Goal: Obtain resource: Download file/media

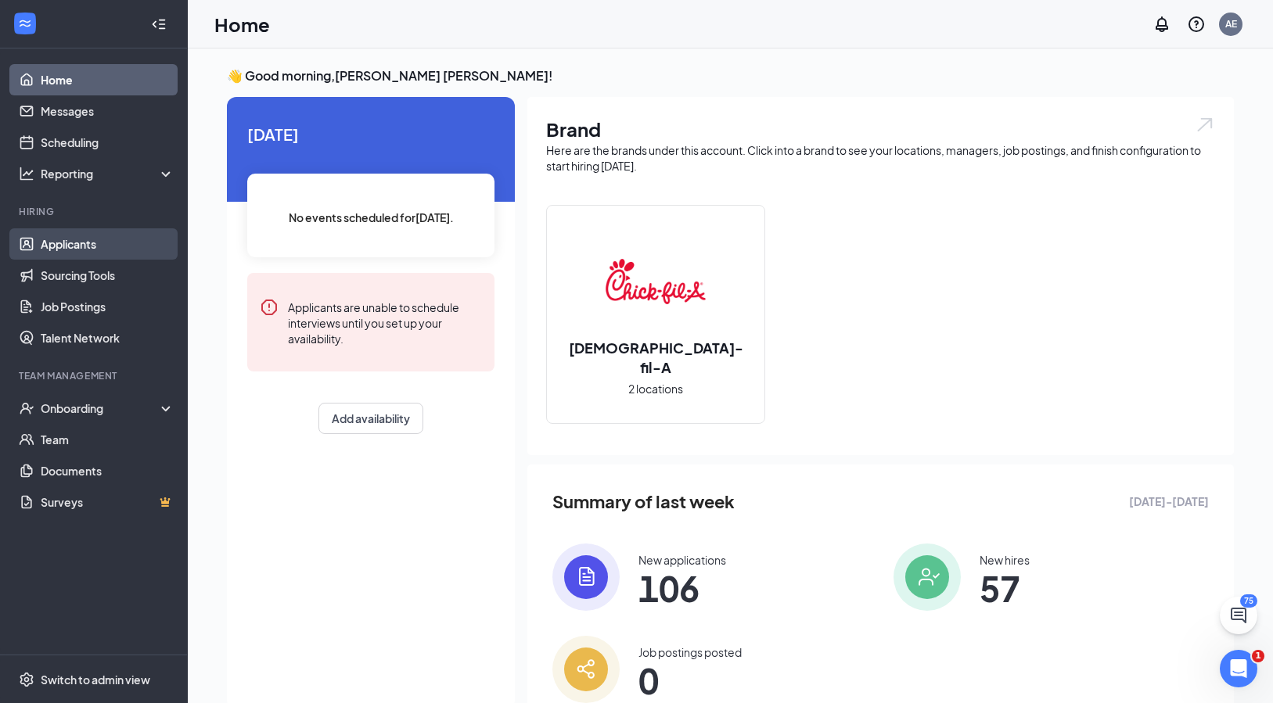
click at [70, 247] on link "Applicants" at bounding box center [108, 243] width 134 height 31
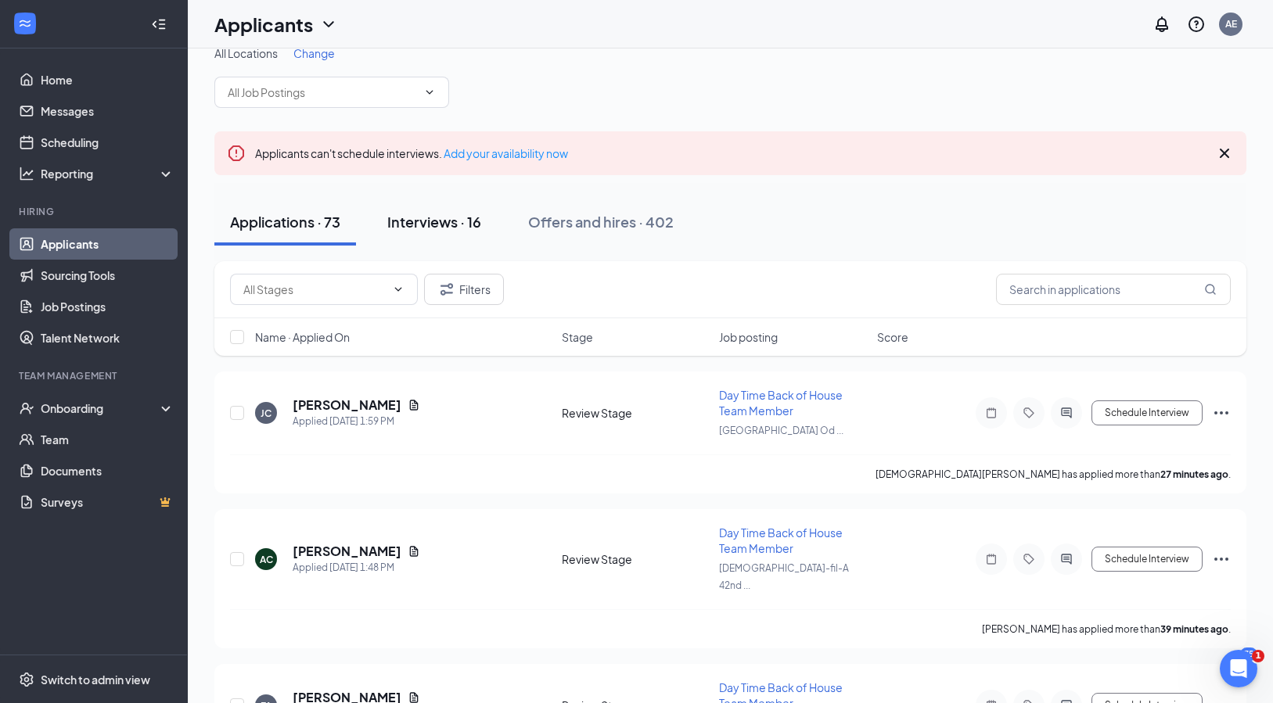
scroll to position [25, 0]
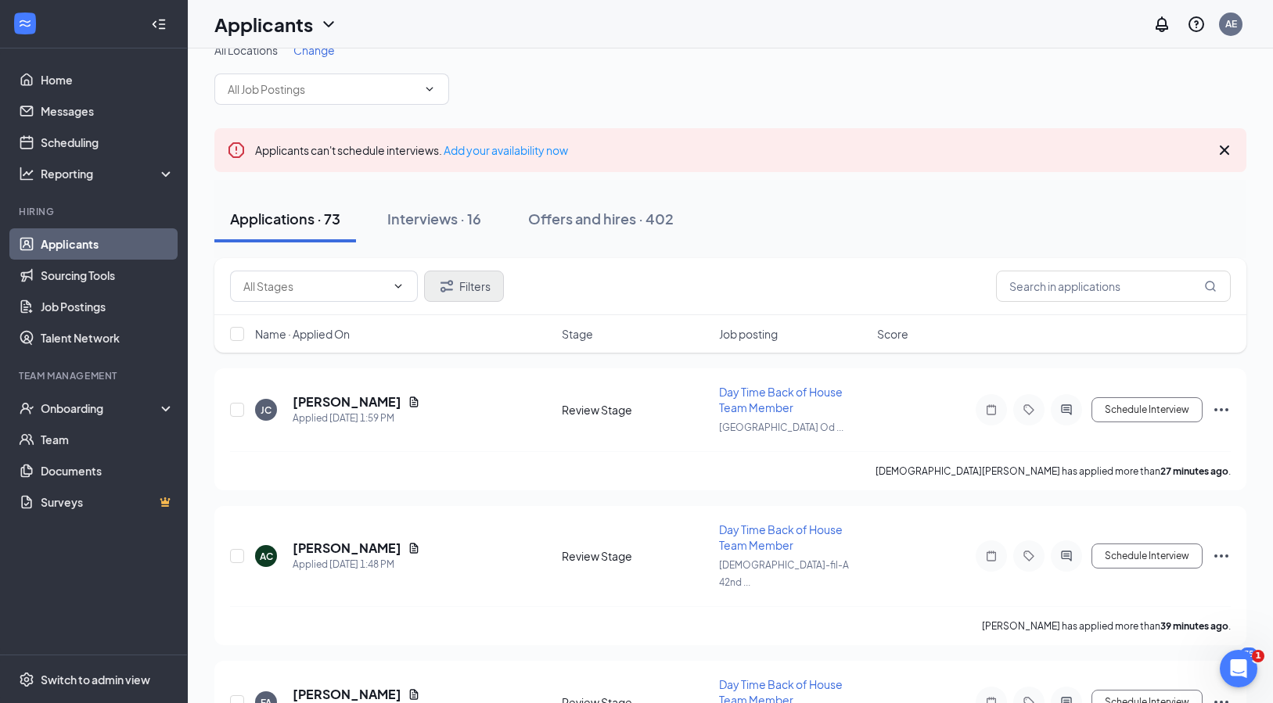
click at [455, 283] on icon "Filter" at bounding box center [446, 286] width 19 height 19
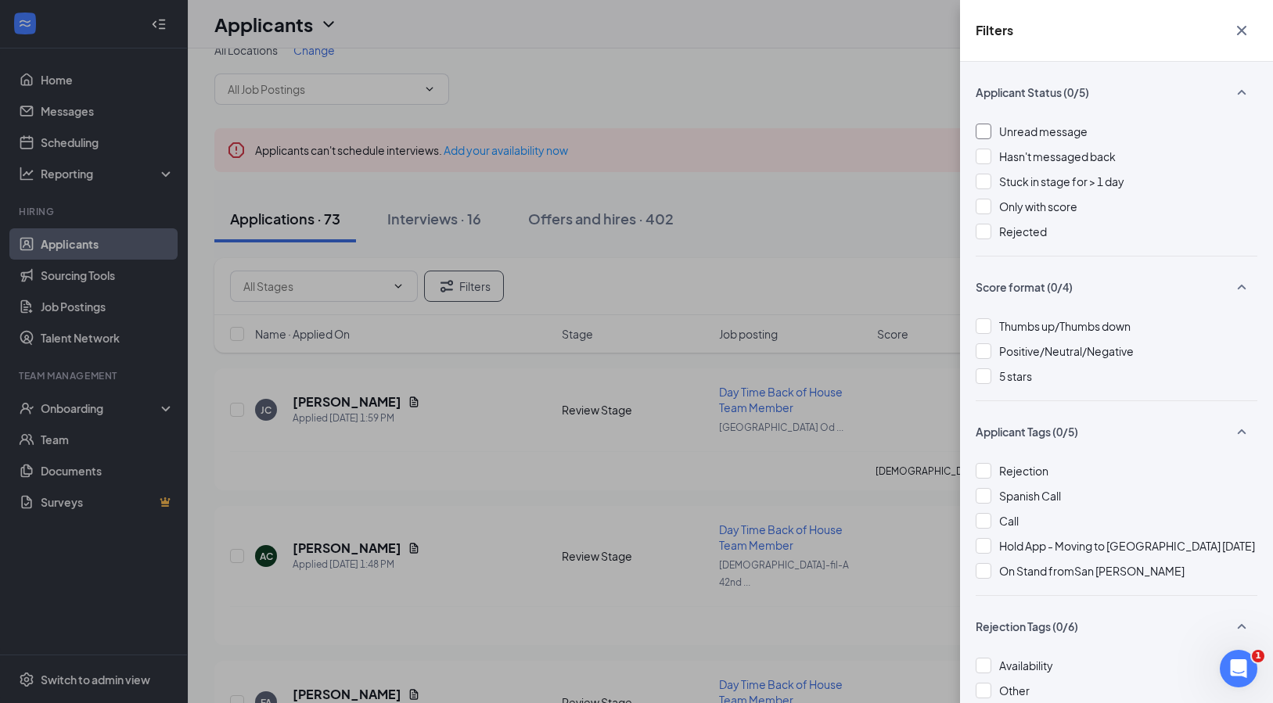
click at [984, 137] on div at bounding box center [984, 132] width 16 height 16
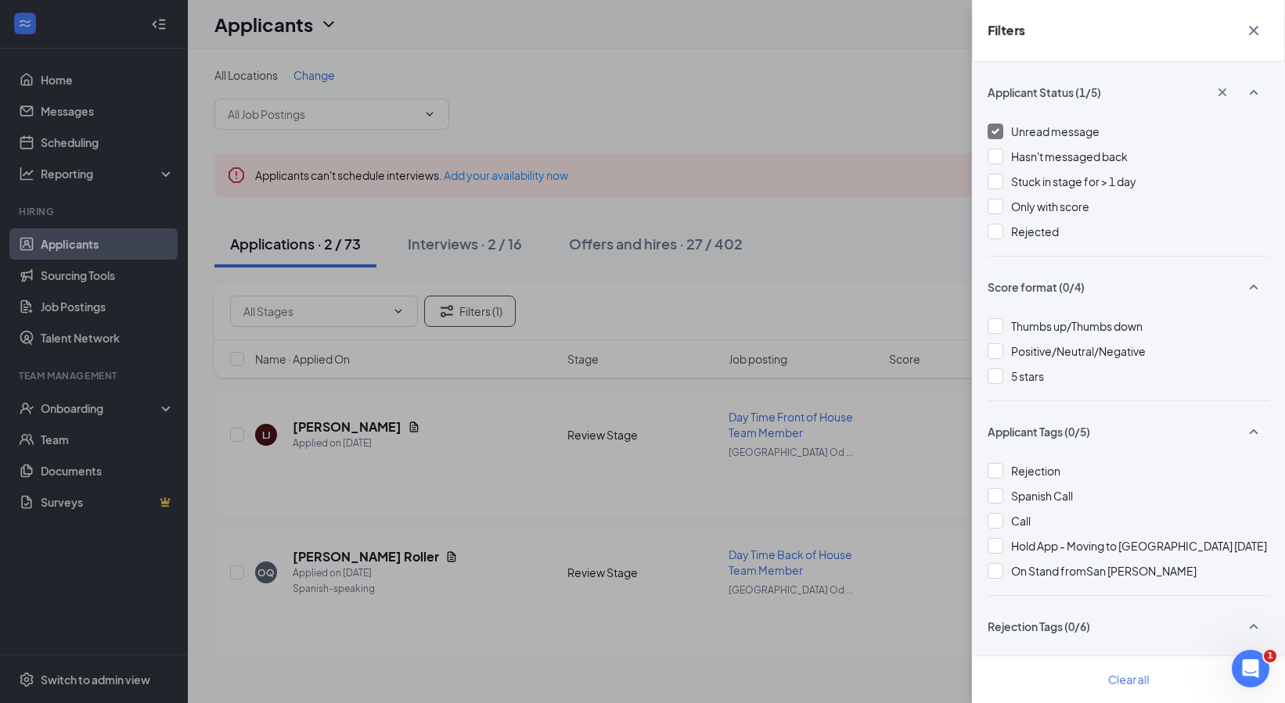
click at [1257, 34] on icon "Cross" at bounding box center [1253, 30] width 9 height 9
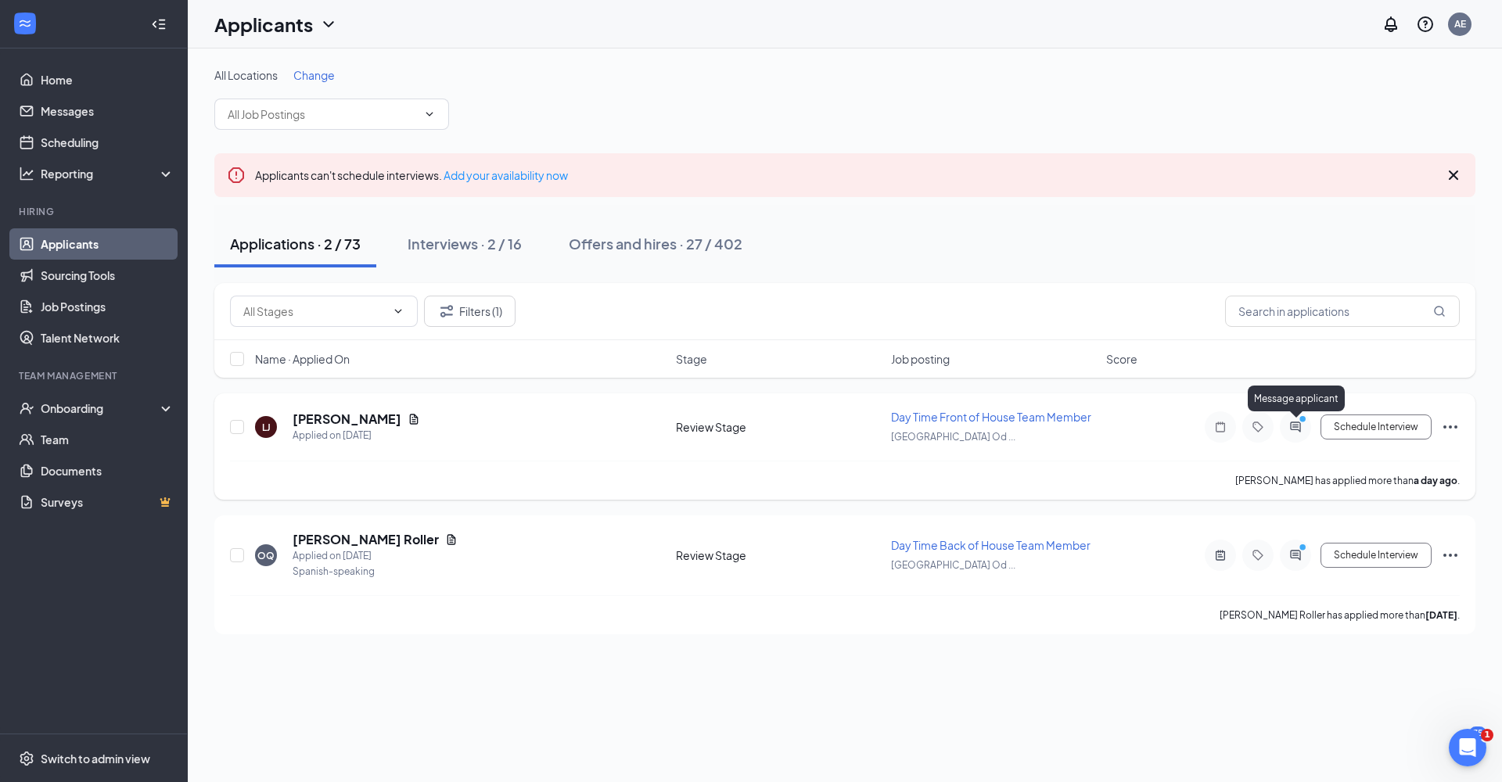
click at [1284, 428] on icon "ActiveChat" at bounding box center [1295, 427] width 19 height 13
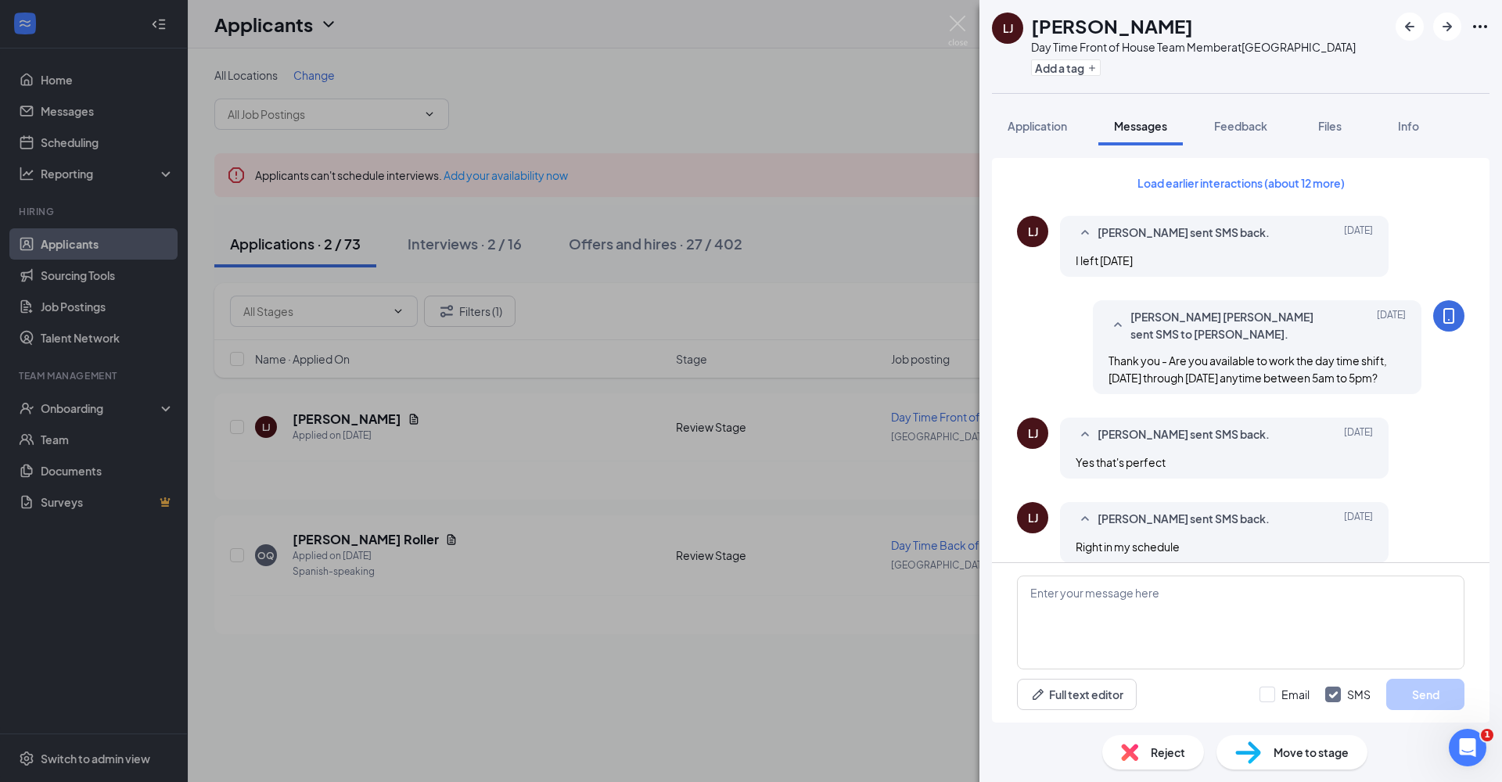
scroll to position [677, 0]
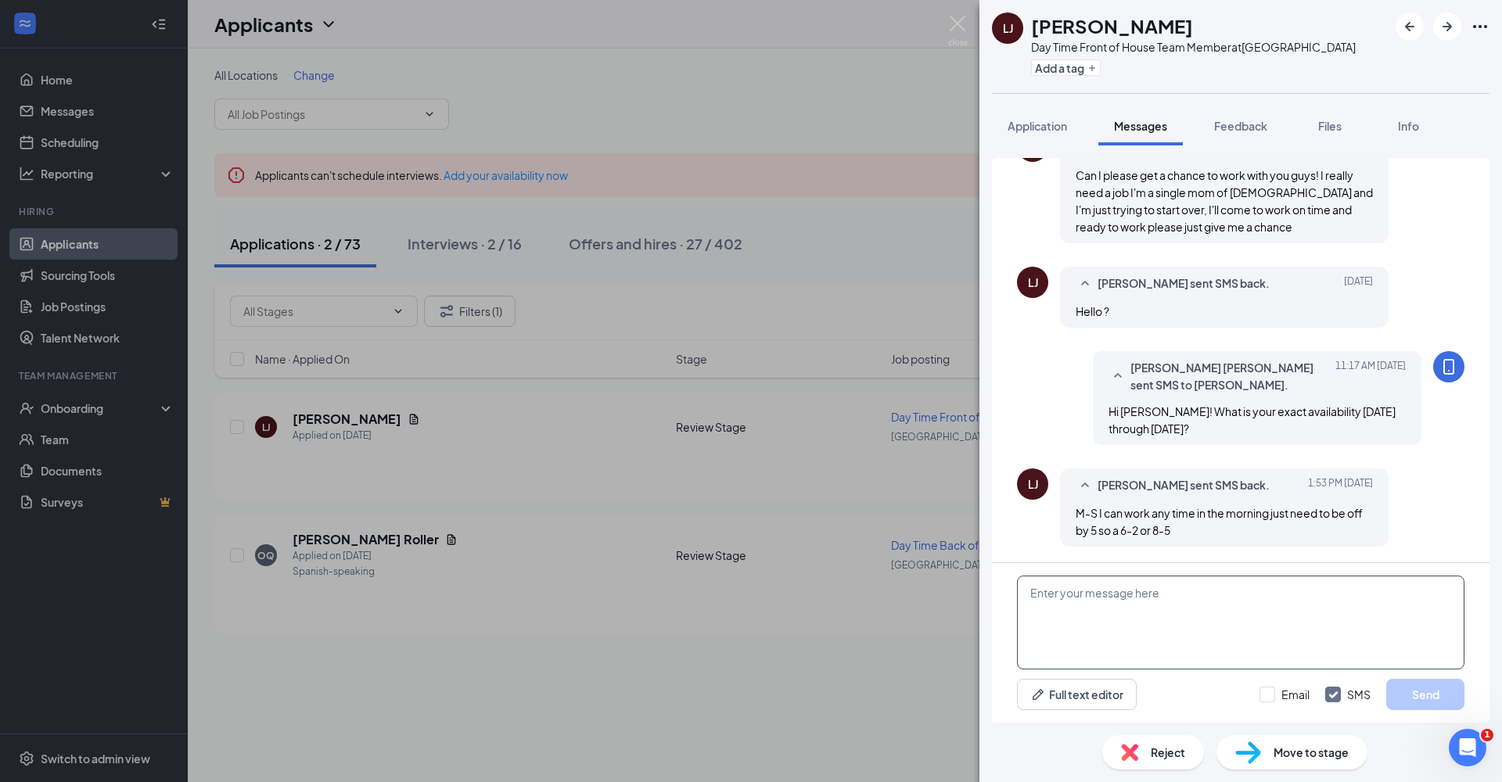
click at [1146, 615] on textarea at bounding box center [1241, 623] width 448 height 94
click at [1284, 588] on textarea "We can't do 6am - 2pm but we can possibly do 8am to 5pm. This is not somting th…" at bounding box center [1241, 623] width 448 height 94
click at [1284, 618] on textarea "We can't do 6am - 2pm but we can possibly do 8am to 5pm. This is not somthing t…" at bounding box center [1241, 623] width 448 height 94
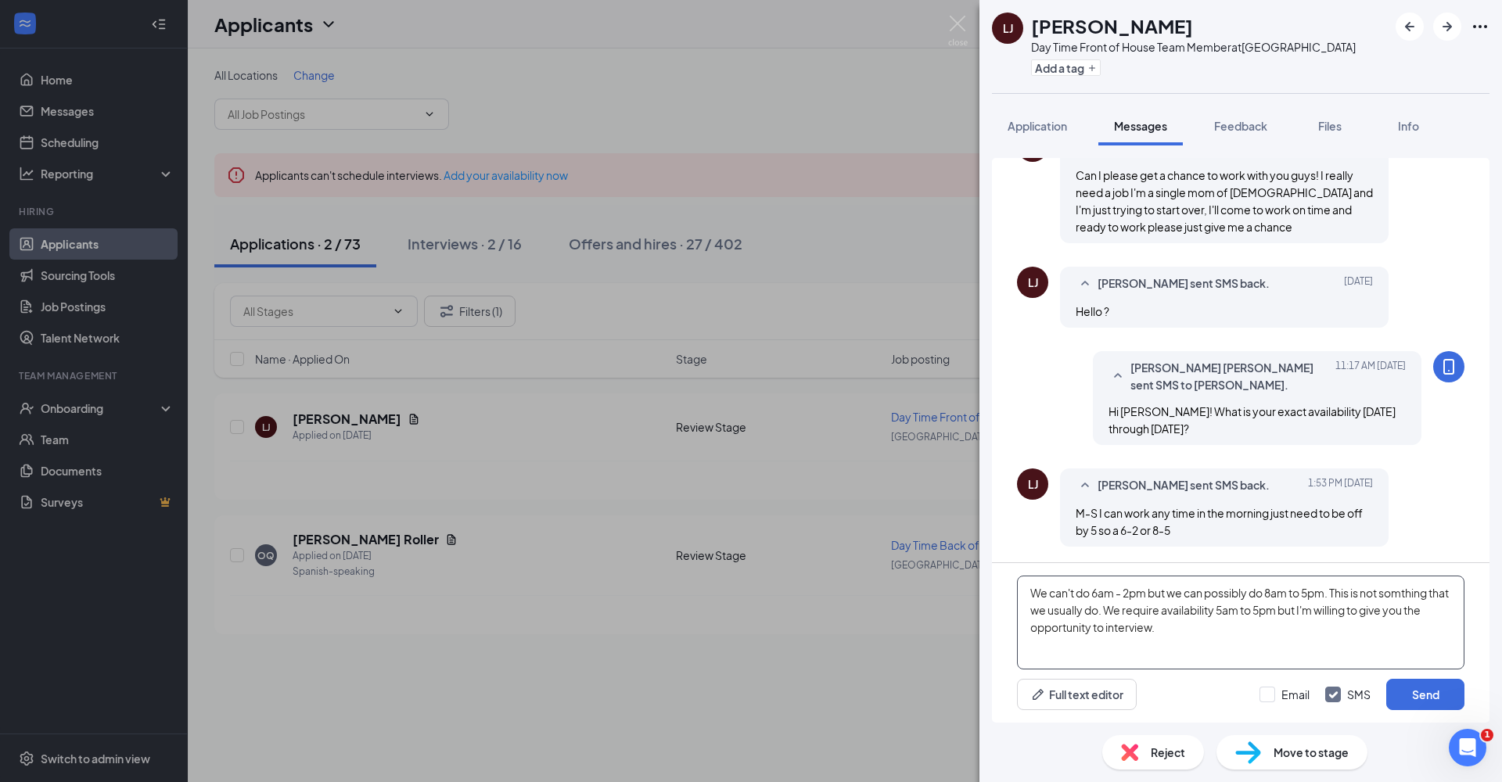
click at [1093, 595] on textarea "We can't do 6am - 2pm but we can possibly do 8am to 5pm. This is not somthing t…" at bounding box center [1241, 623] width 448 height 94
click at [1101, 598] on textarea "We definitely 6am - 2pm but we can possibly do 8am to 5pm. This is not somthing…" at bounding box center [1241, 623] width 448 height 94
click at [1244, 631] on textarea "We definitely can't do 6am - 2pm but we can possibly do 8am to 5pm. This is not…" at bounding box center [1241, 623] width 448 height 94
drag, startPoint x: 1028, startPoint y: 590, endPoint x: 1161, endPoint y: 651, distance: 146.4
click at [1161, 651] on textarea "We definitely can't do 6am - 2pm but we can possibly do 8am to 5pm. This is not…" at bounding box center [1241, 623] width 448 height 94
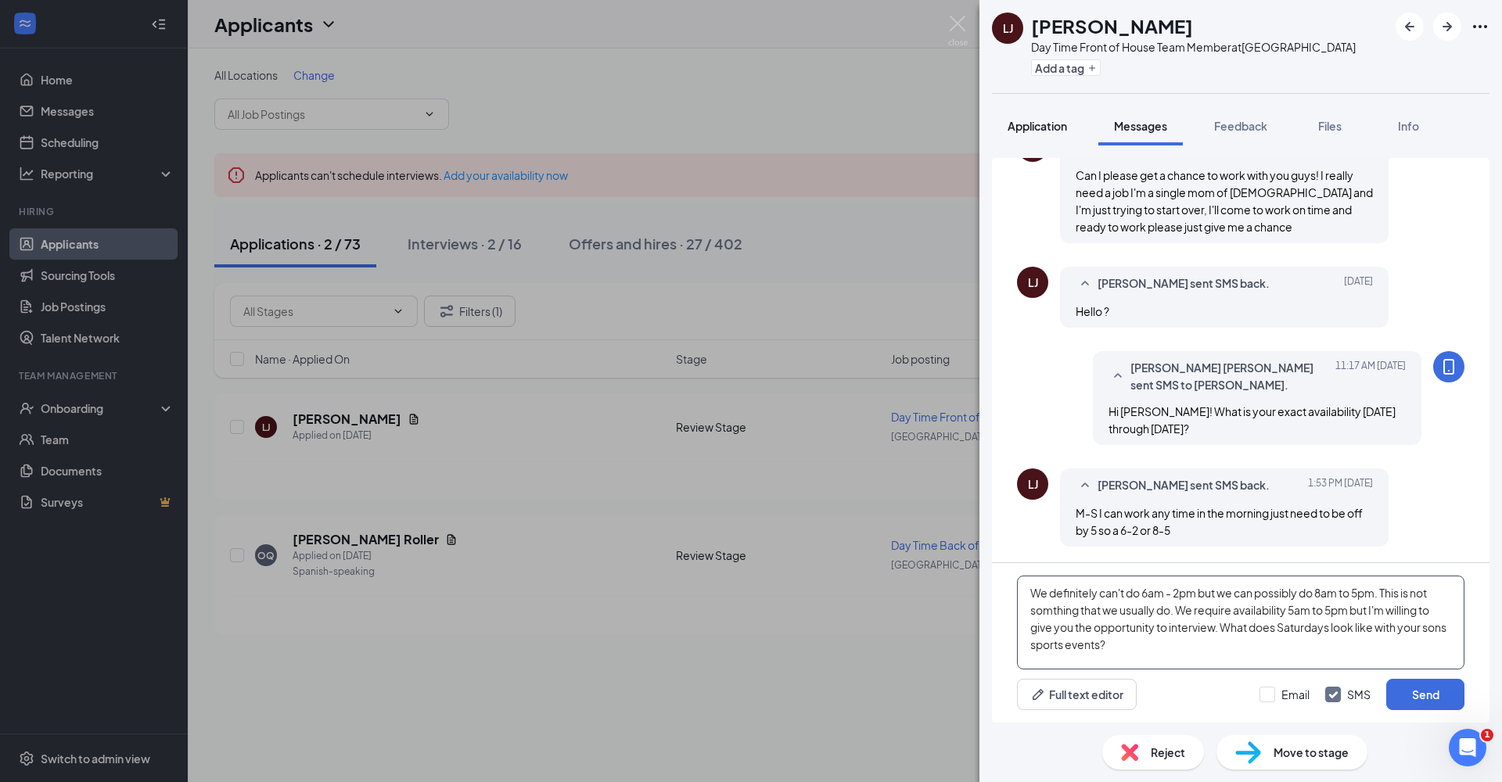
type textarea "We definitely can't do 6am - 2pm but we can possibly do 8am to 5pm. This is not…"
click at [1049, 128] on span "Application" at bounding box center [1037, 126] width 59 height 14
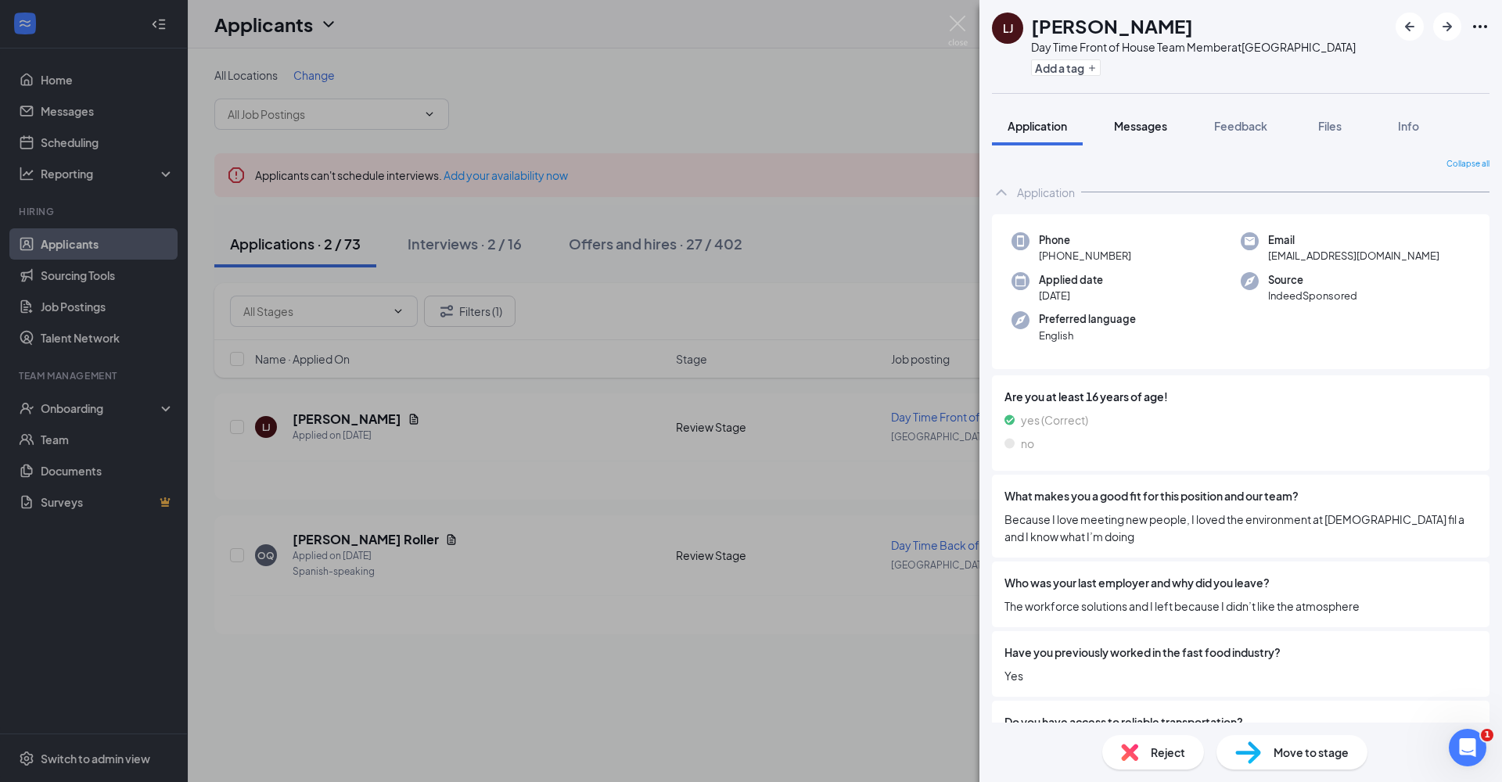
click at [1142, 131] on span "Messages" at bounding box center [1140, 126] width 53 height 14
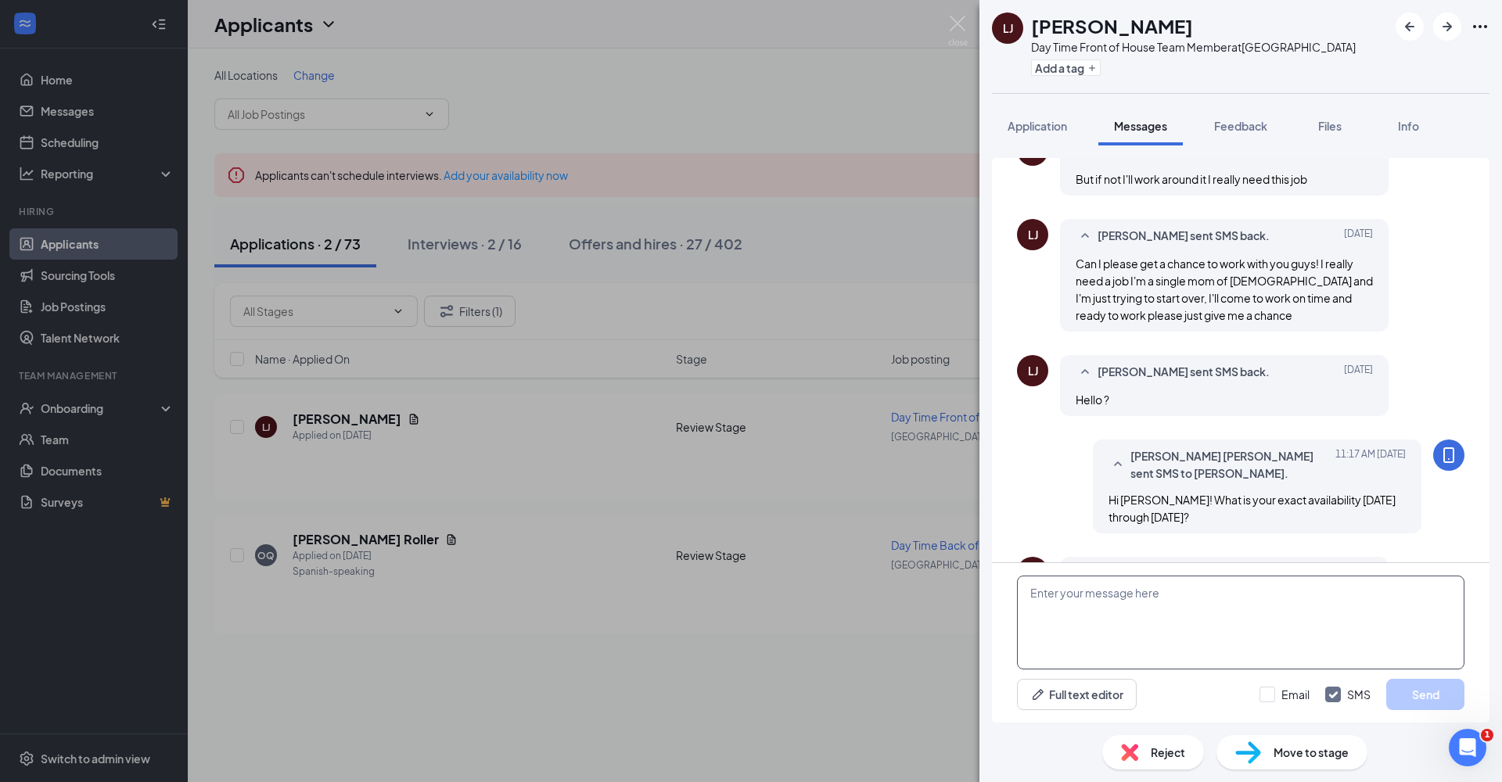
scroll to position [677, 0]
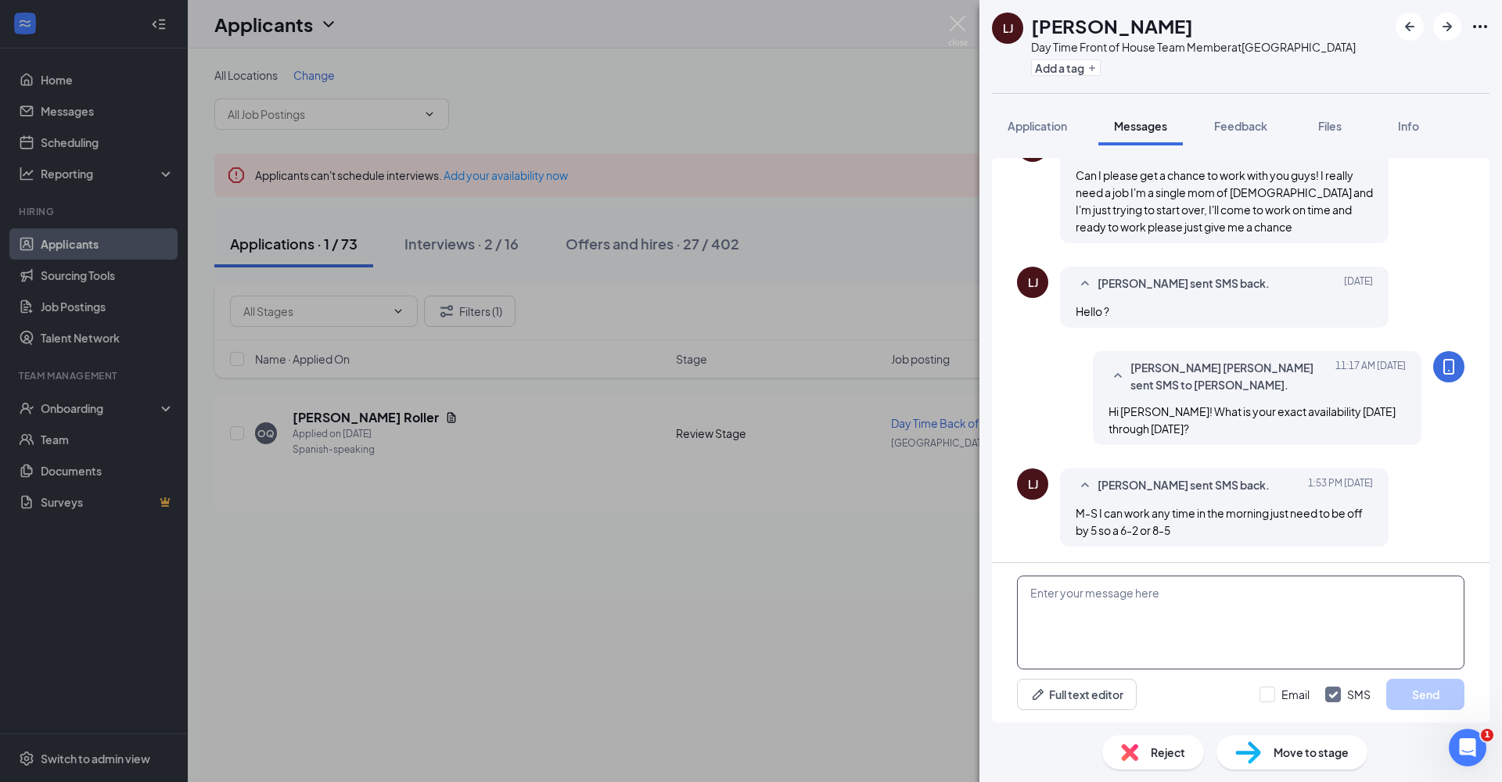
click at [1193, 607] on textarea at bounding box center [1241, 623] width 448 height 94
paste textarea "We definitely can't do 6am - 2pm but we can possibly do 8am to 5pm. This is not…"
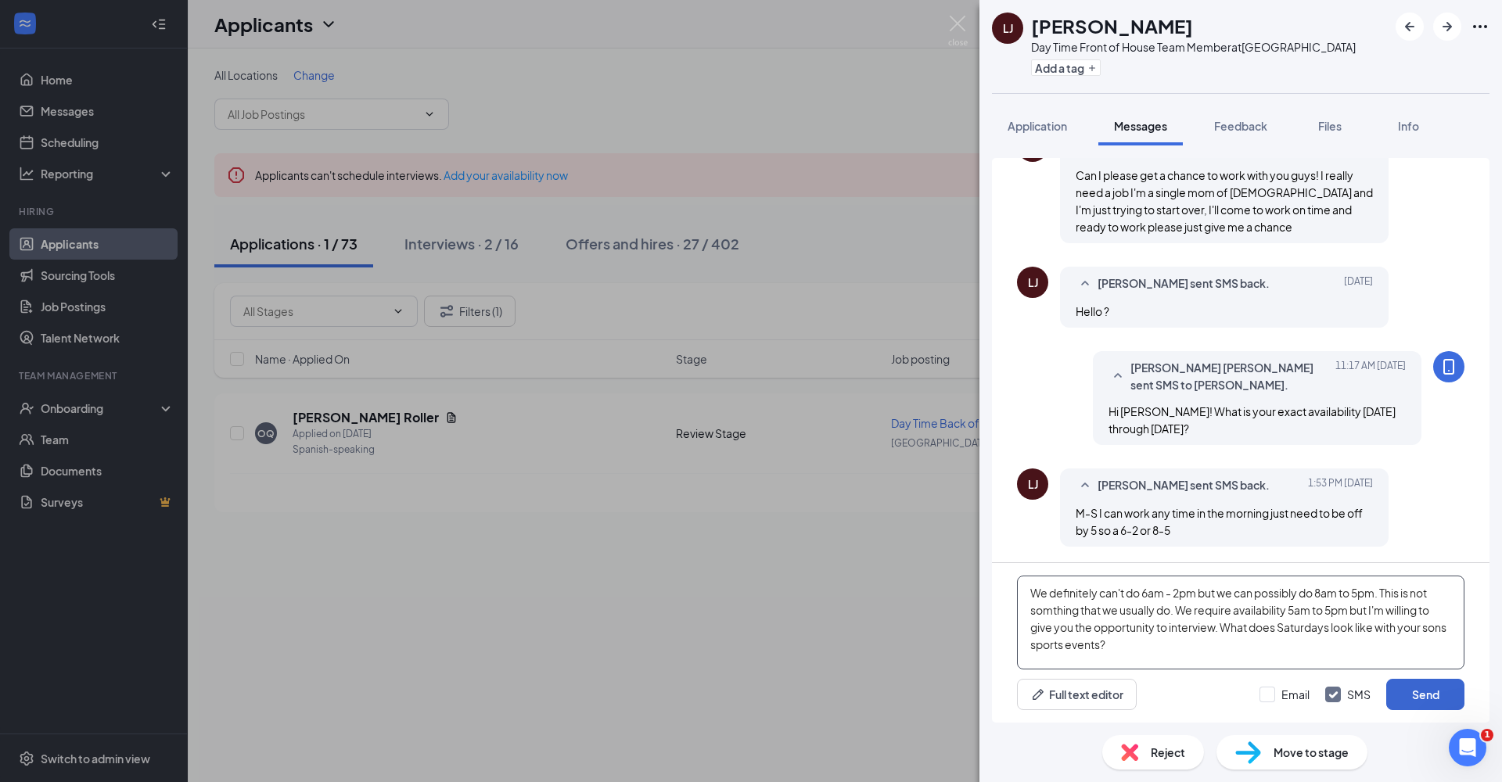
type textarea "We definitely can't do 6am - 2pm but we can possibly do 8am to 5pm. This is not…"
click at [1284, 696] on button "Send" at bounding box center [1426, 694] width 78 height 31
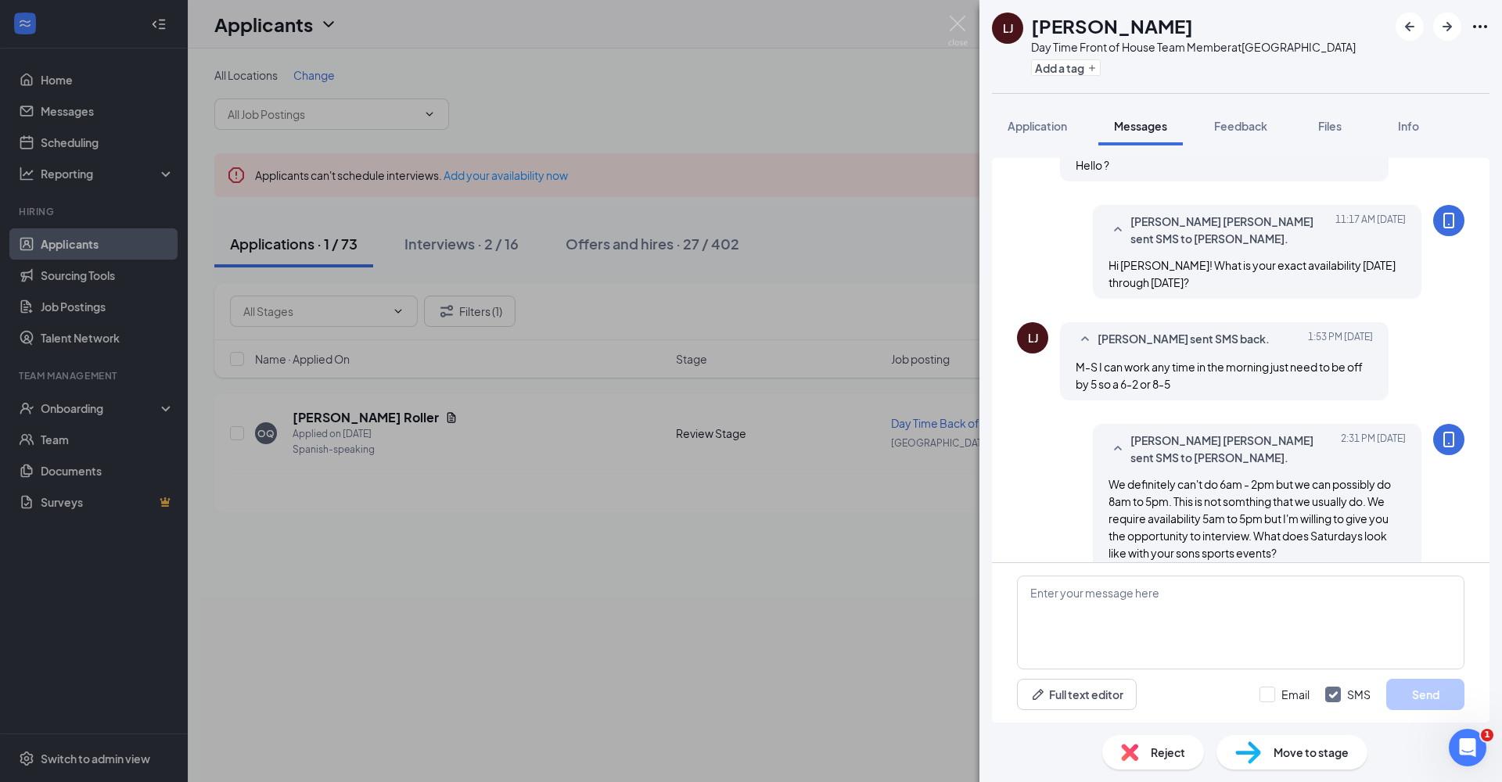
scroll to position [846, 0]
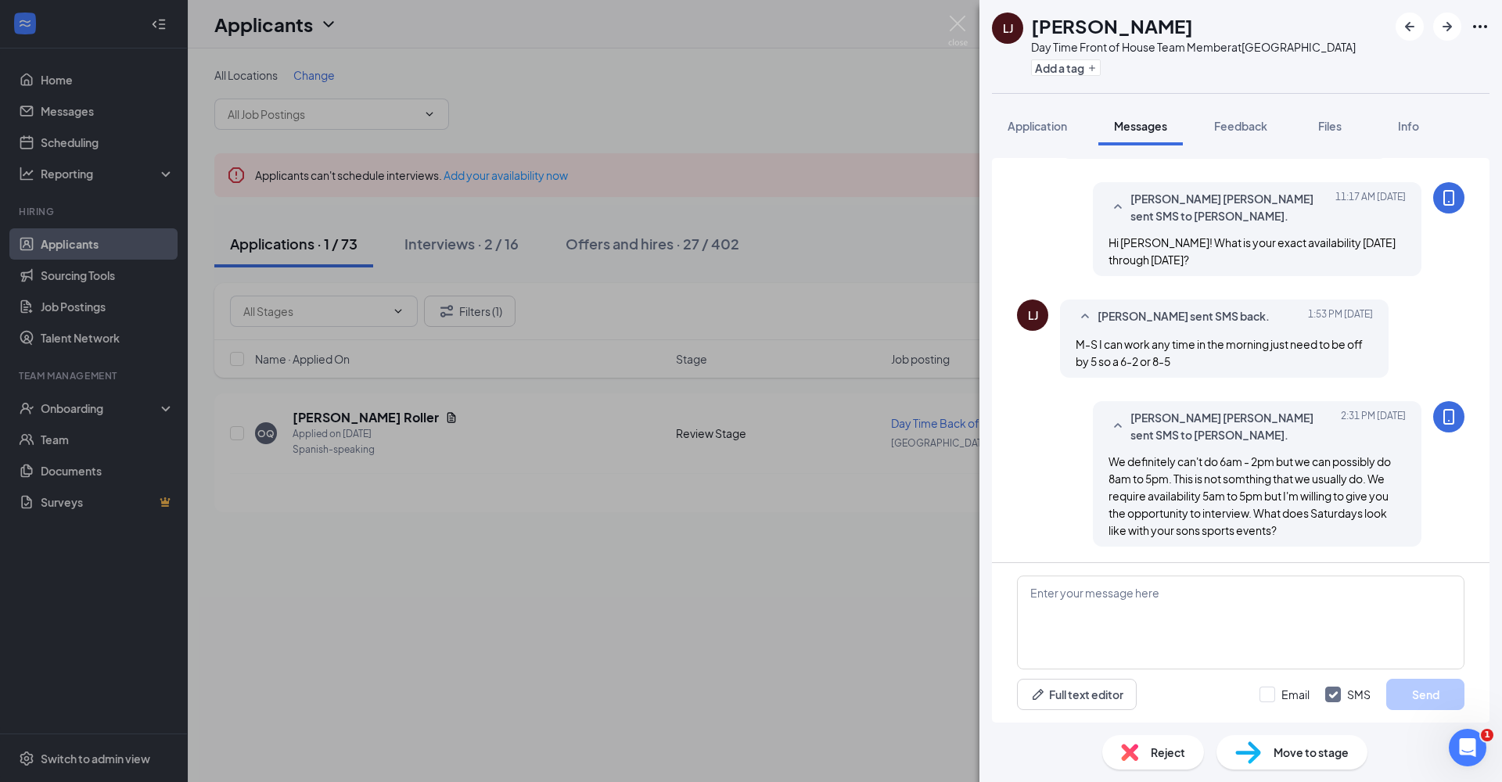
click at [635, 639] on div "LJ Lacie Johnson Day Time Front of House Team Member at University Blvd Odessa …" at bounding box center [751, 391] width 1502 height 782
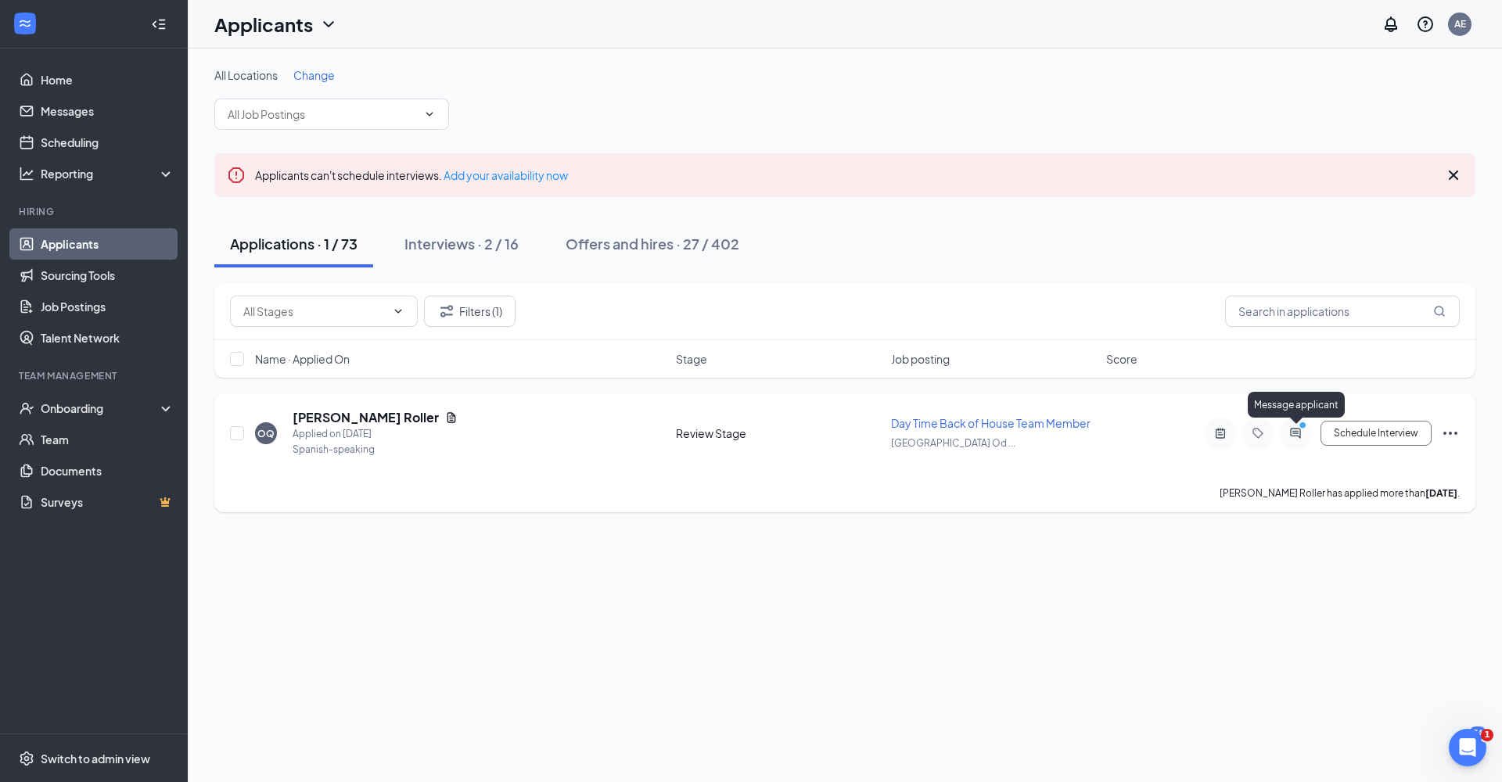
click at [1284, 434] on icon "ActiveChat" at bounding box center [1295, 433] width 19 height 13
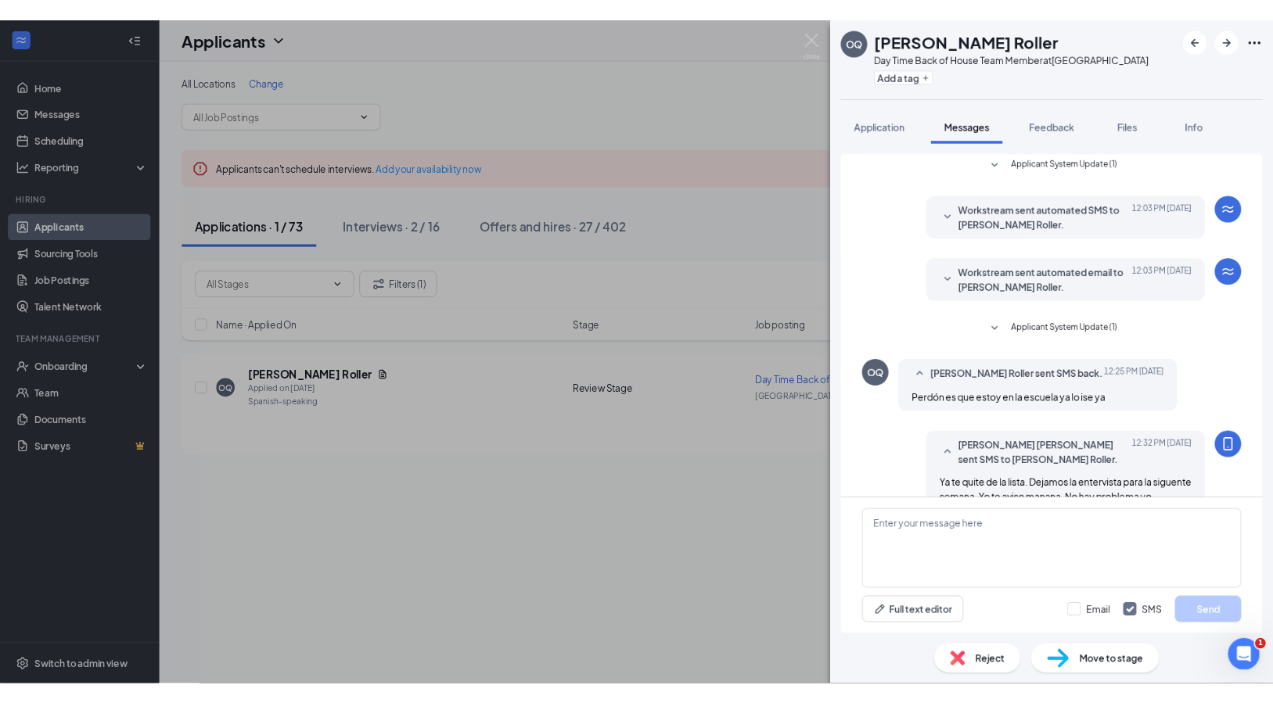
scroll to position [478, 0]
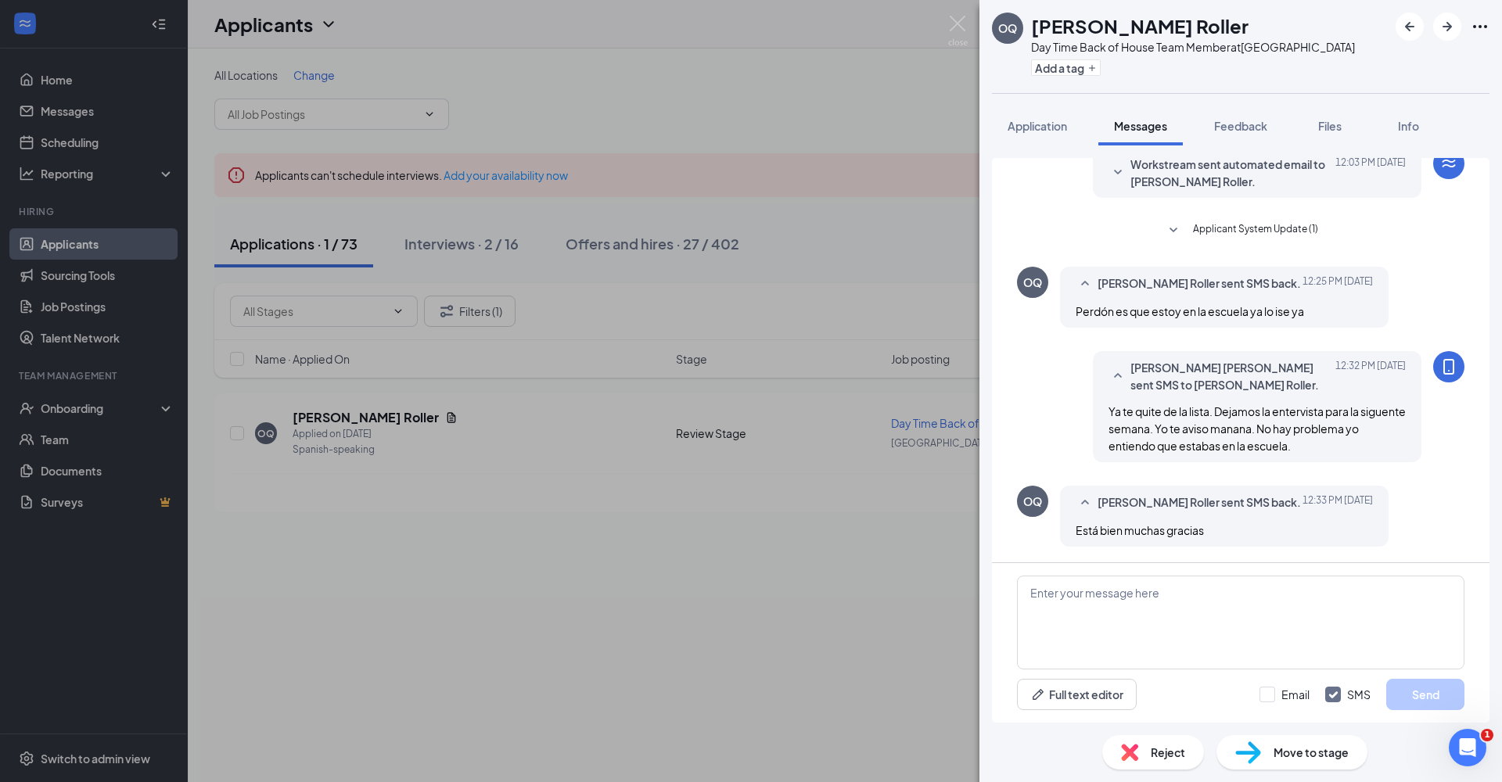
click at [847, 635] on div "OQ Oscar Quintana Roller Day Time Back of House Team Member at University Blvd …" at bounding box center [751, 391] width 1502 height 782
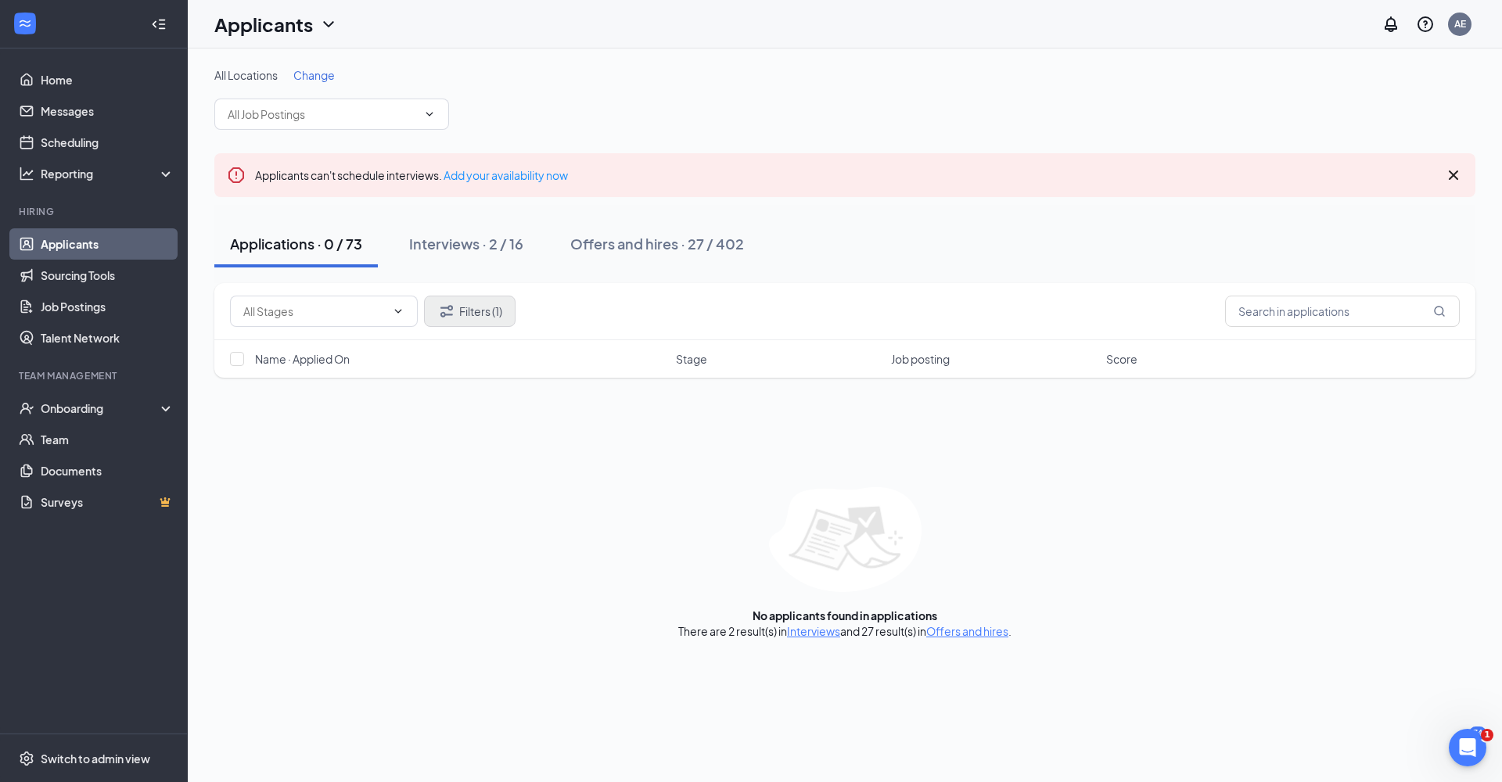
click at [492, 315] on button "Filters (1)" at bounding box center [470, 311] width 92 height 31
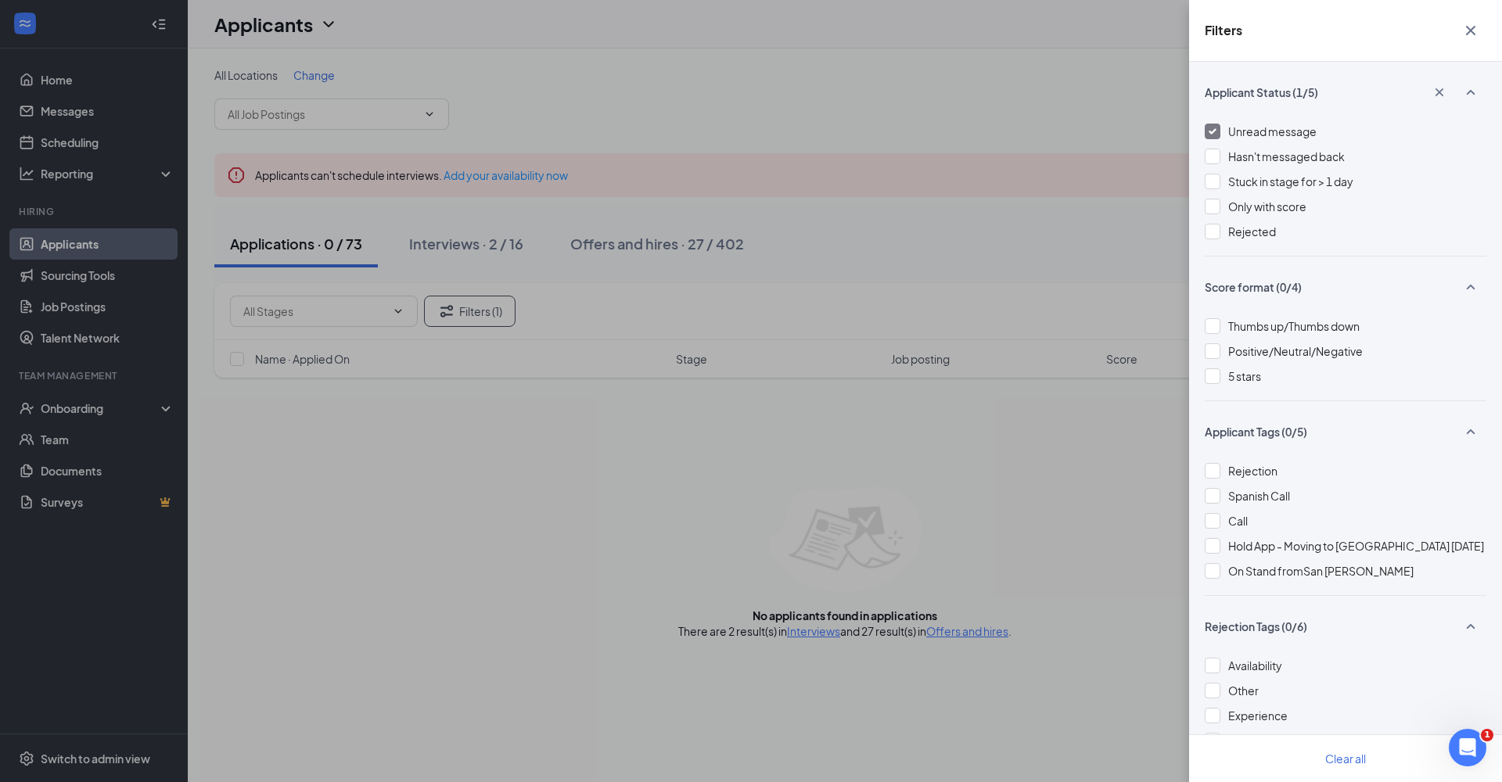
click at [1215, 131] on img at bounding box center [1213, 131] width 8 height 6
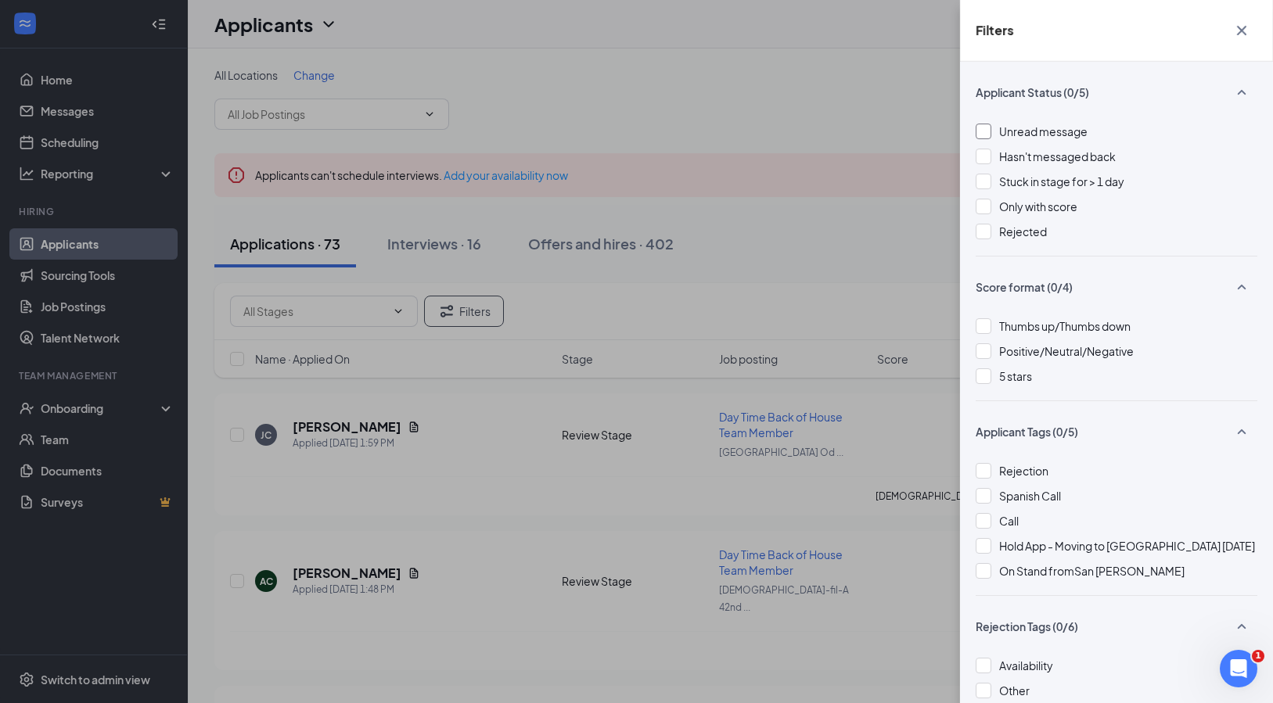
click at [985, 130] on div at bounding box center [984, 132] width 16 height 16
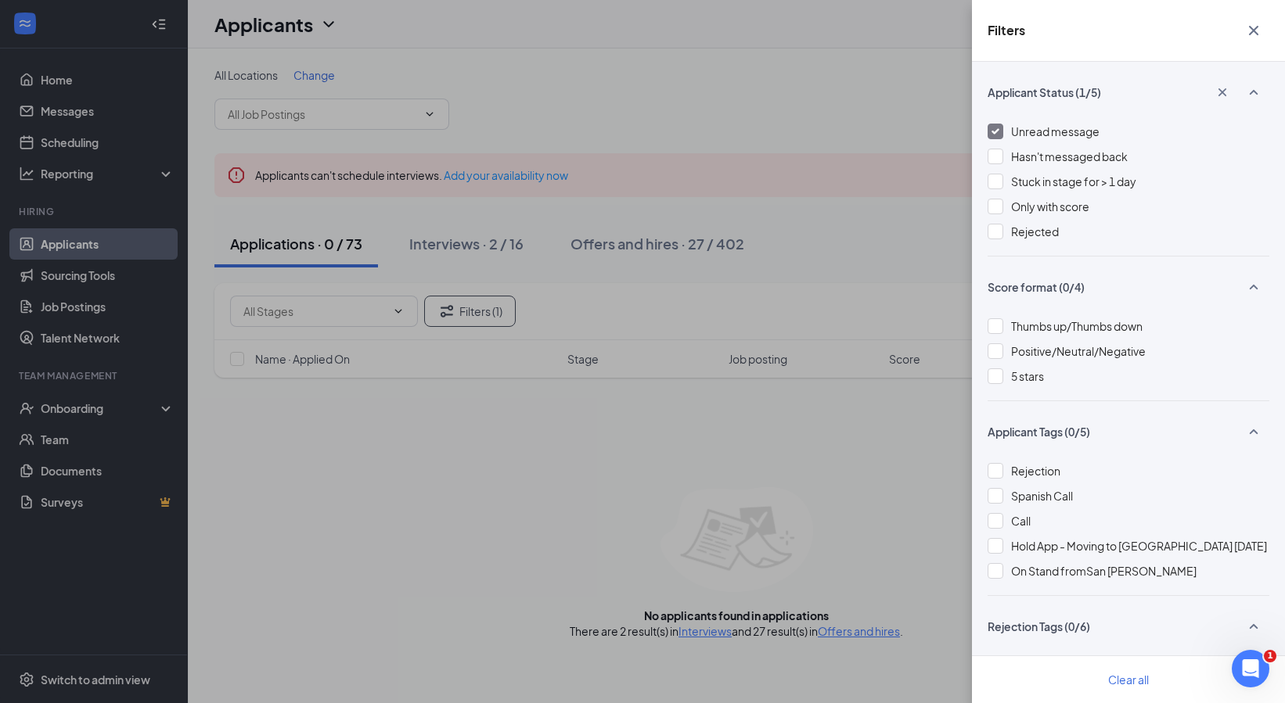
click at [985, 130] on div "Applicant Status (1/5) Unread message Hasn't messaged back Stuck in stage for >…" at bounding box center [1128, 383] width 313 height 642
click at [1000, 135] on div at bounding box center [996, 132] width 16 height 16
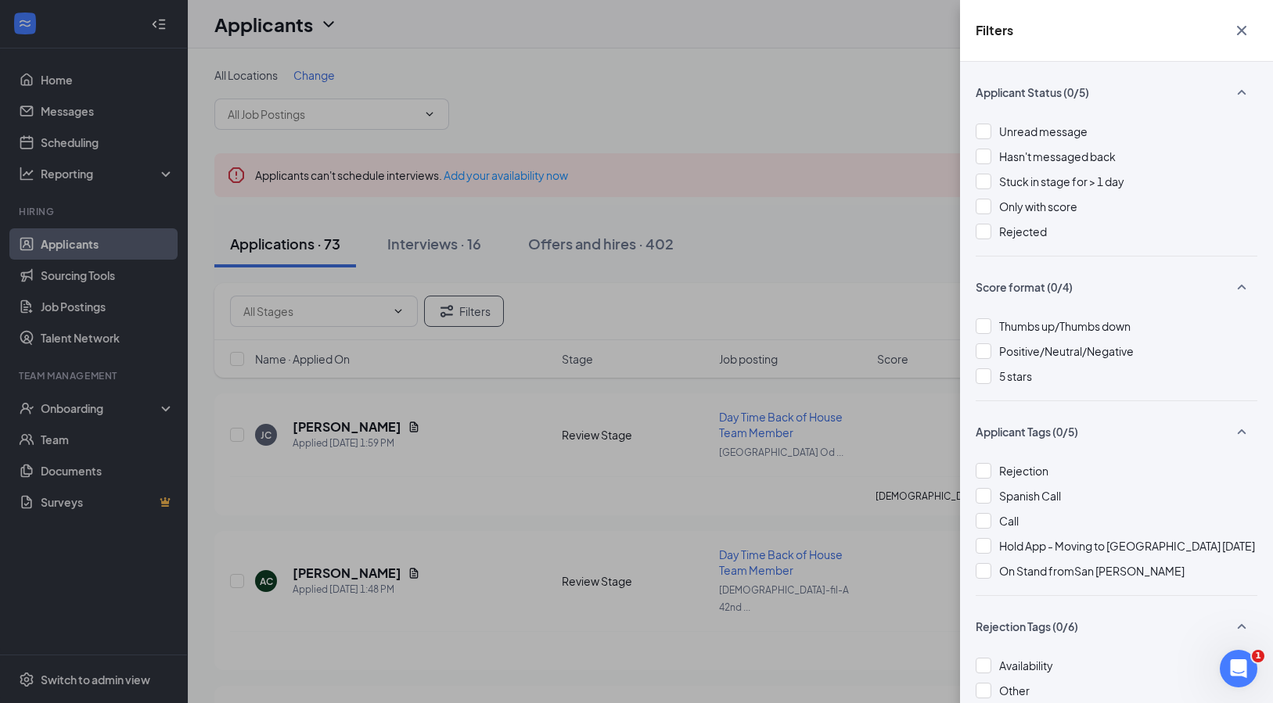
click at [1237, 32] on icon "Cross" at bounding box center [1241, 30] width 19 height 19
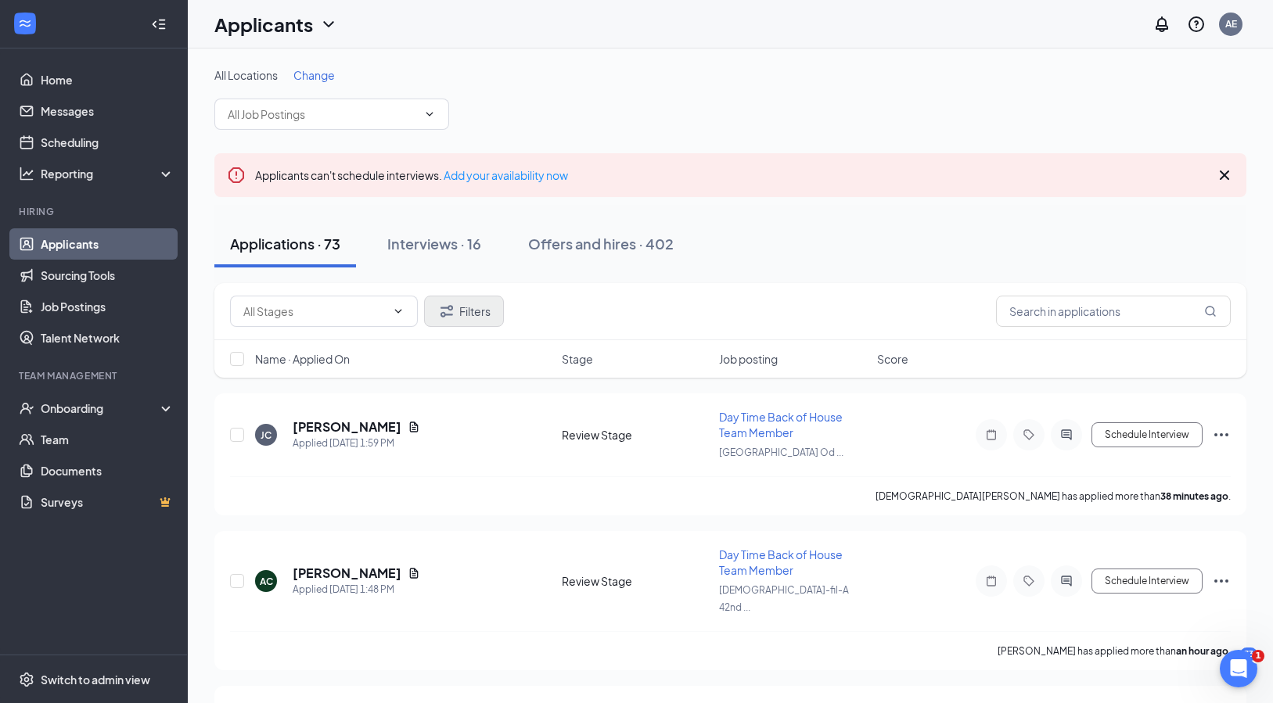
click at [456, 316] on button "Filters" at bounding box center [464, 311] width 80 height 31
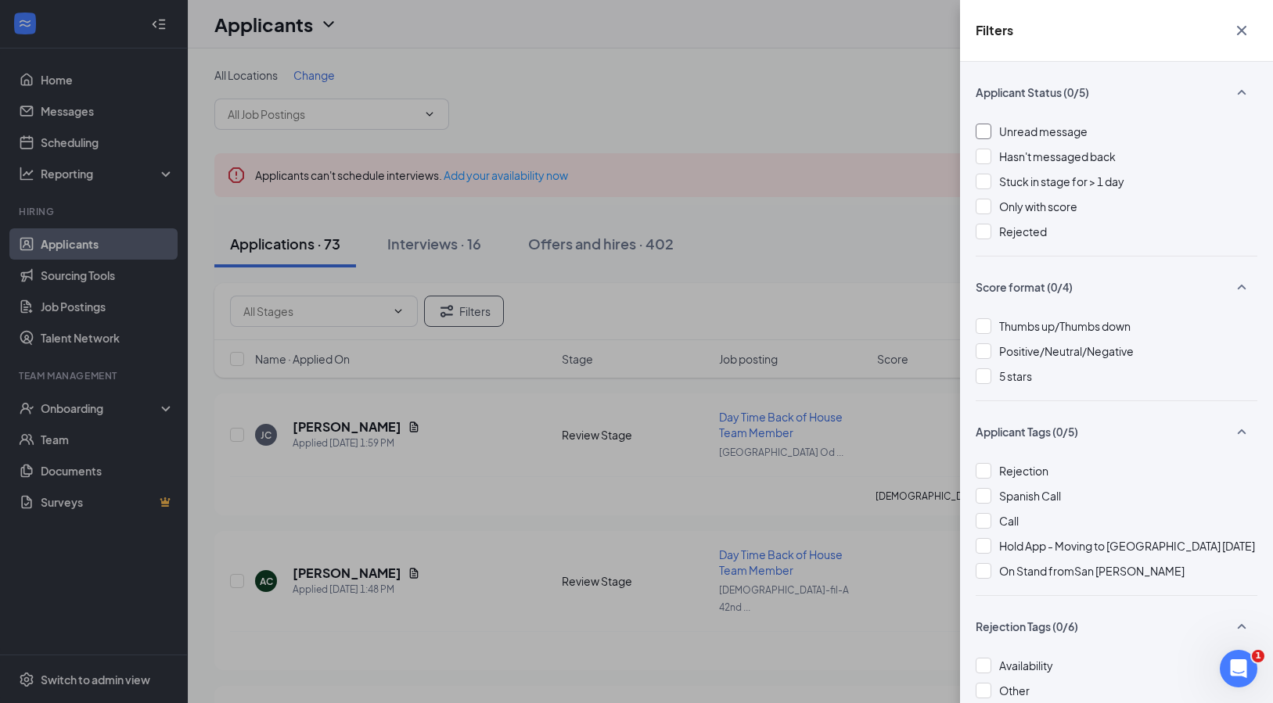
click at [984, 135] on div at bounding box center [984, 132] width 16 height 16
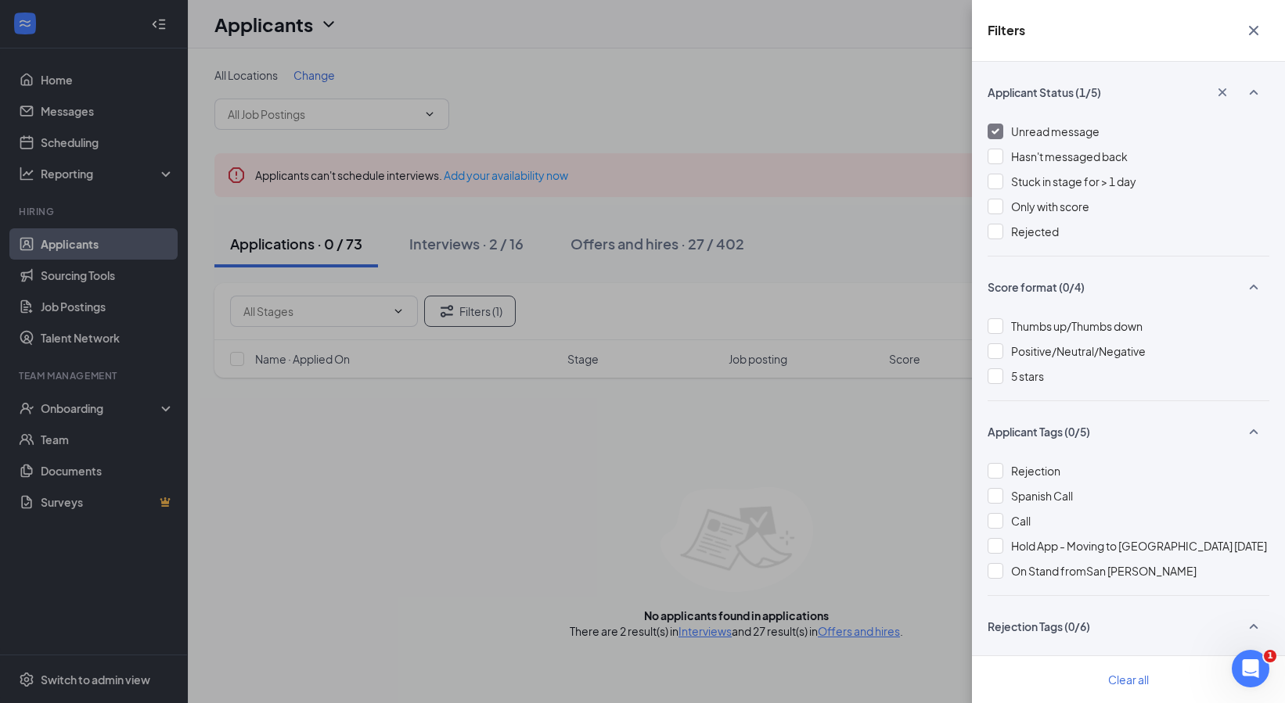
click at [995, 133] on img at bounding box center [995, 131] width 8 height 6
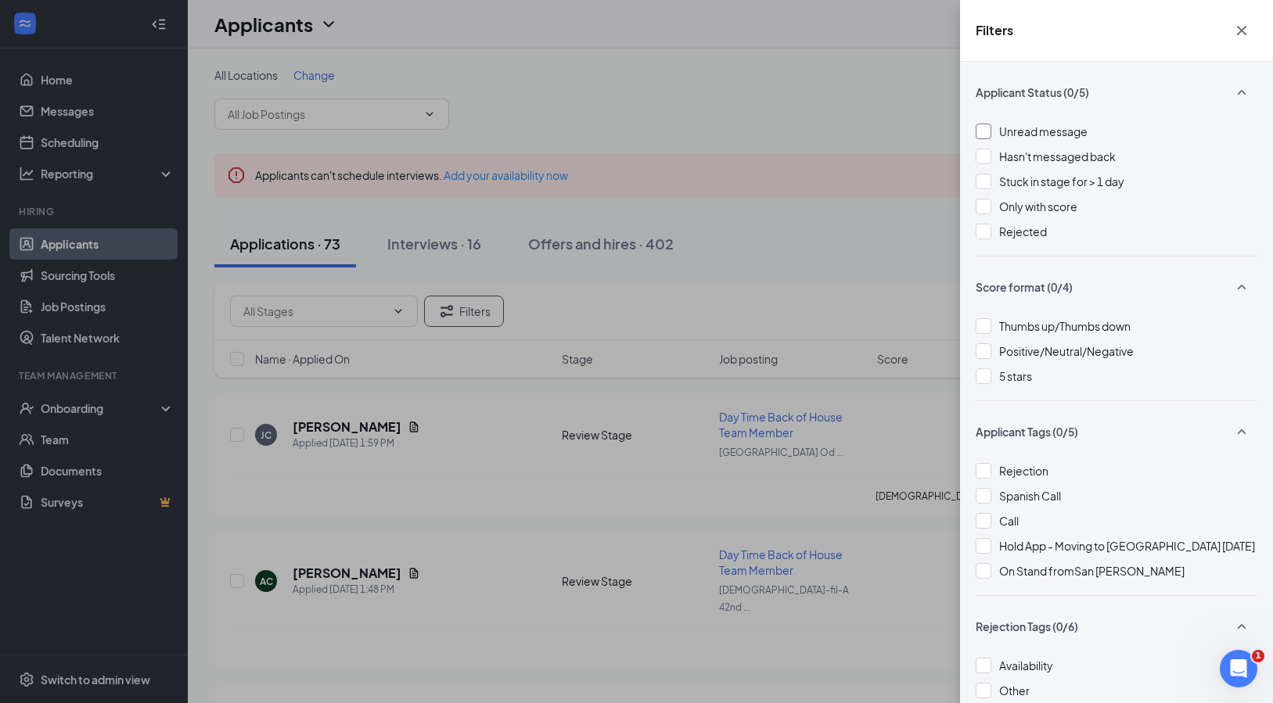
click at [1243, 31] on icon "Cross" at bounding box center [1241, 30] width 9 height 9
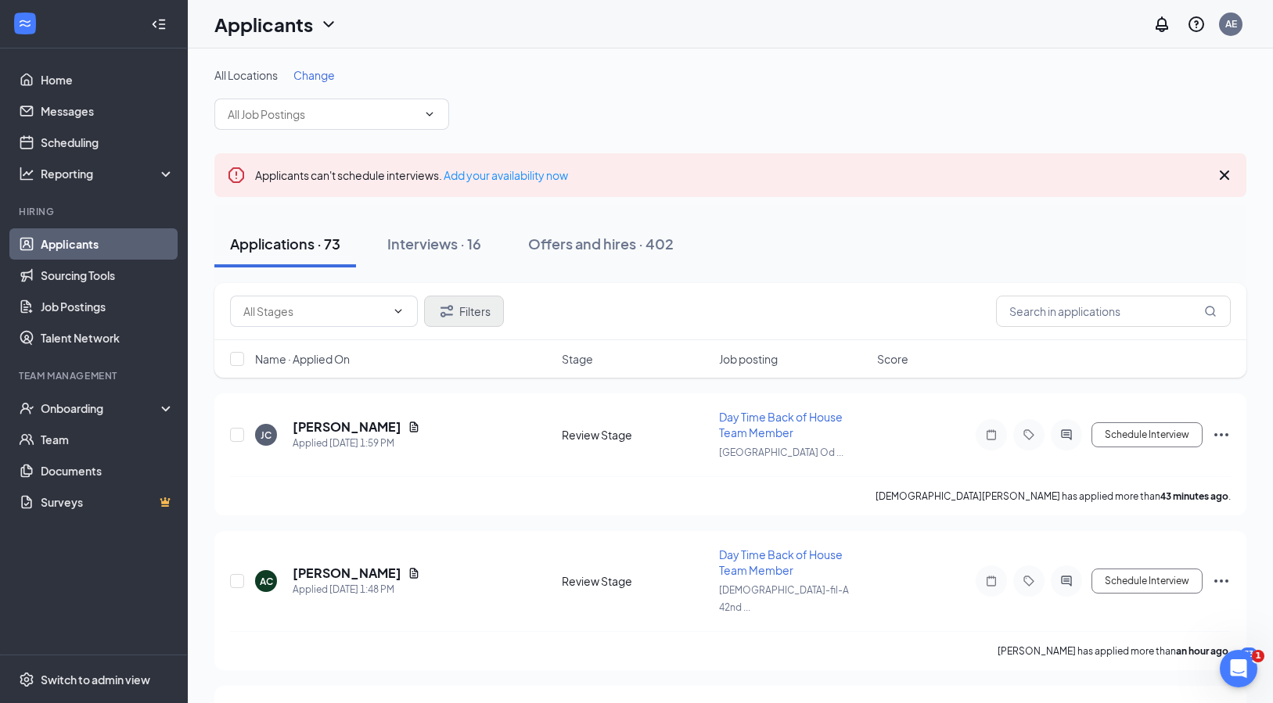
click at [468, 304] on button "Filters" at bounding box center [464, 311] width 80 height 31
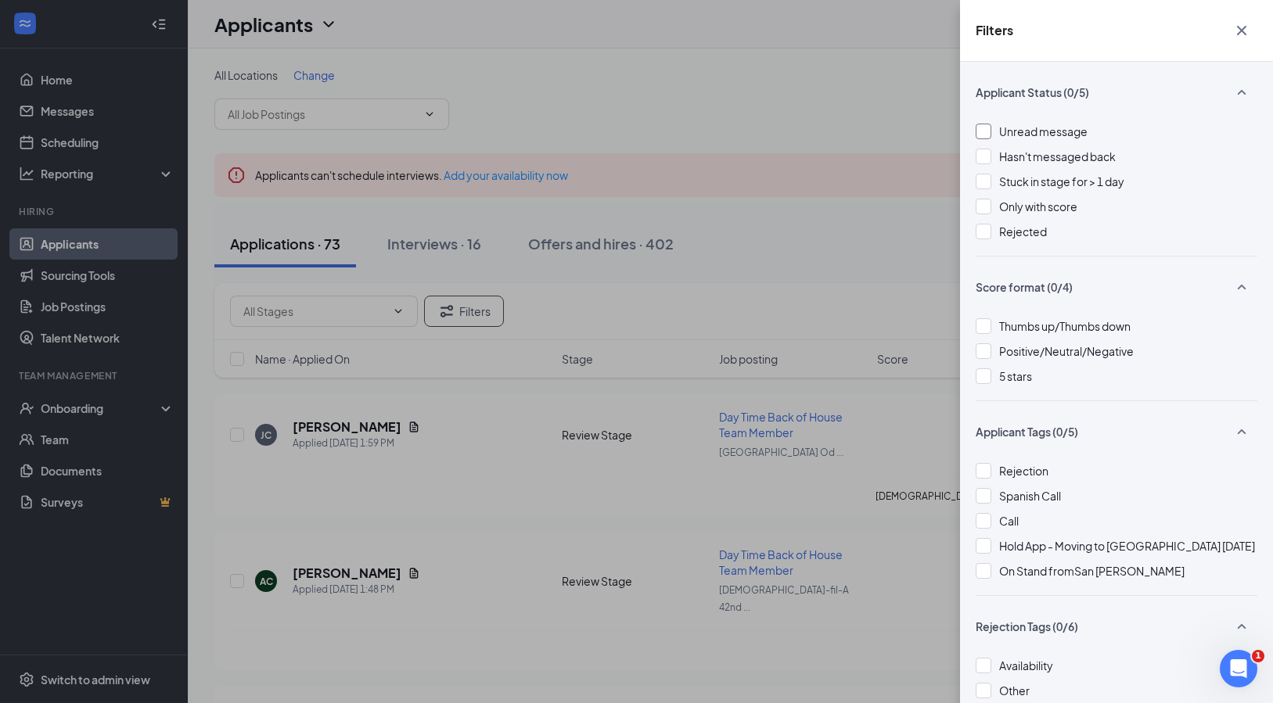
click at [986, 131] on div at bounding box center [984, 132] width 16 height 16
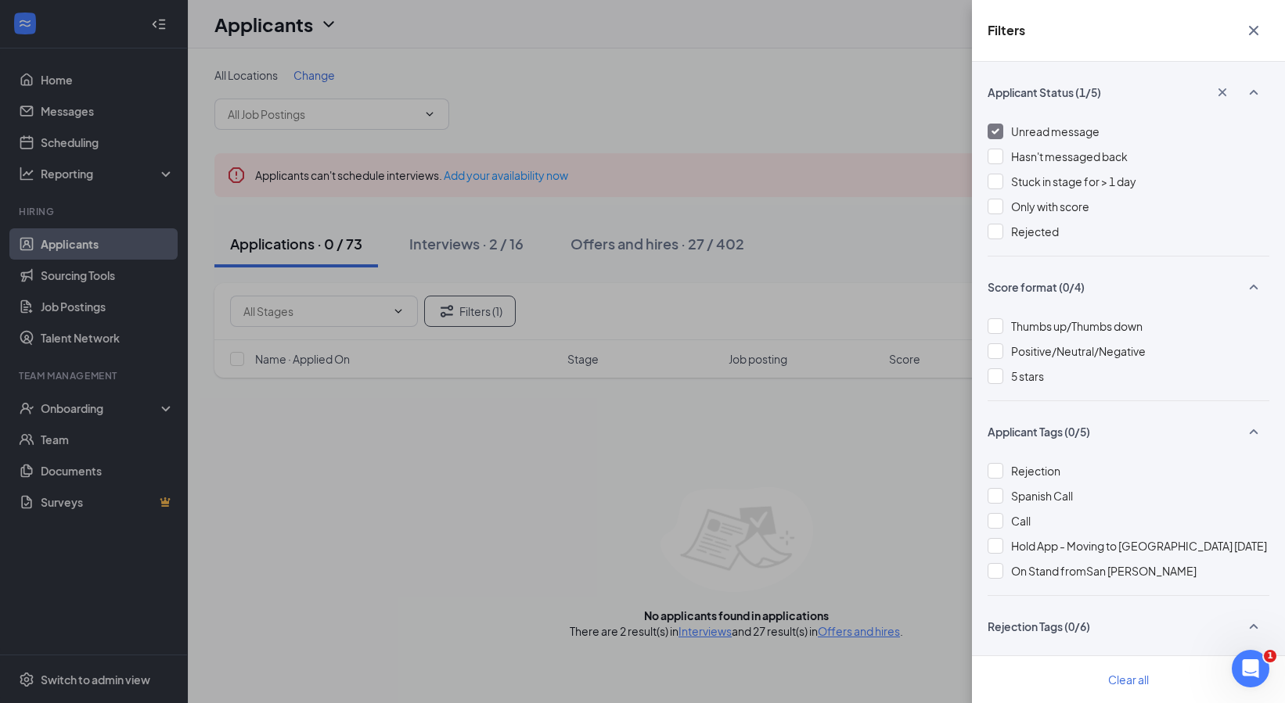
click at [996, 134] on img at bounding box center [995, 131] width 8 height 6
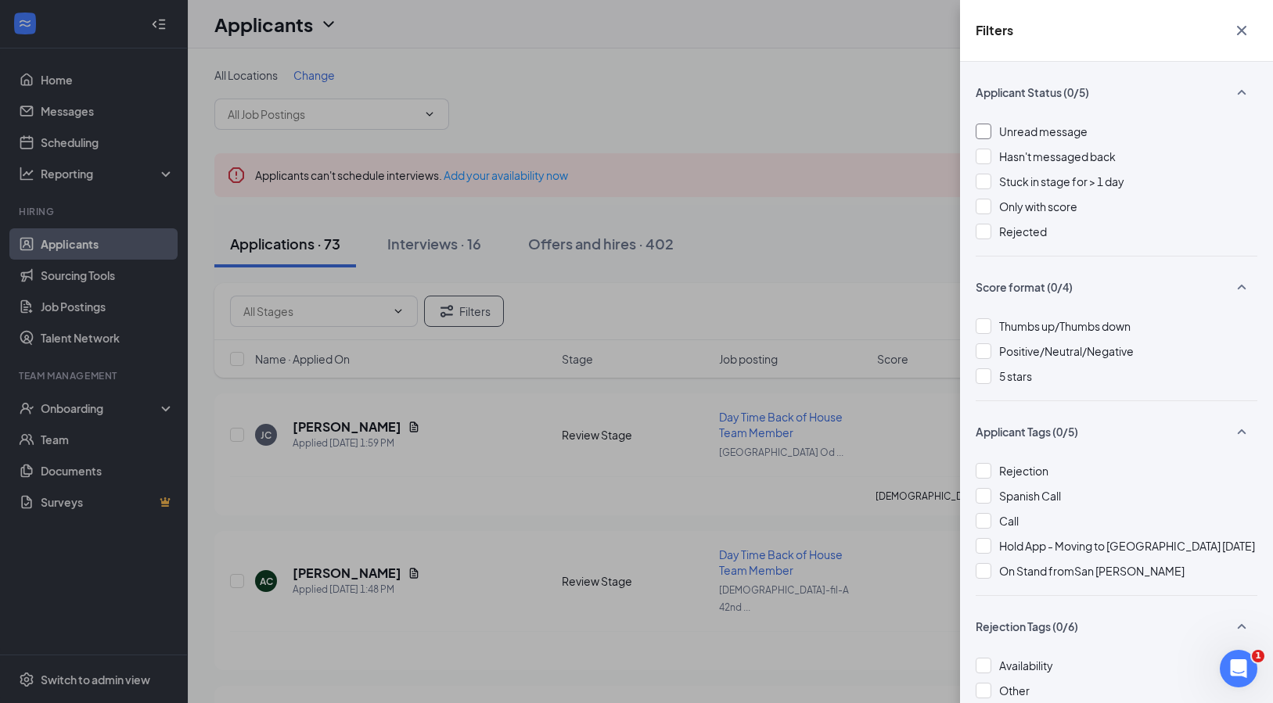
click at [1239, 34] on icon "Cross" at bounding box center [1241, 30] width 9 height 9
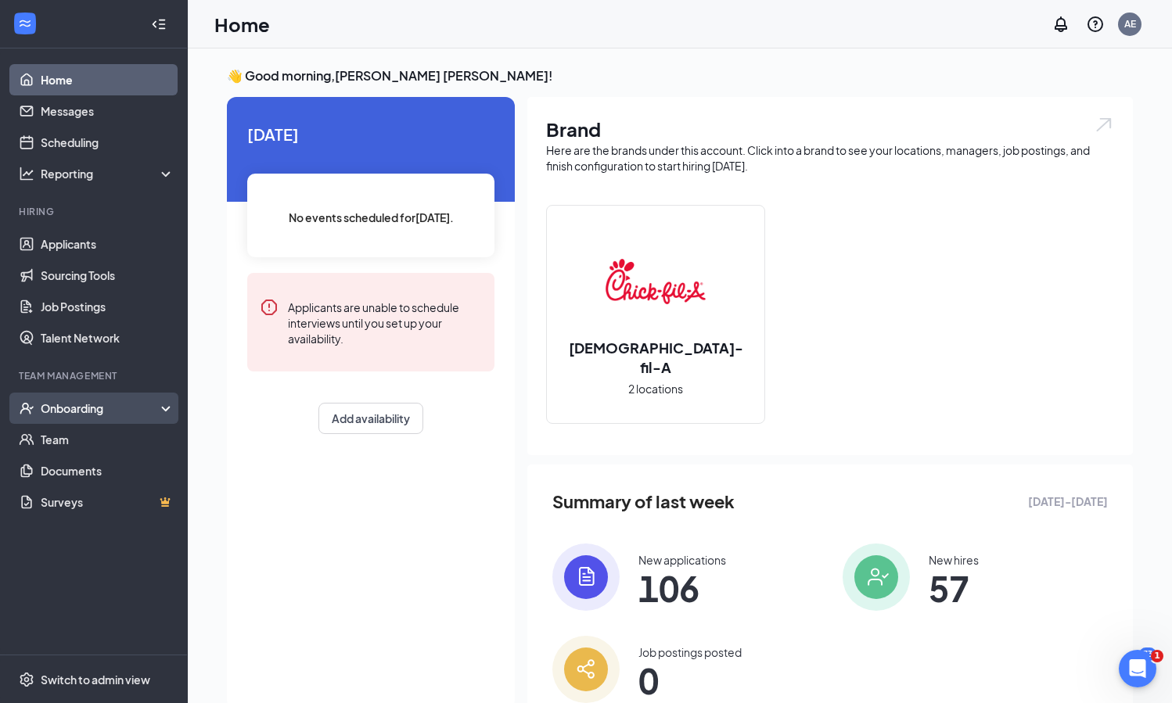
click at [49, 406] on div "Onboarding" at bounding box center [101, 409] width 121 height 16
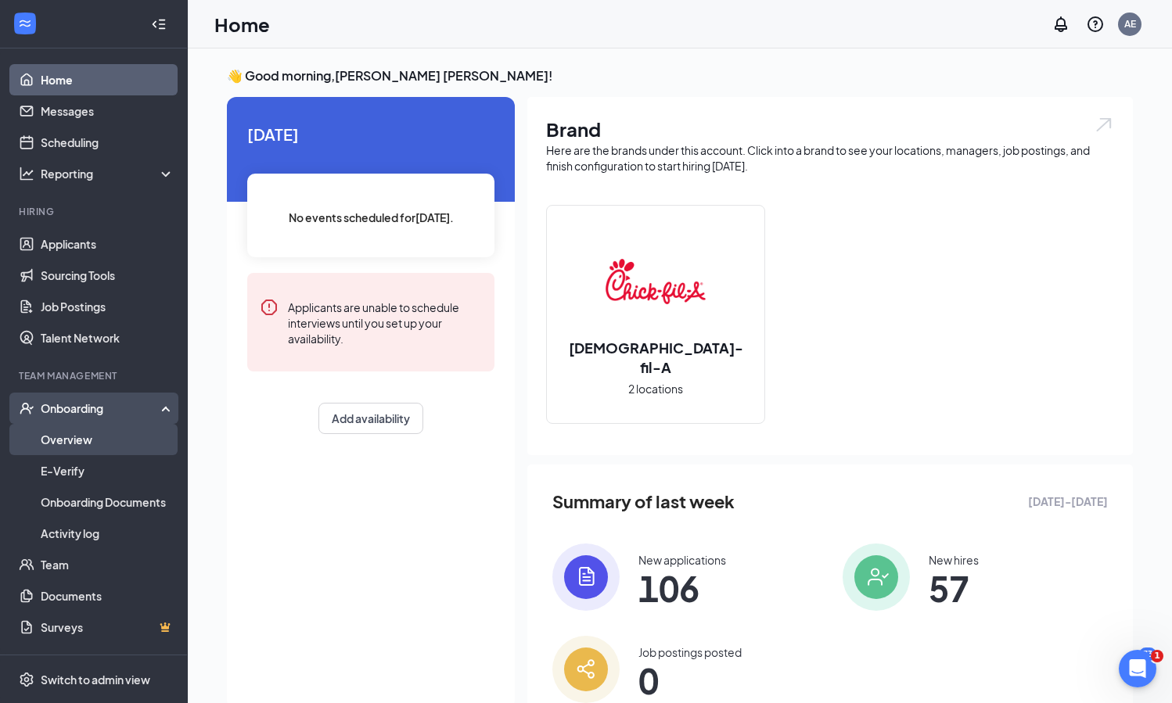
click at [63, 439] on link "Overview" at bounding box center [108, 439] width 134 height 31
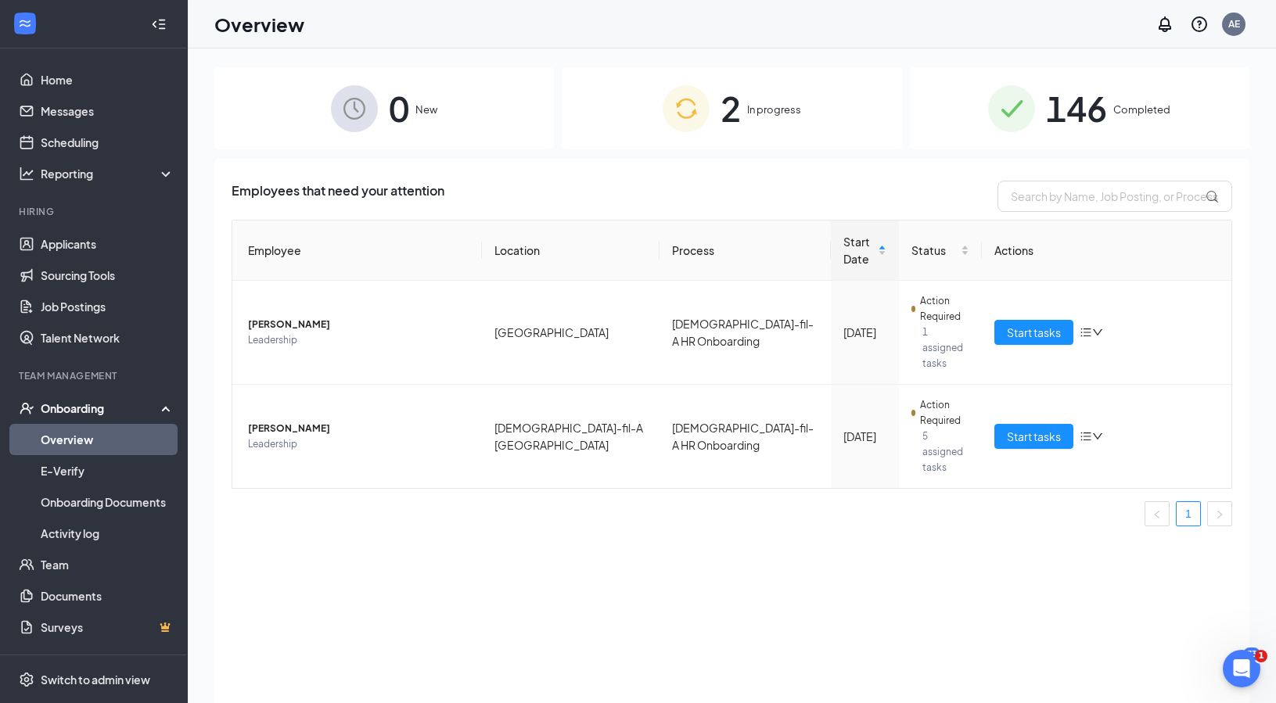
click at [977, 104] on div "146 Completed" at bounding box center [1080, 108] width 340 height 82
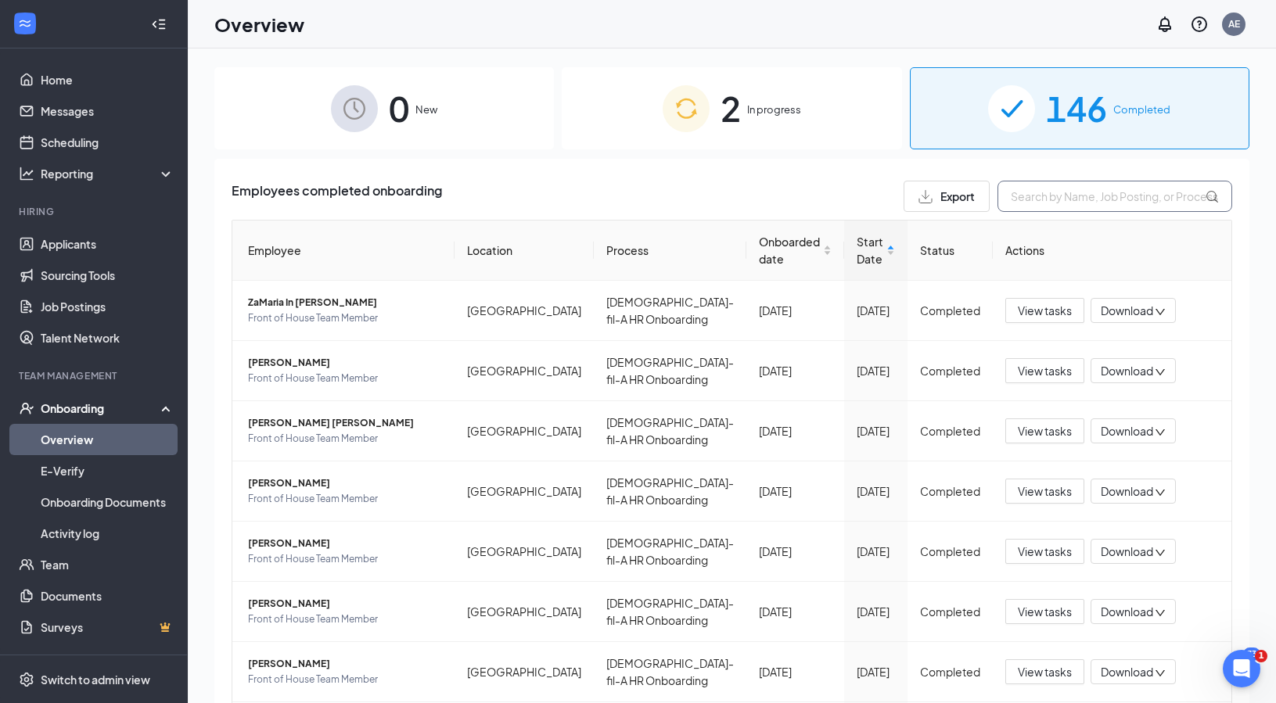
click at [1051, 197] on input "text" at bounding box center [1115, 196] width 235 height 31
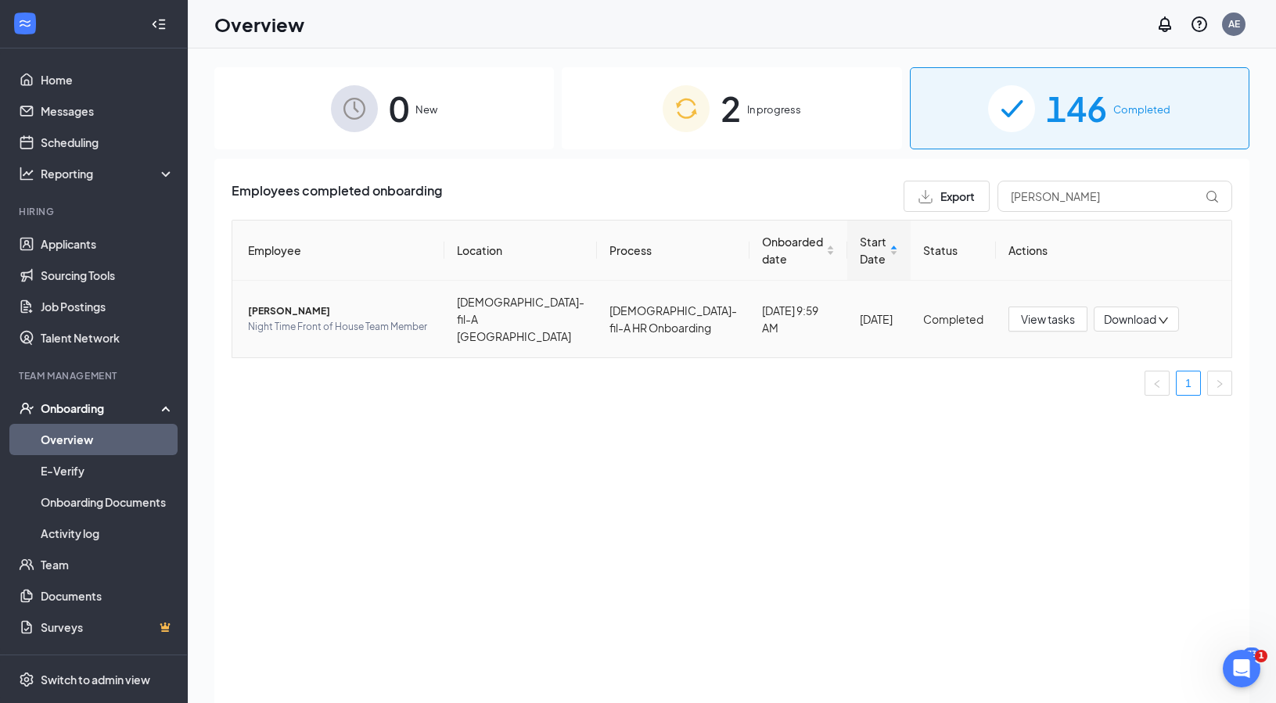
click at [338, 304] on span "[PERSON_NAME]" at bounding box center [340, 312] width 184 height 16
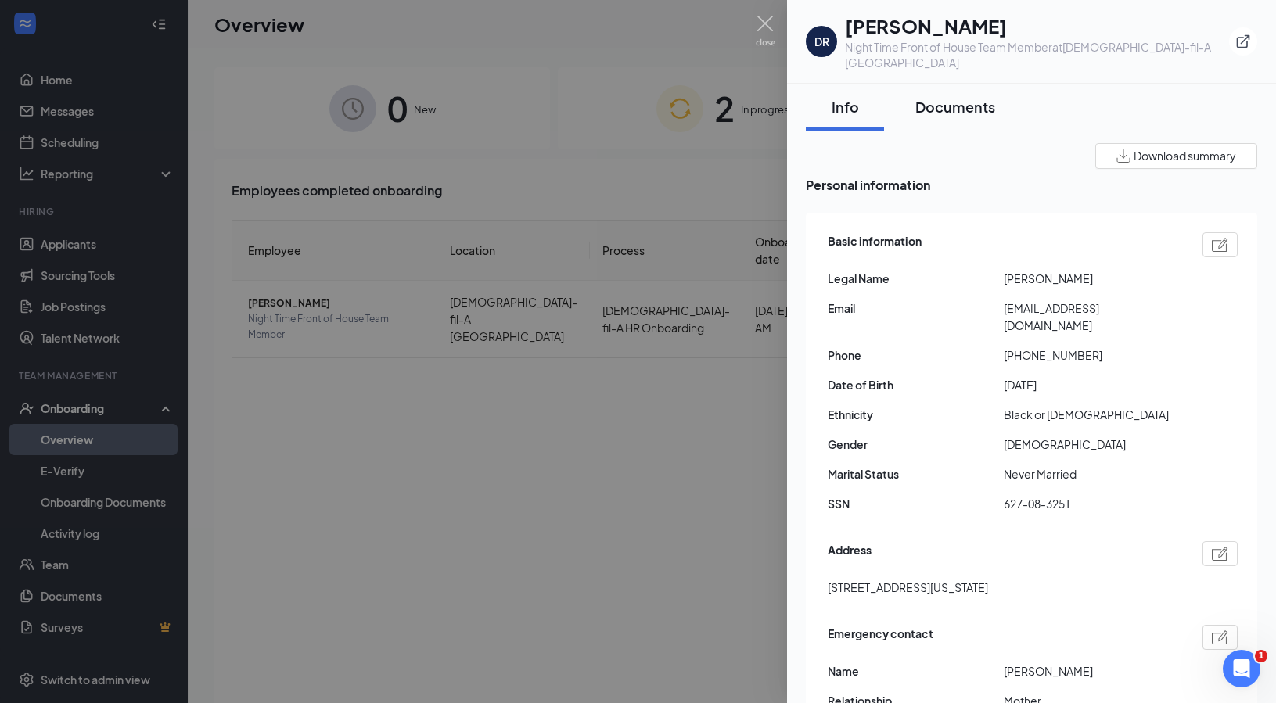
click at [980, 108] on div "Documents" at bounding box center [956, 107] width 80 height 20
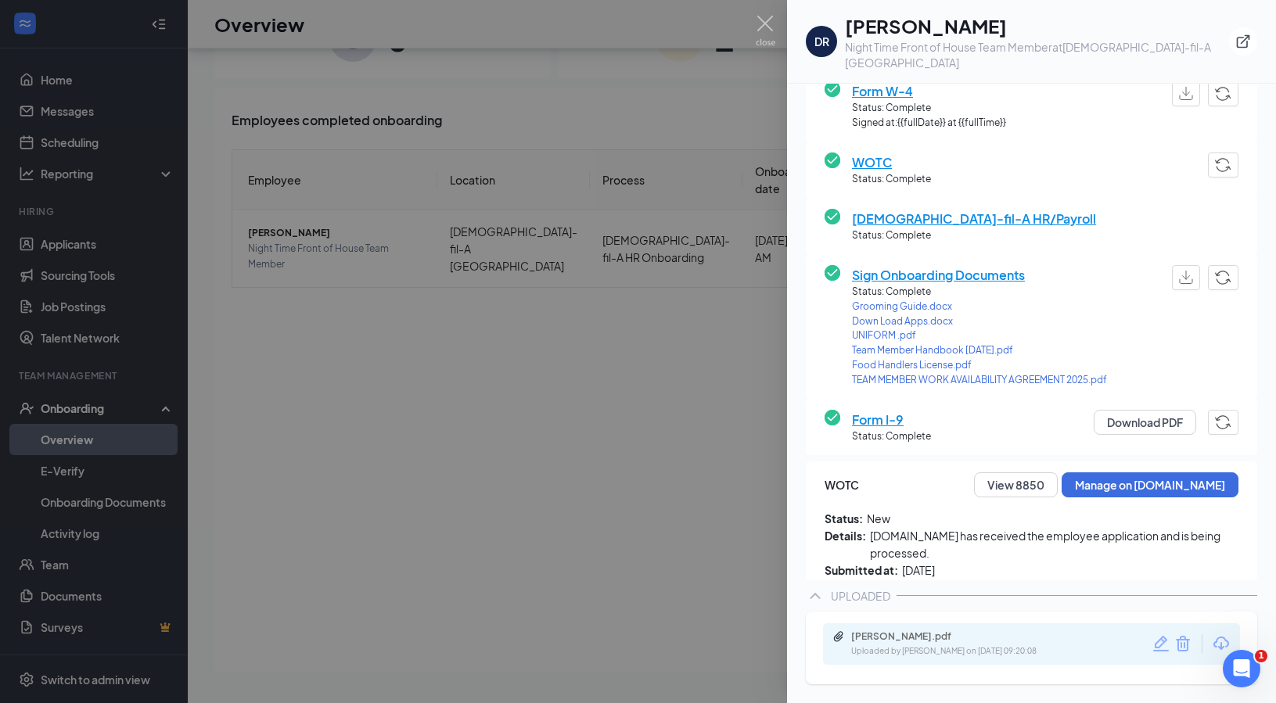
scroll to position [202, 0]
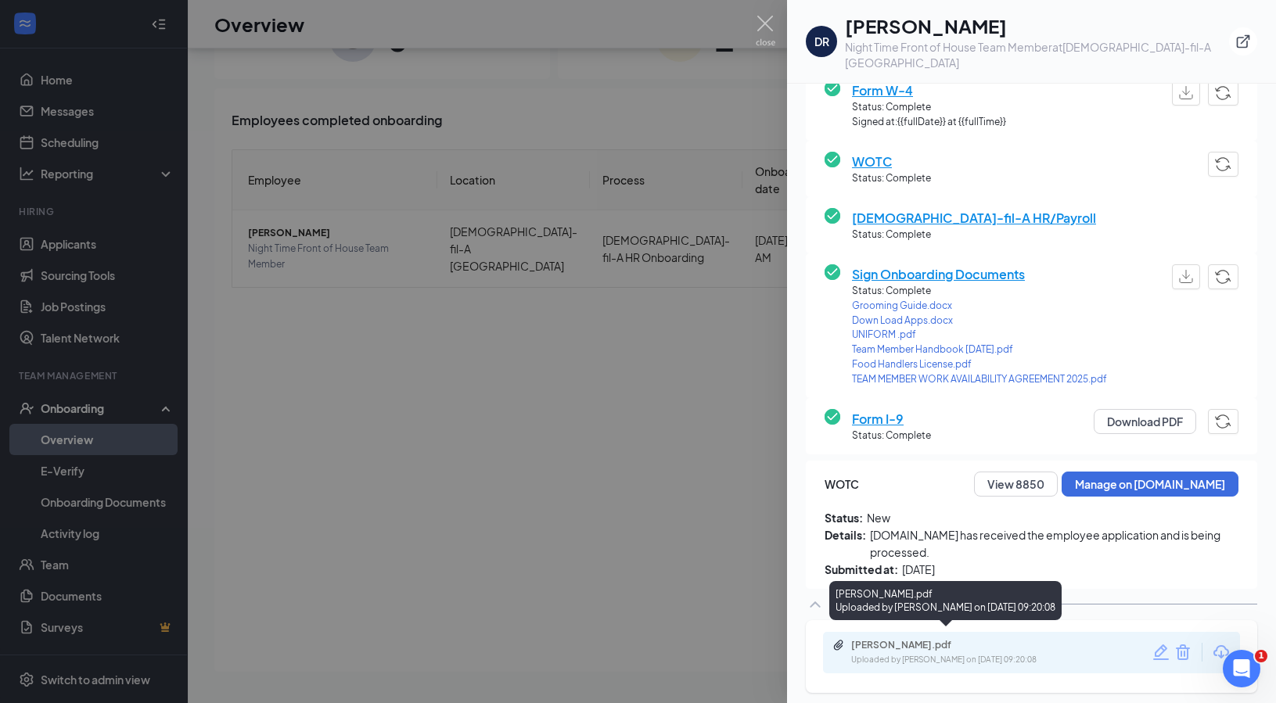
click at [966, 654] on div "Uploaded by [PERSON_NAME] on [DATE] 09:20:08" at bounding box center [968, 660] width 235 height 13
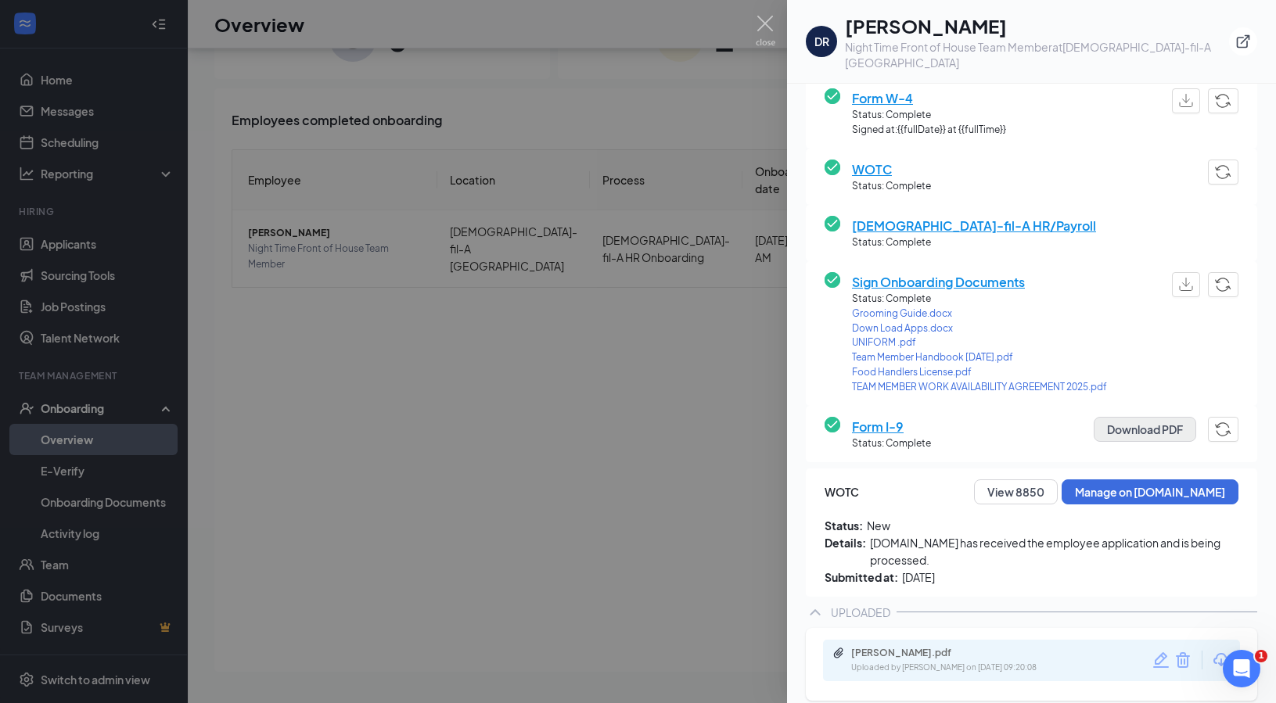
click at [1113, 417] on button "Download PDF" at bounding box center [1145, 429] width 103 height 25
click at [632, 426] on div at bounding box center [638, 351] width 1276 height 703
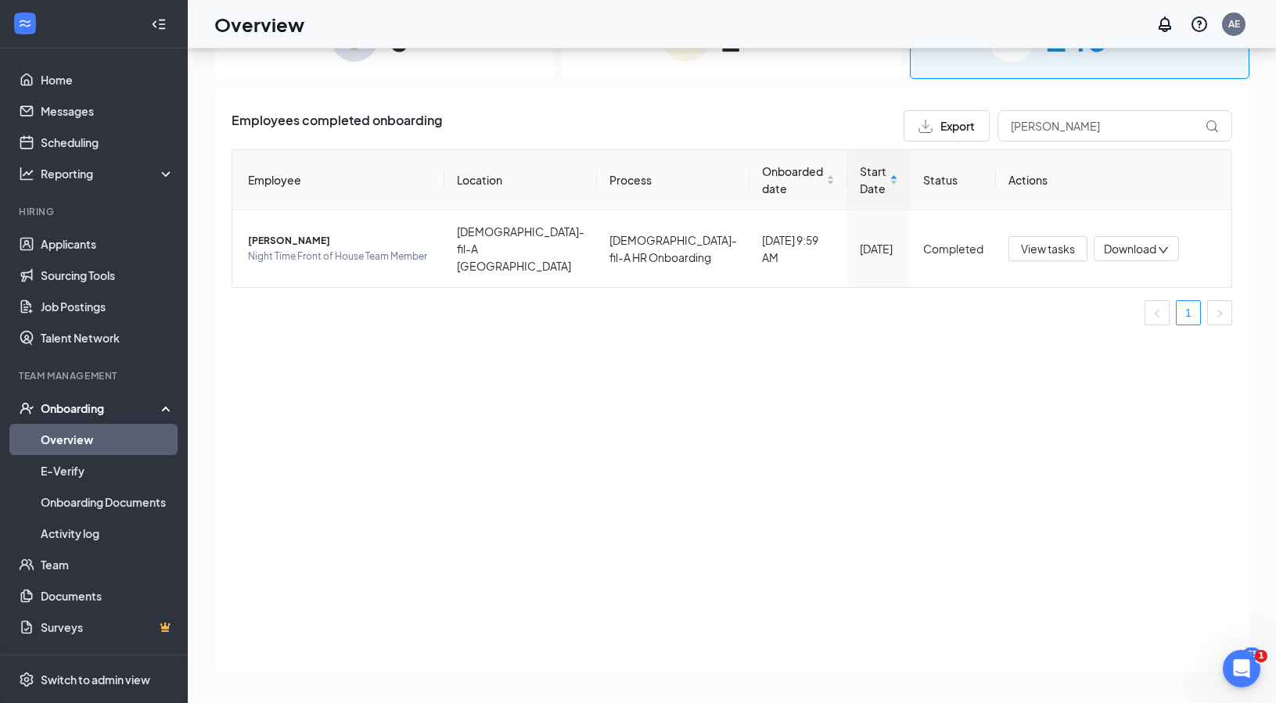
click at [647, 423] on div "Employees completed onboarding Export Donald Employee Location Process Onboarde…" at bounding box center [731, 380] width 1035 height 584
click at [1054, 121] on input "[PERSON_NAME]" at bounding box center [1115, 125] width 235 height 31
type input "D"
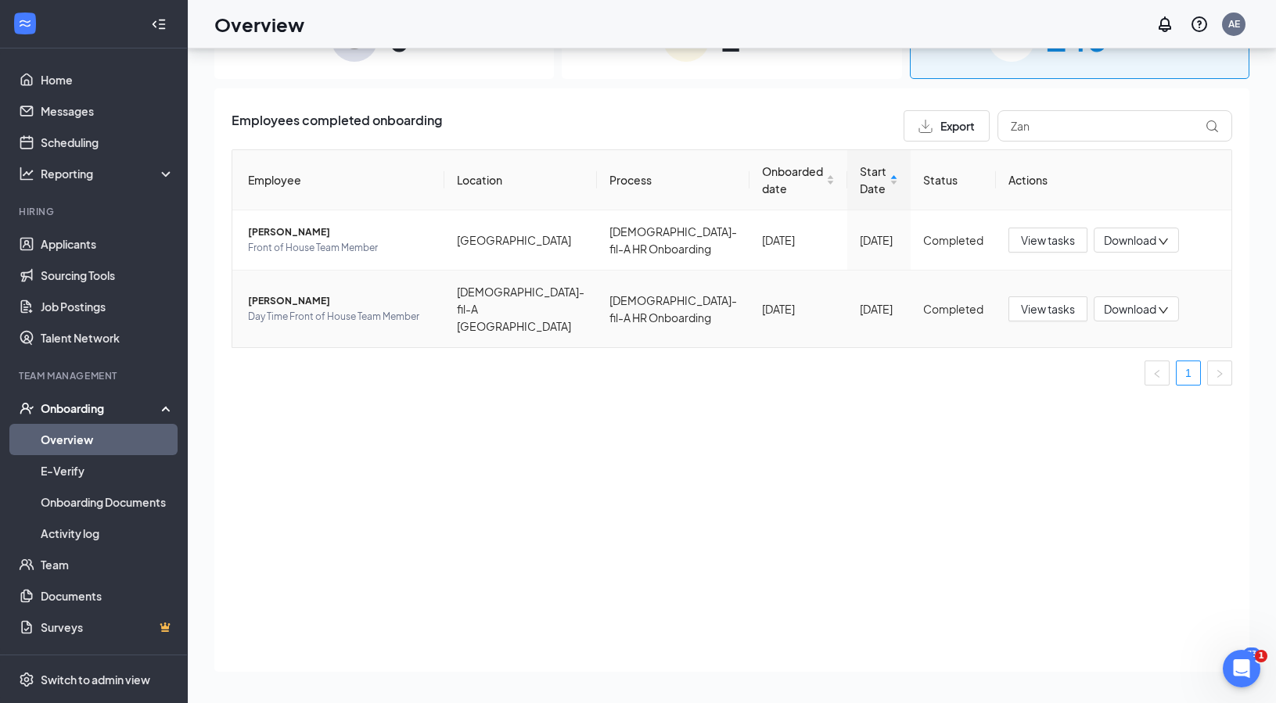
click at [293, 293] on span "[PERSON_NAME]" at bounding box center [340, 301] width 184 height 16
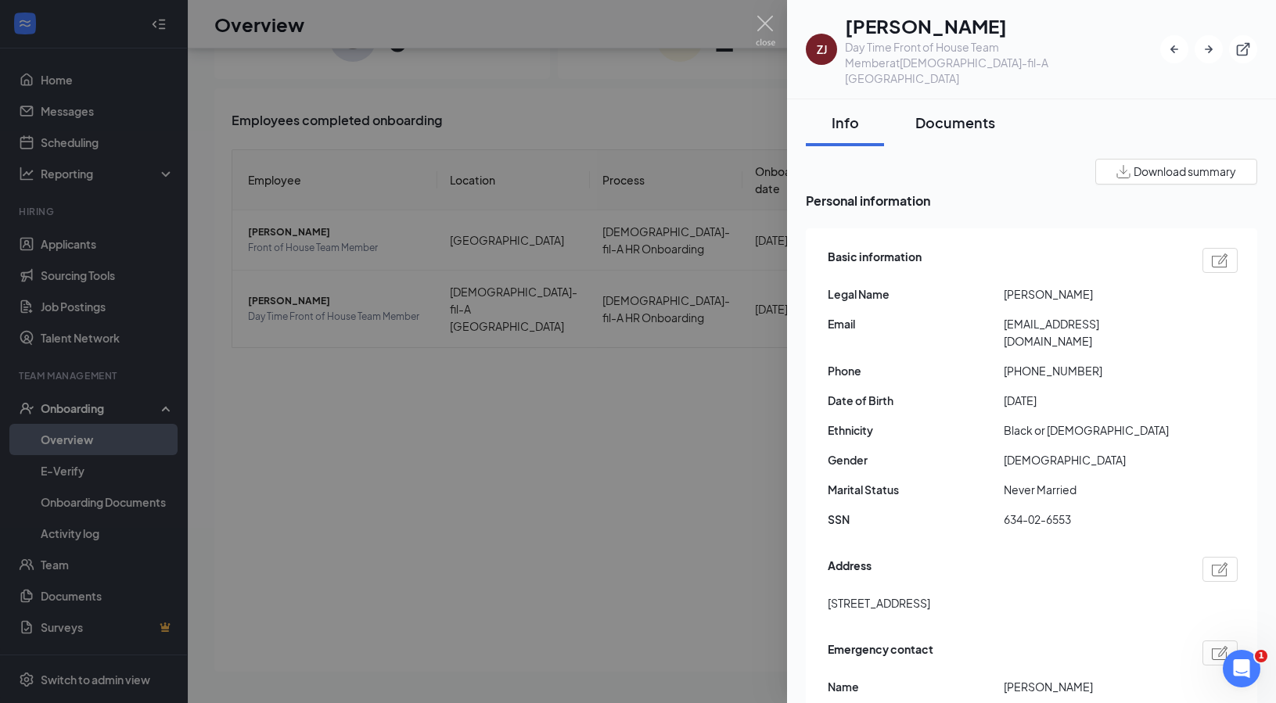
click at [973, 113] on div "Documents" at bounding box center [956, 123] width 80 height 20
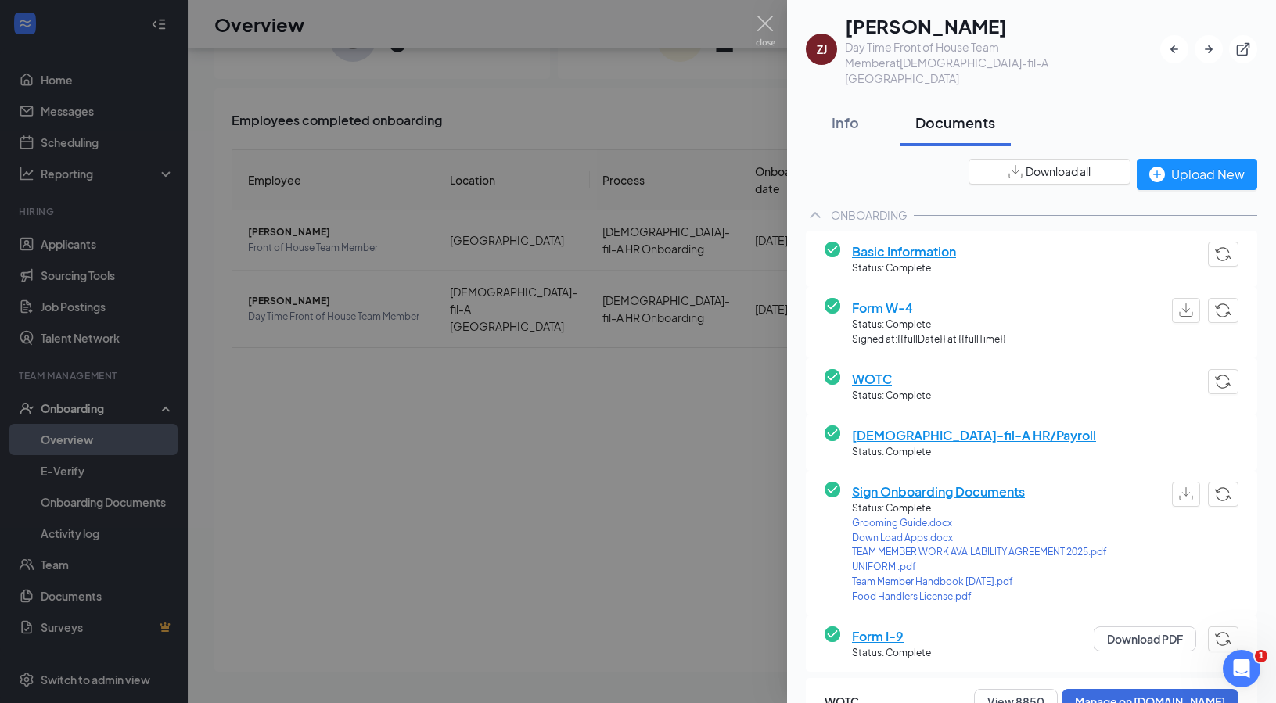
scroll to position [202, 0]
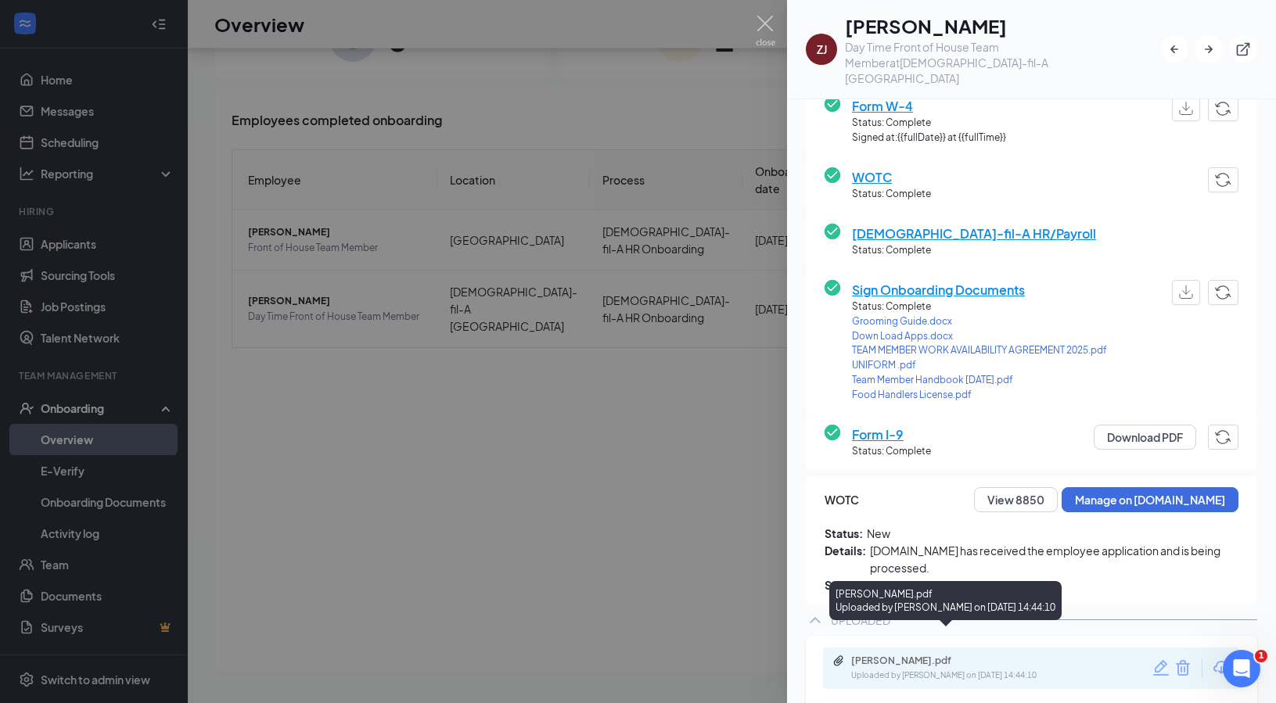
click at [957, 655] on div "[PERSON_NAME].pdf" at bounding box center [960, 661] width 219 height 13
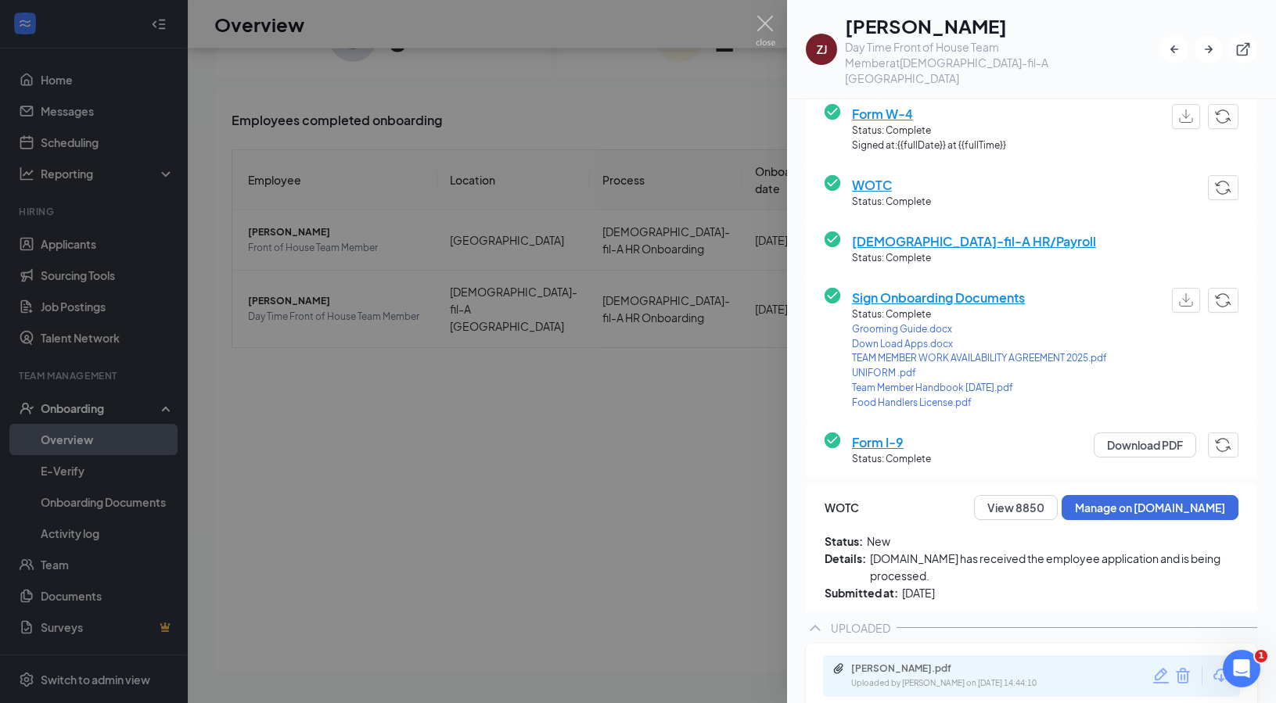
click at [671, 405] on div at bounding box center [638, 351] width 1276 height 703
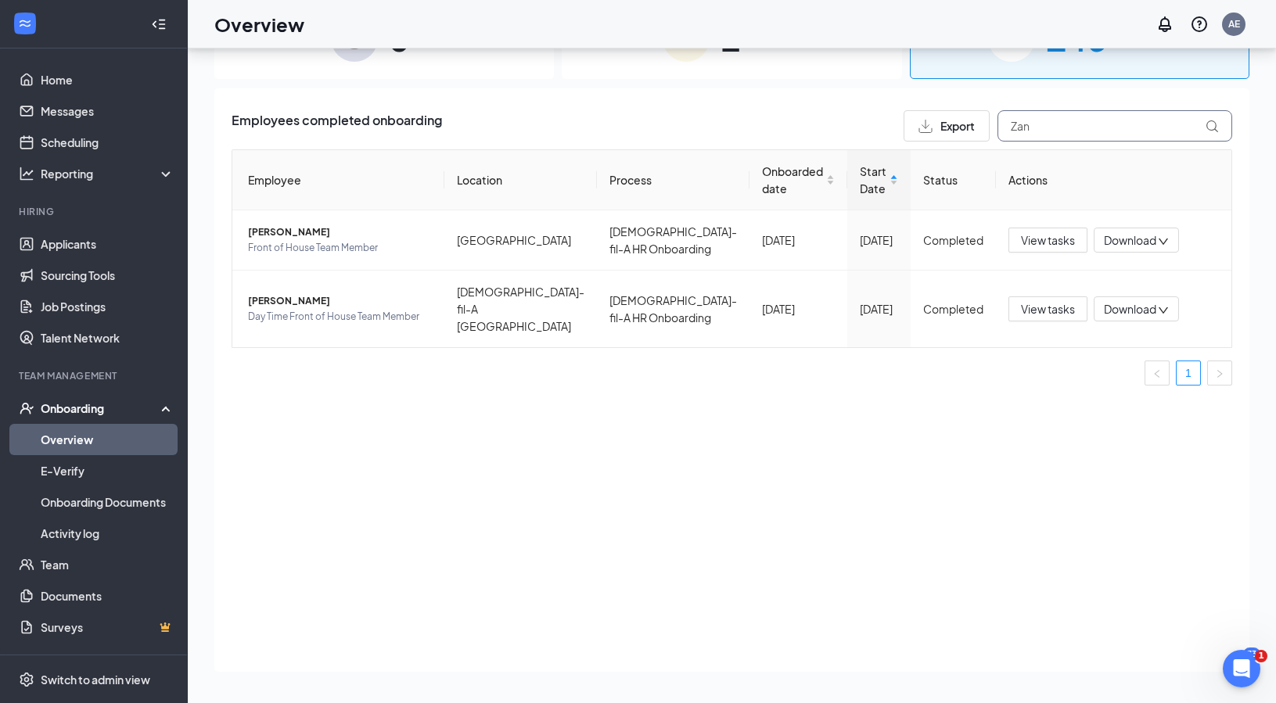
click at [1039, 120] on input "Zan" at bounding box center [1115, 125] width 235 height 31
type input "Z"
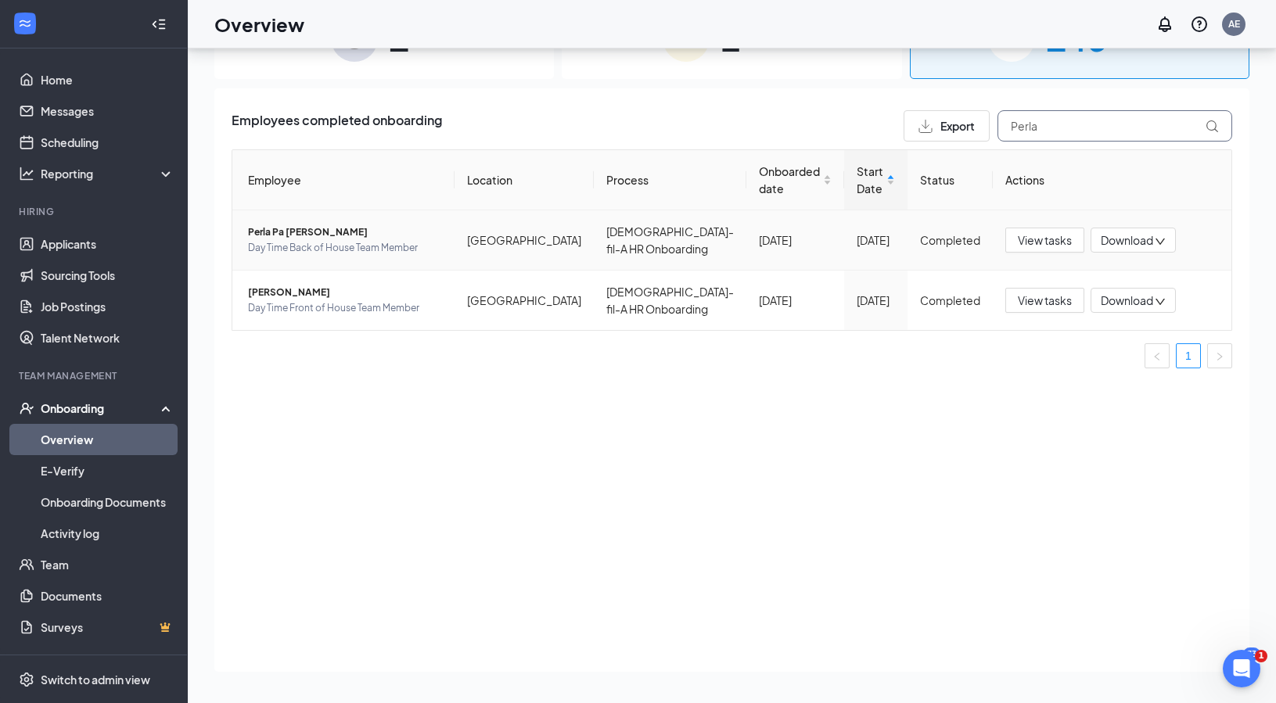
type input "Perla"
click at [321, 232] on span "Perla Pa [PERSON_NAME]" at bounding box center [345, 233] width 194 height 16
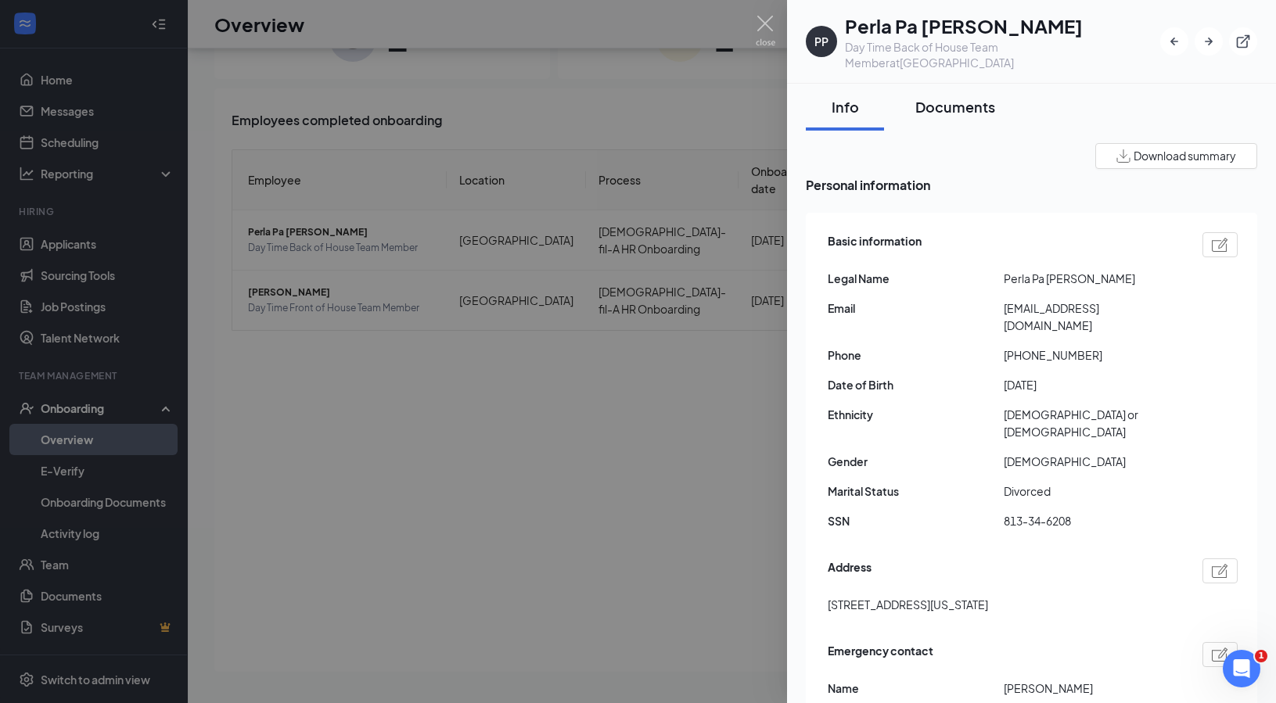
click at [948, 113] on div "Documents" at bounding box center [956, 107] width 80 height 20
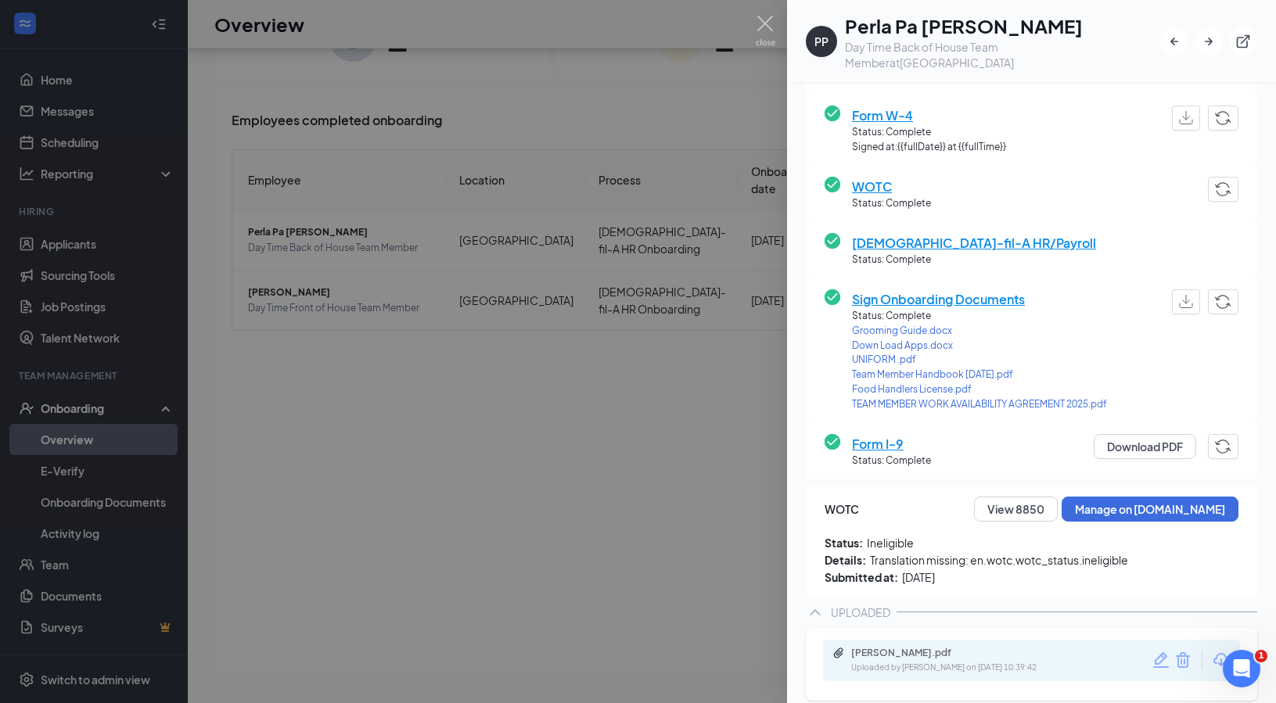
scroll to position [185, 0]
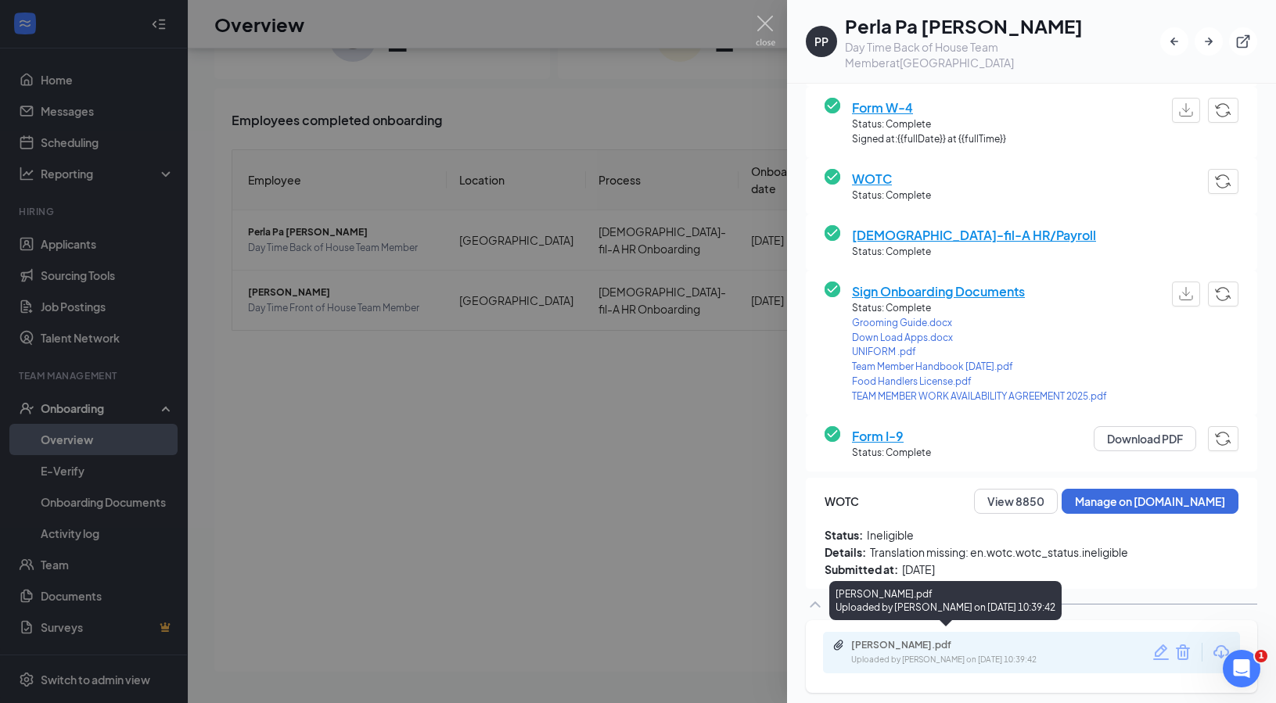
click at [957, 642] on div "Perla Cepeda.pdf" at bounding box center [960, 645] width 219 height 13
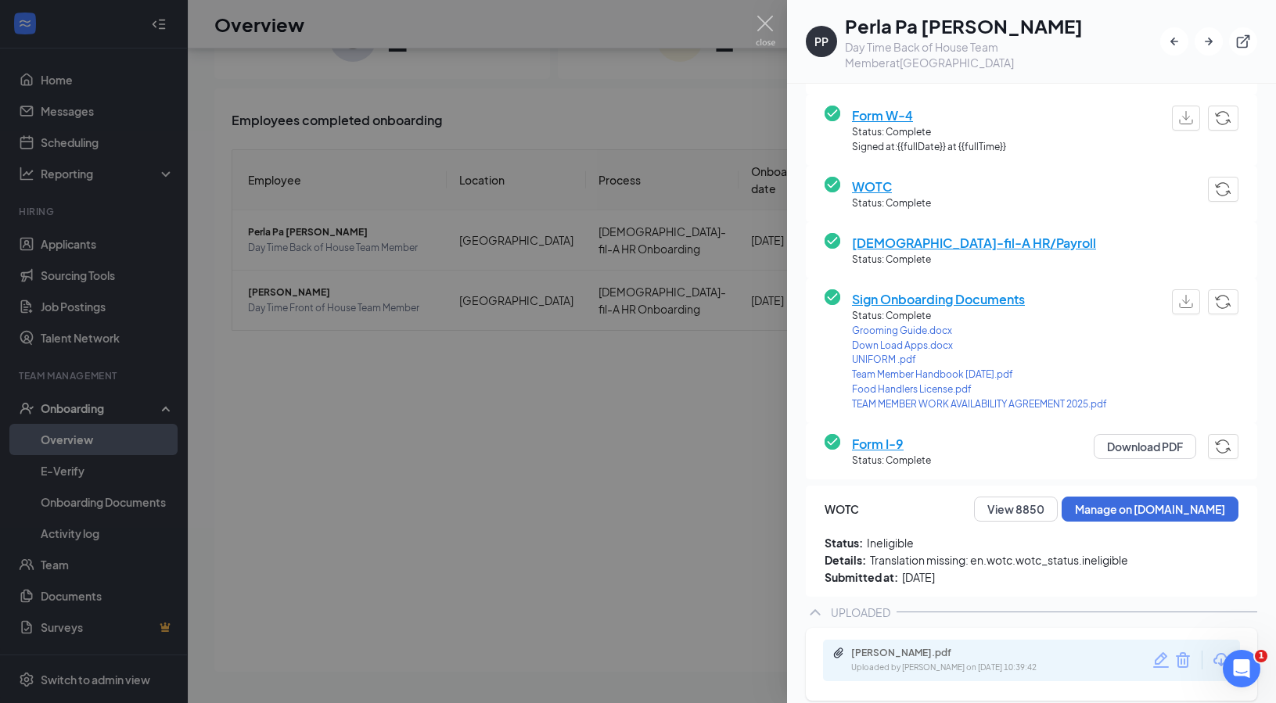
click at [651, 441] on div at bounding box center [638, 351] width 1276 height 703
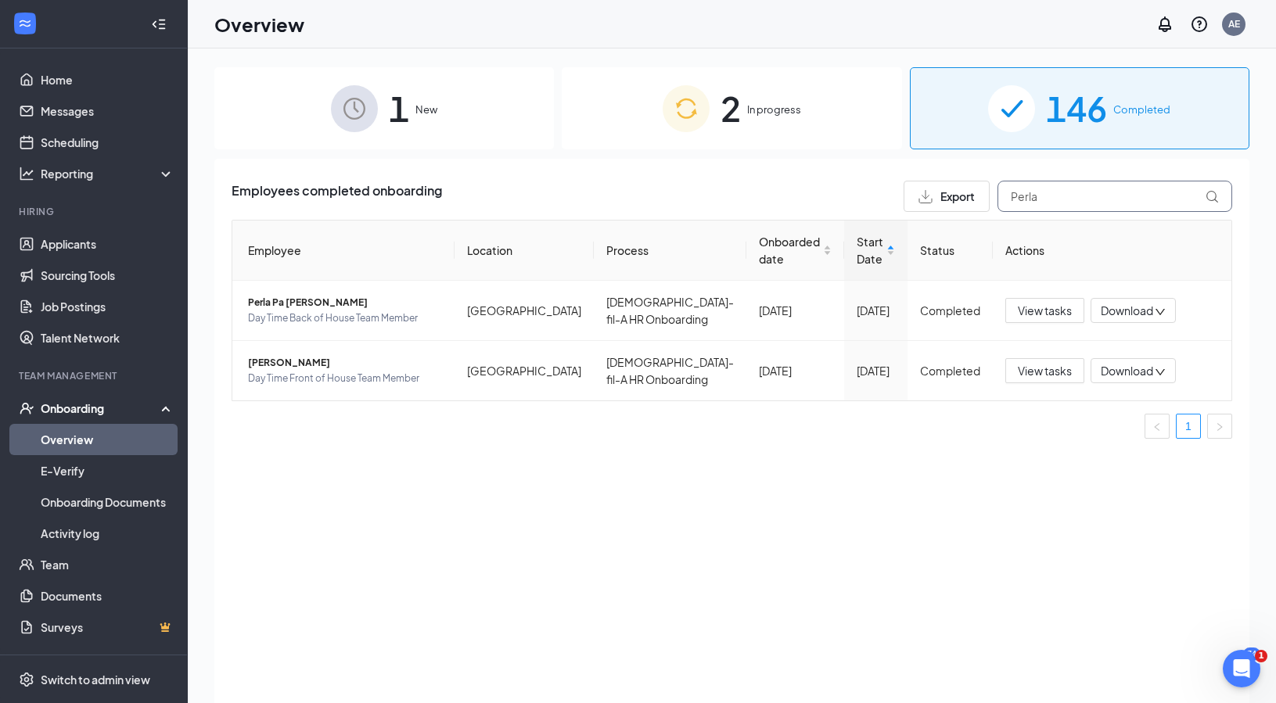
click at [1051, 195] on input "Perla" at bounding box center [1115, 196] width 235 height 31
type input "P"
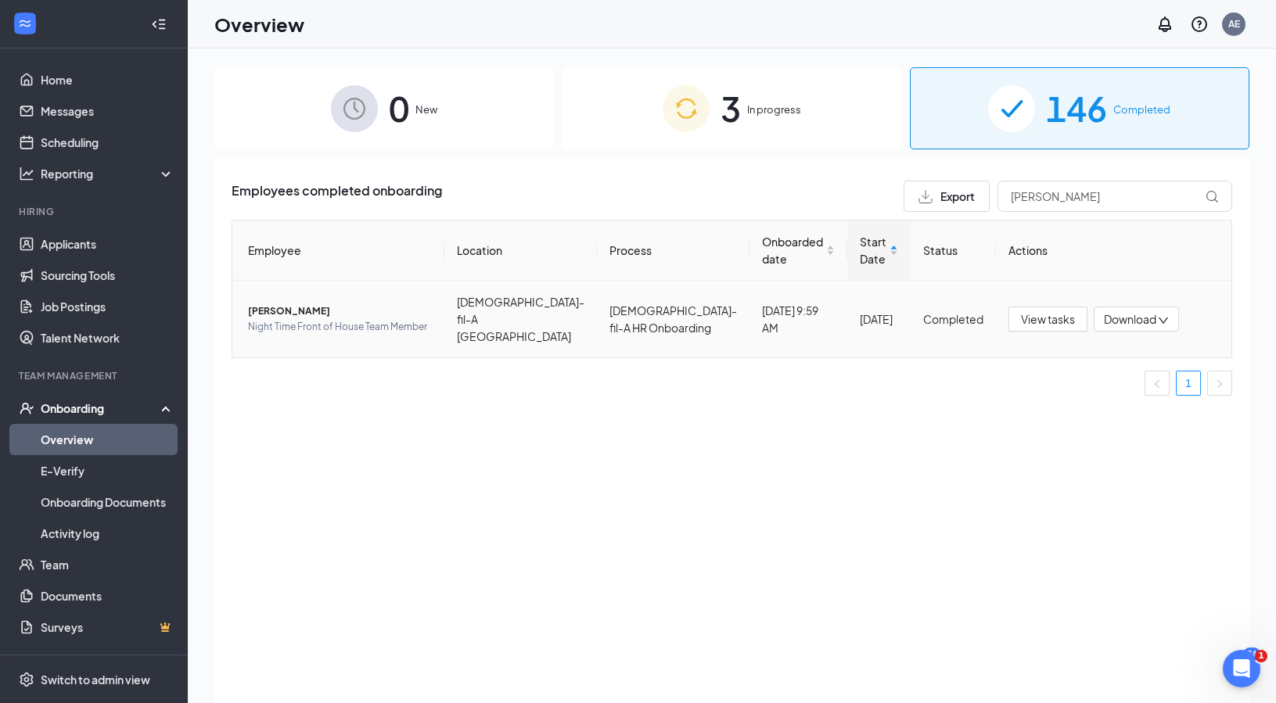
click at [328, 304] on span "[PERSON_NAME]" at bounding box center [340, 312] width 184 height 16
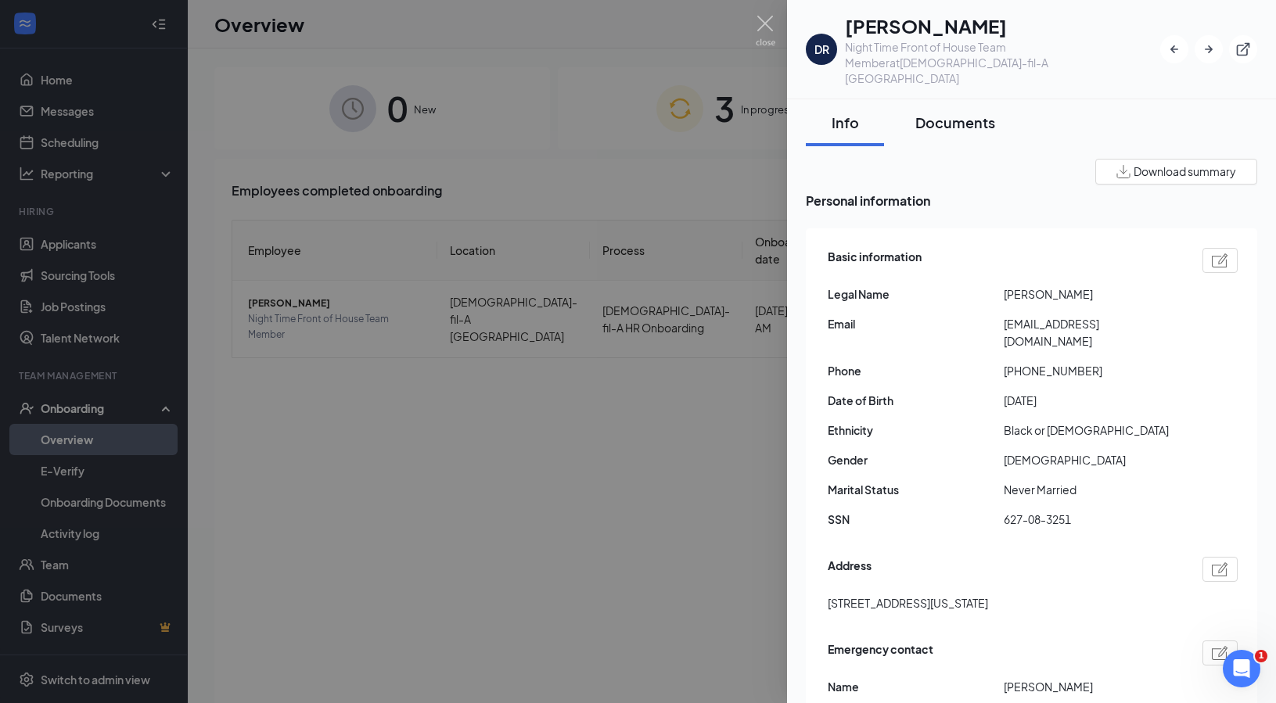
click at [973, 115] on div "Documents" at bounding box center [956, 123] width 80 height 20
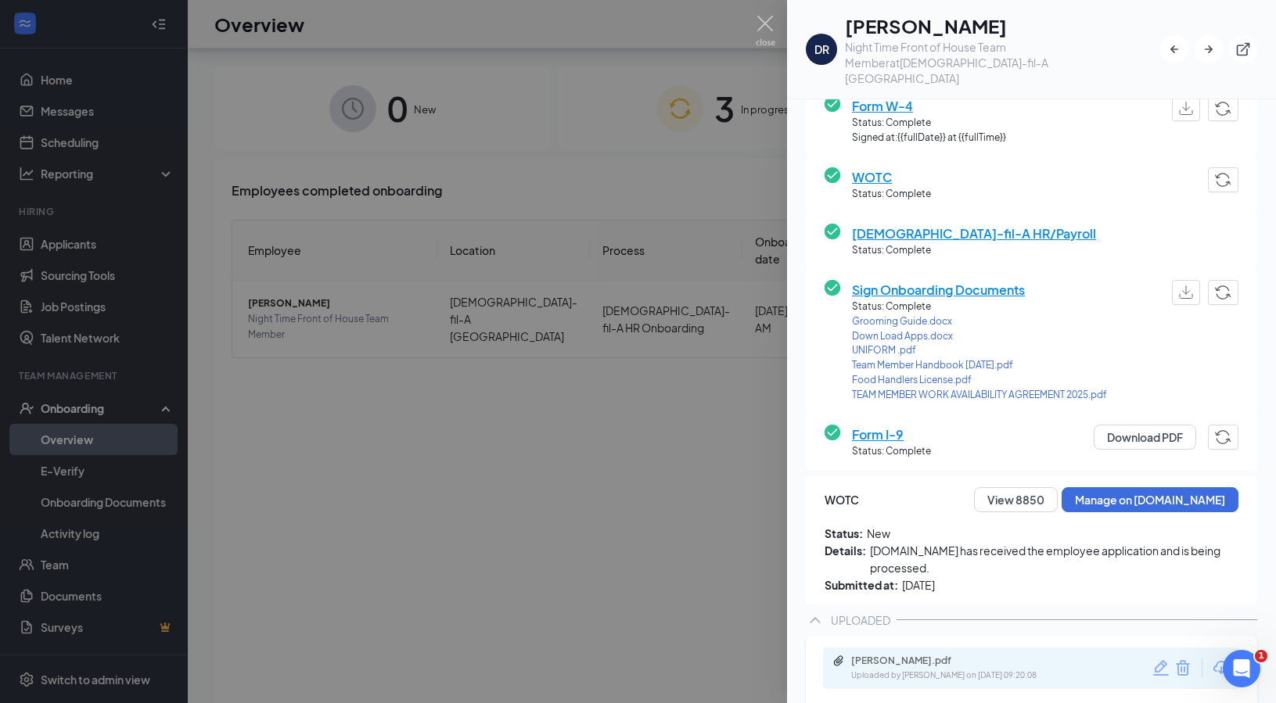
scroll to position [70, 0]
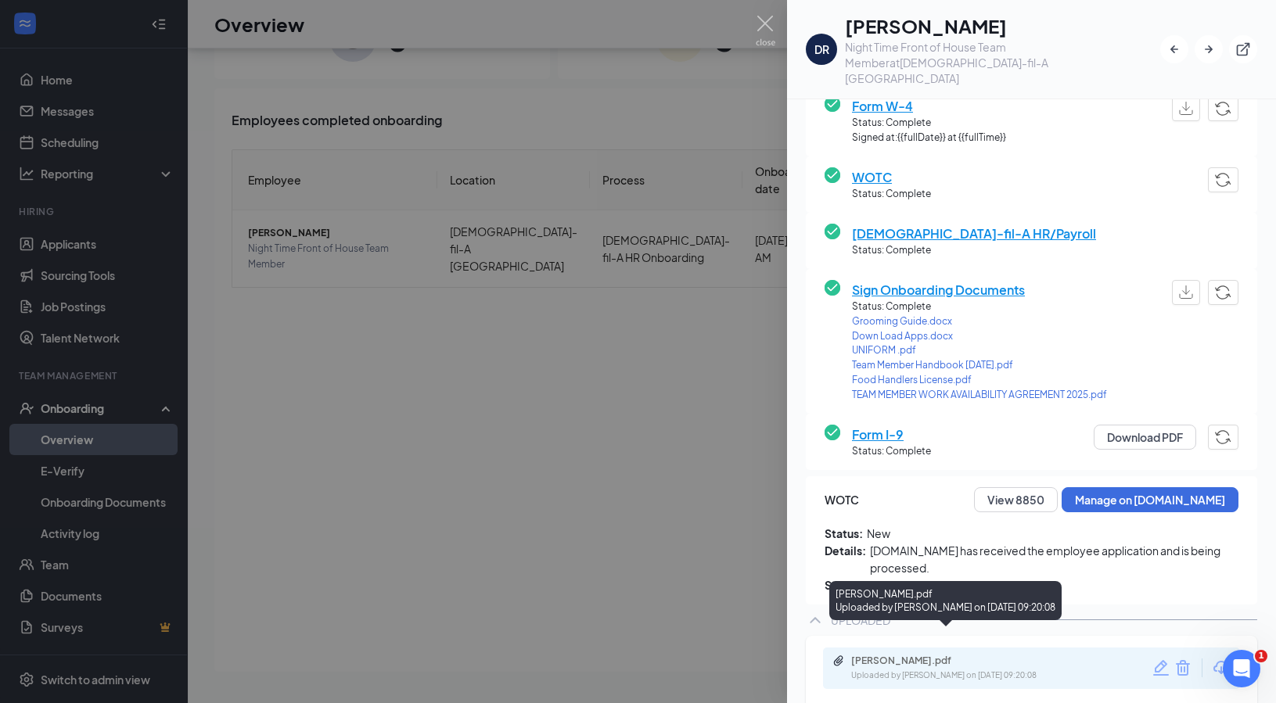
click at [1007, 655] on div "[PERSON_NAME].pdf" at bounding box center [960, 661] width 219 height 13
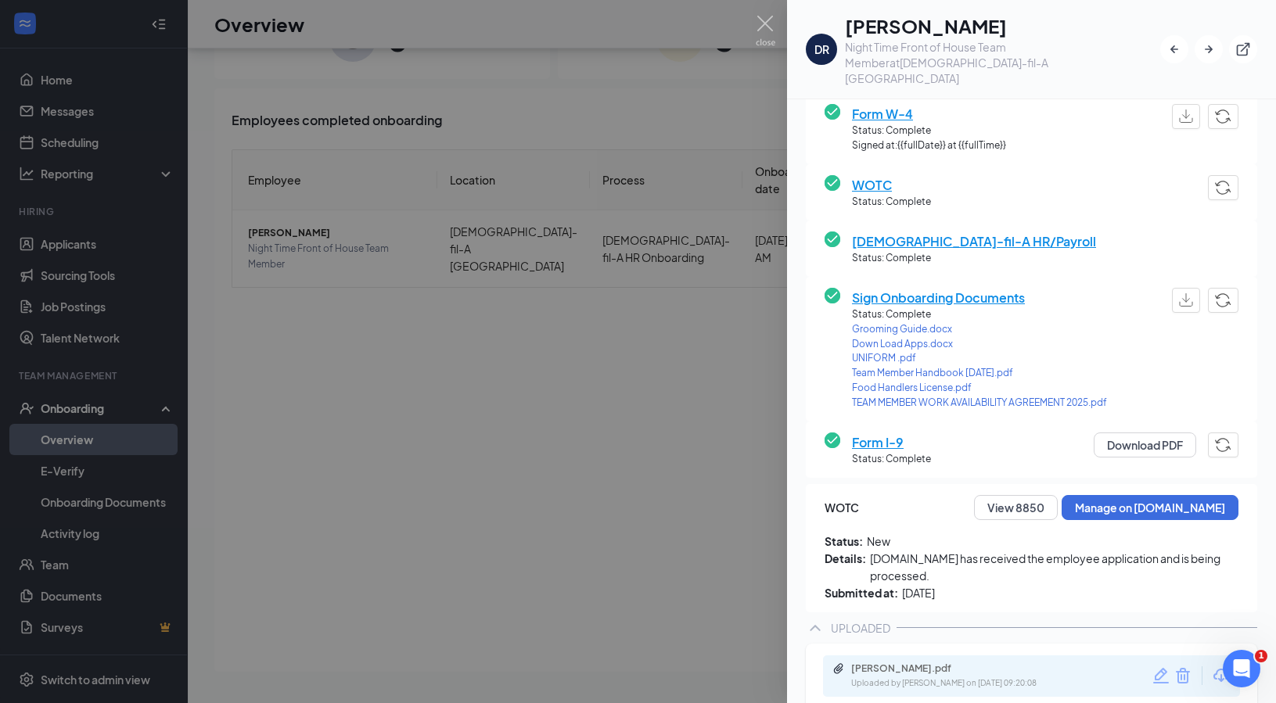
click at [574, 477] on div at bounding box center [638, 351] width 1276 height 703
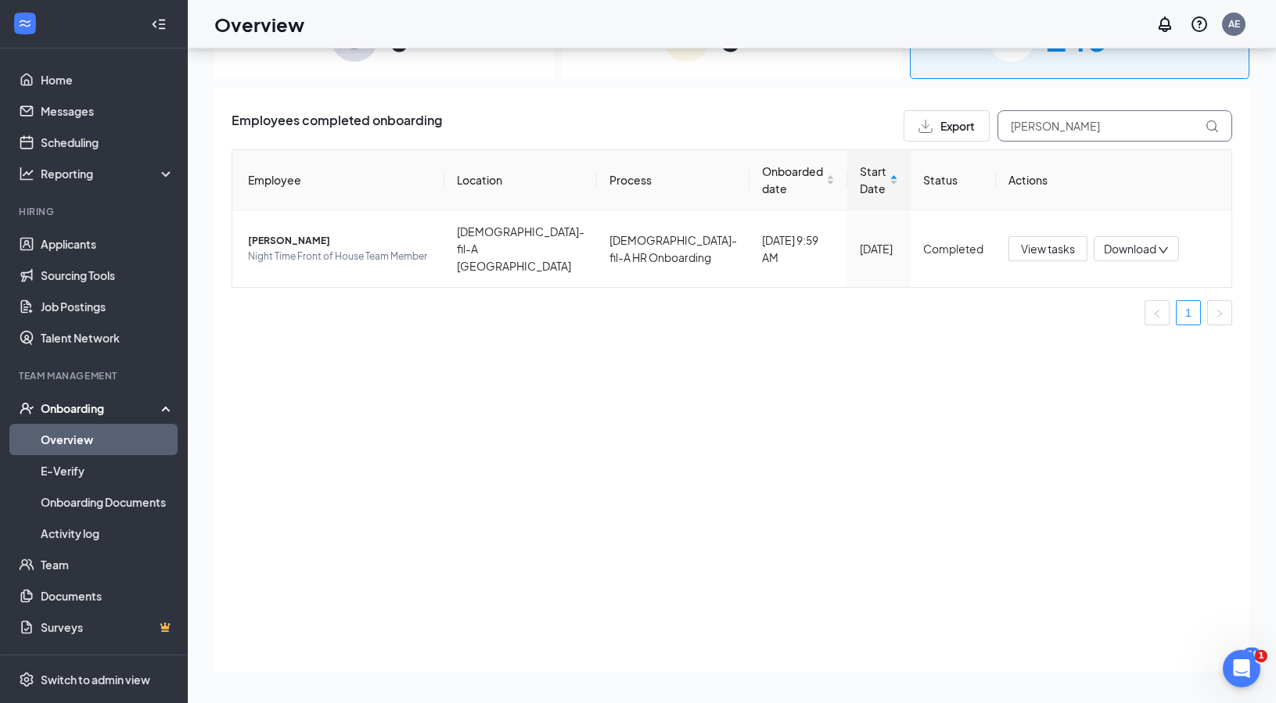
drag, startPoint x: 1009, startPoint y: 126, endPoint x: 936, endPoint y: 110, distance: 75.4
click at [970, 124] on div "Export [PERSON_NAME]" at bounding box center [1068, 125] width 329 height 31
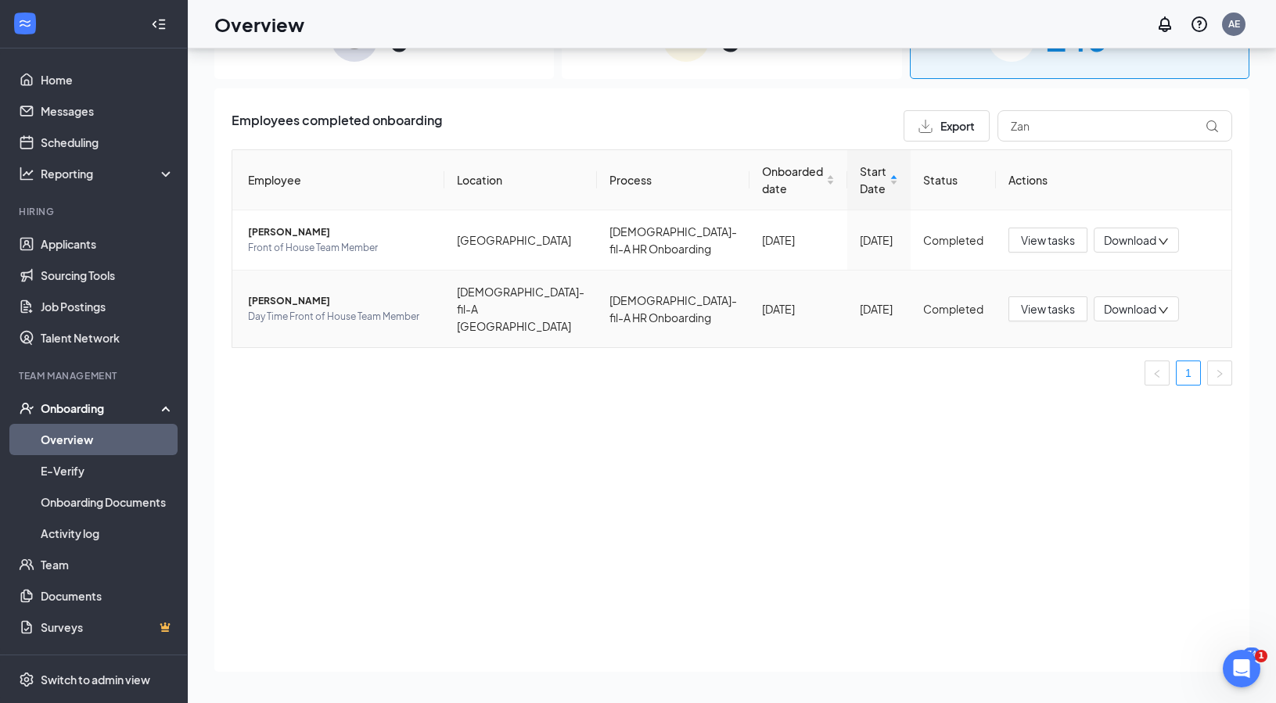
click at [308, 293] on span "[PERSON_NAME]" at bounding box center [340, 301] width 184 height 16
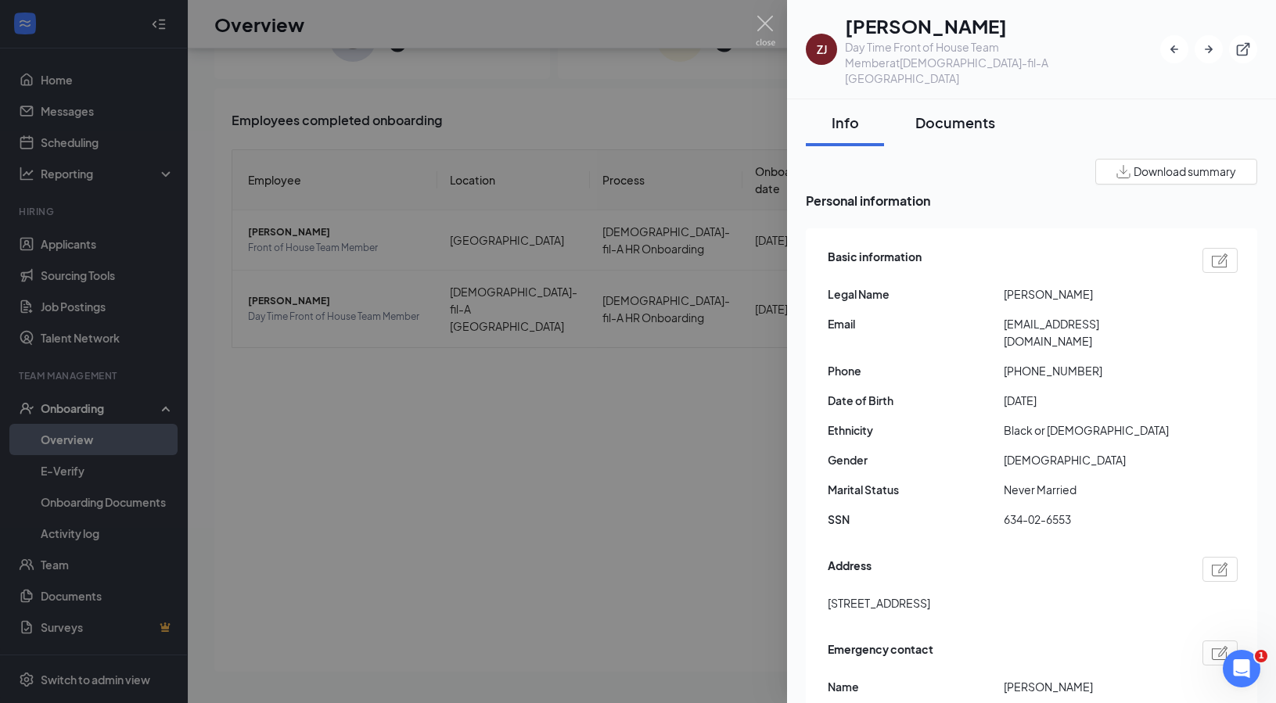
click at [977, 113] on div "Documents" at bounding box center [956, 123] width 80 height 20
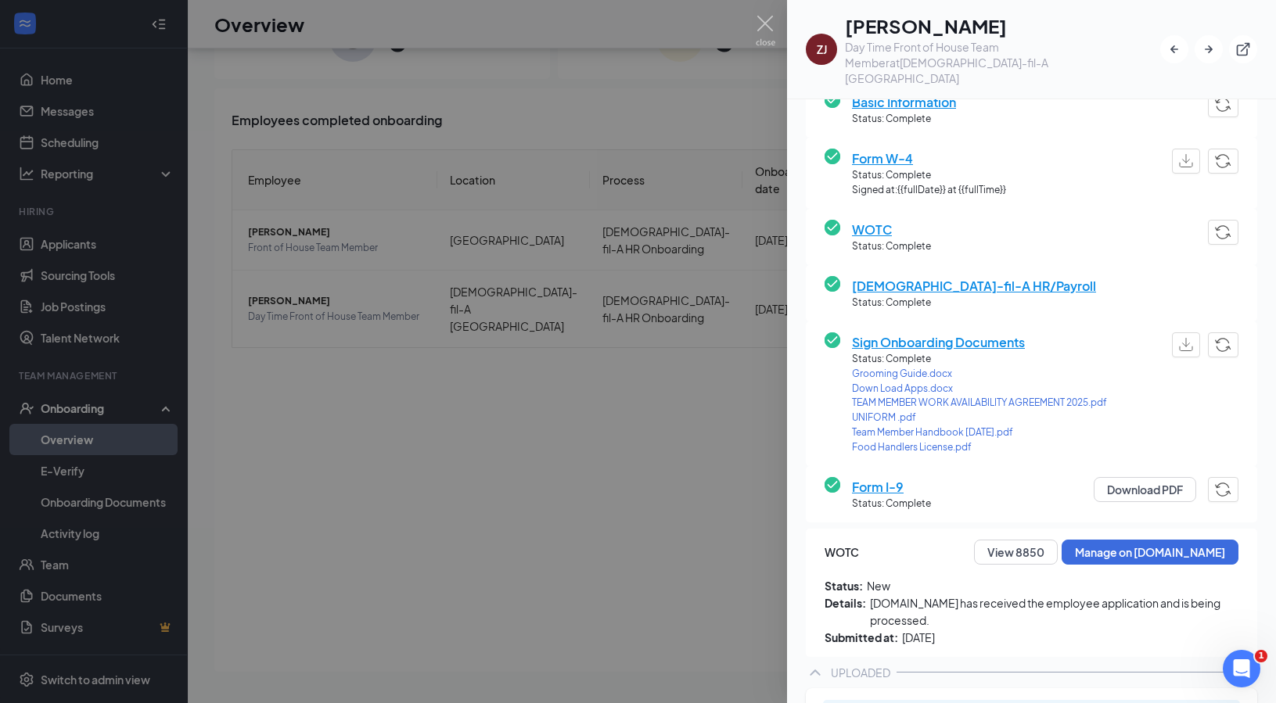
scroll to position [202, 0]
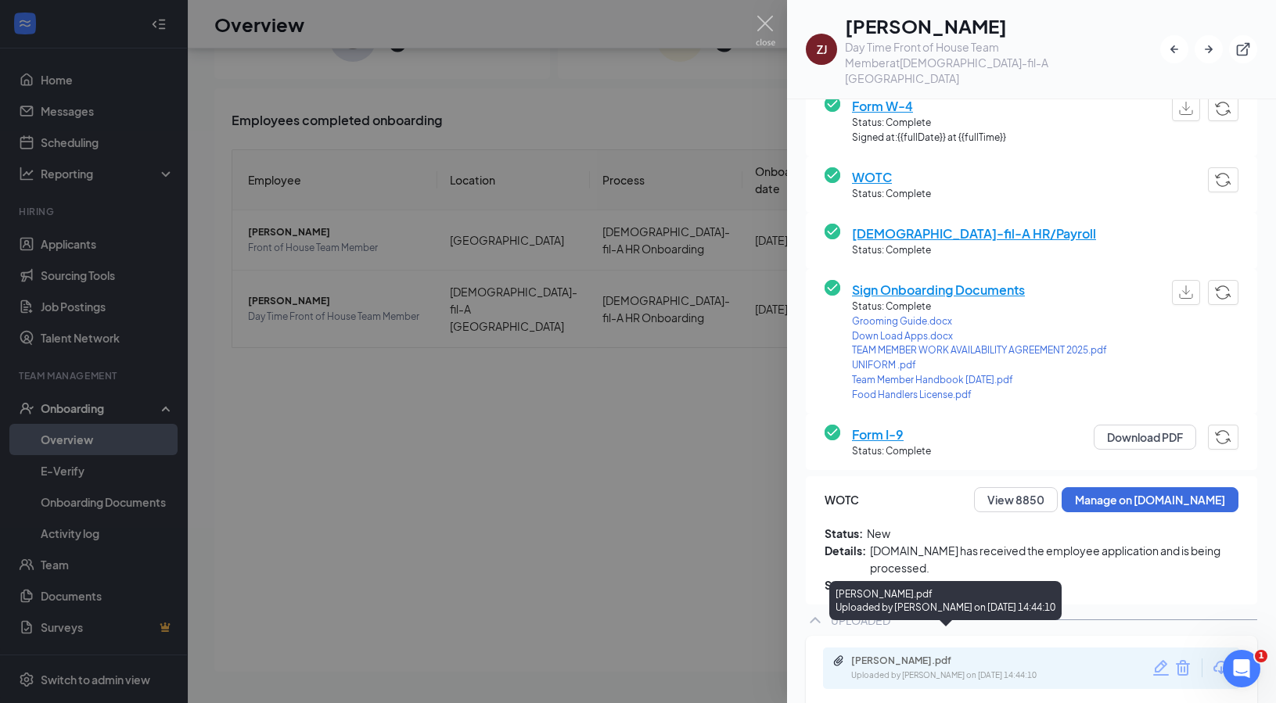
click at [976, 655] on div "[PERSON_NAME].pdf Uploaded by [PERSON_NAME] on [DATE] 14:44:10" at bounding box center [960, 668] width 254 height 27
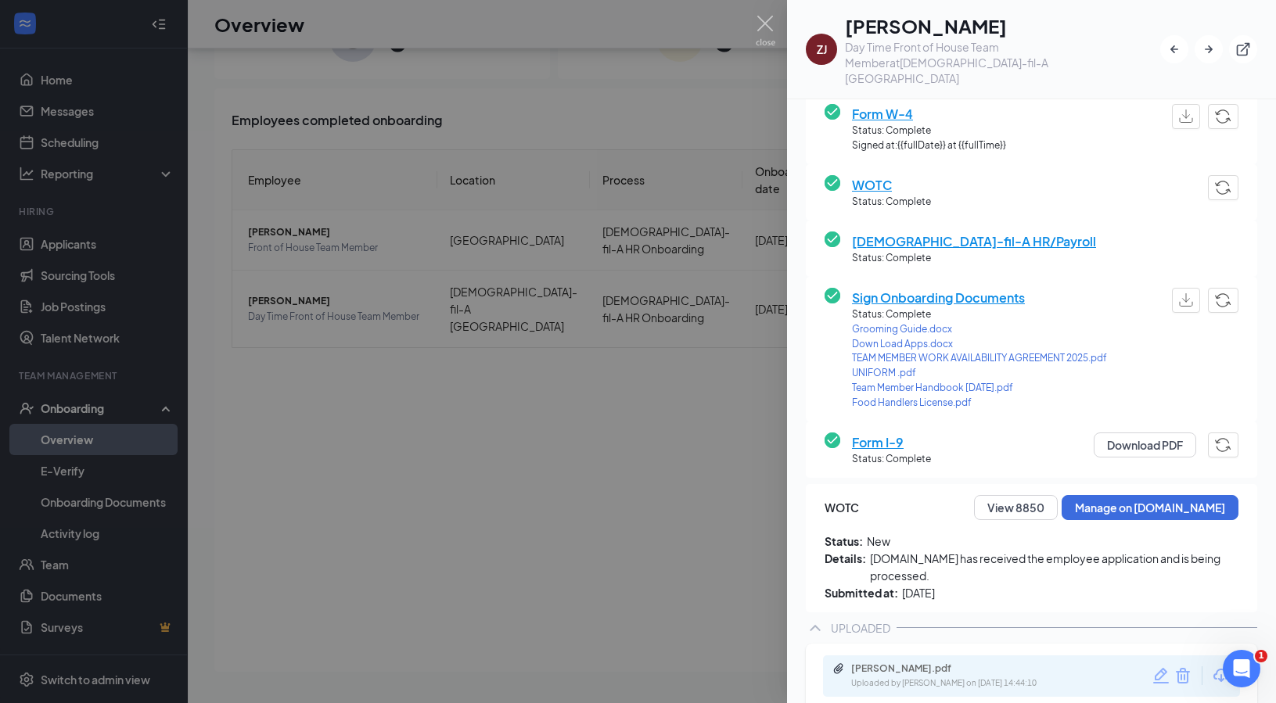
click at [577, 463] on div at bounding box center [638, 351] width 1276 height 703
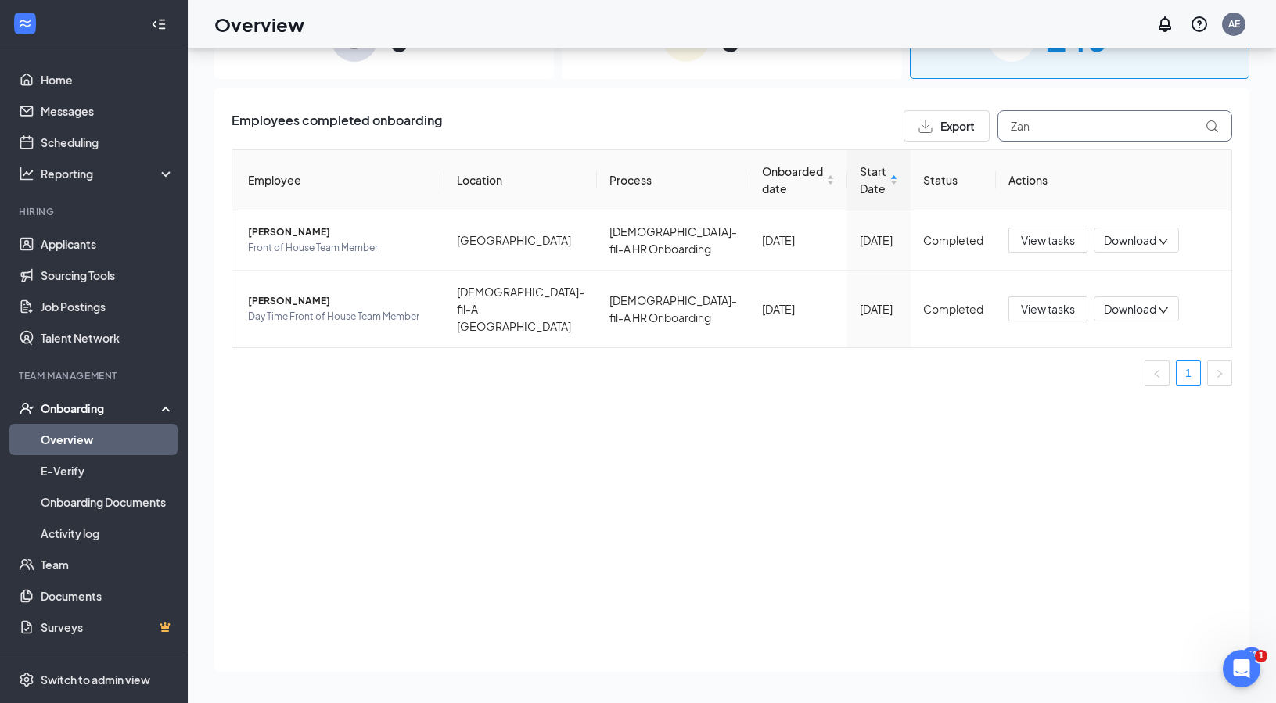
click at [1050, 125] on input "Zan" at bounding box center [1115, 125] width 235 height 31
type input "Z"
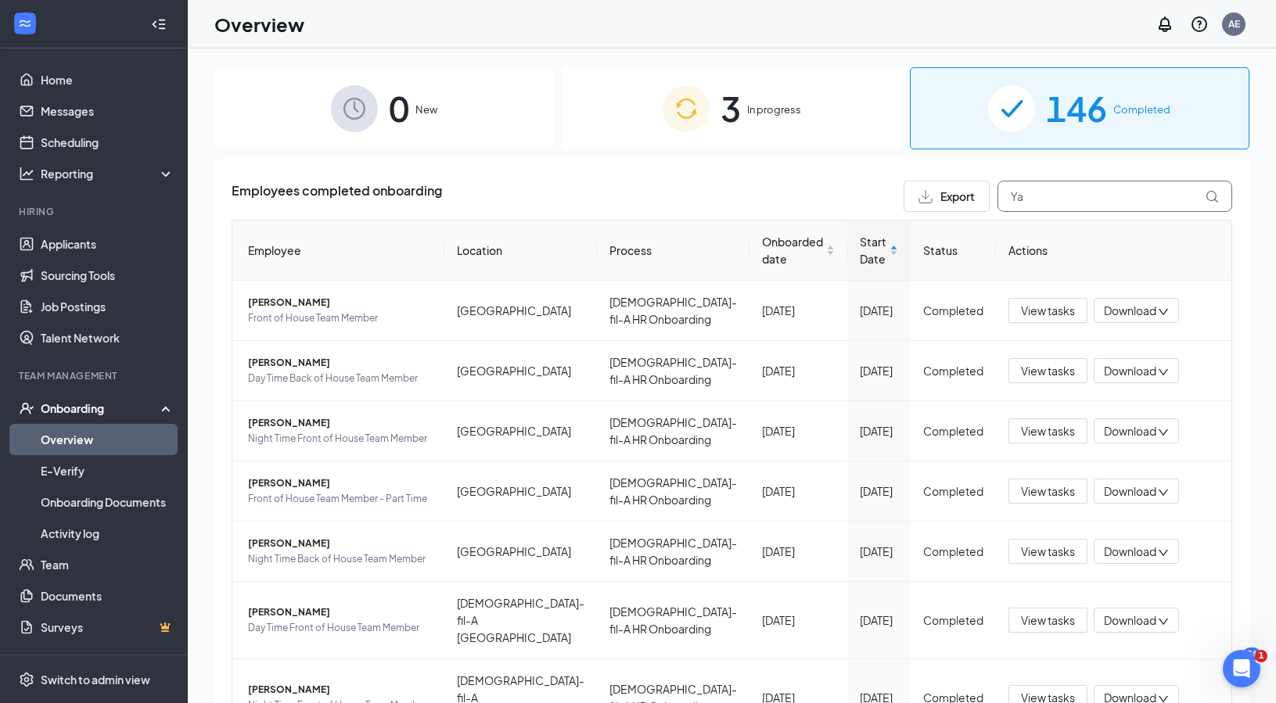
click at [1021, 197] on input "Ya" at bounding box center [1115, 196] width 235 height 31
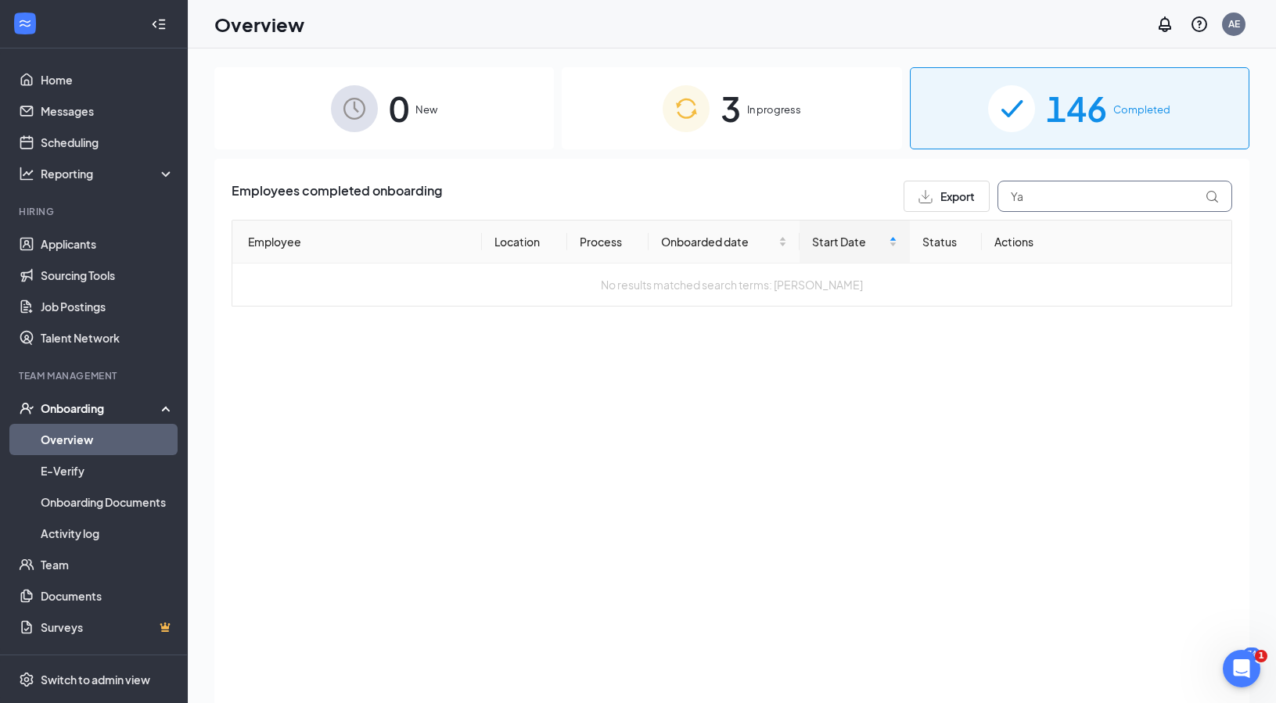
type input "Y"
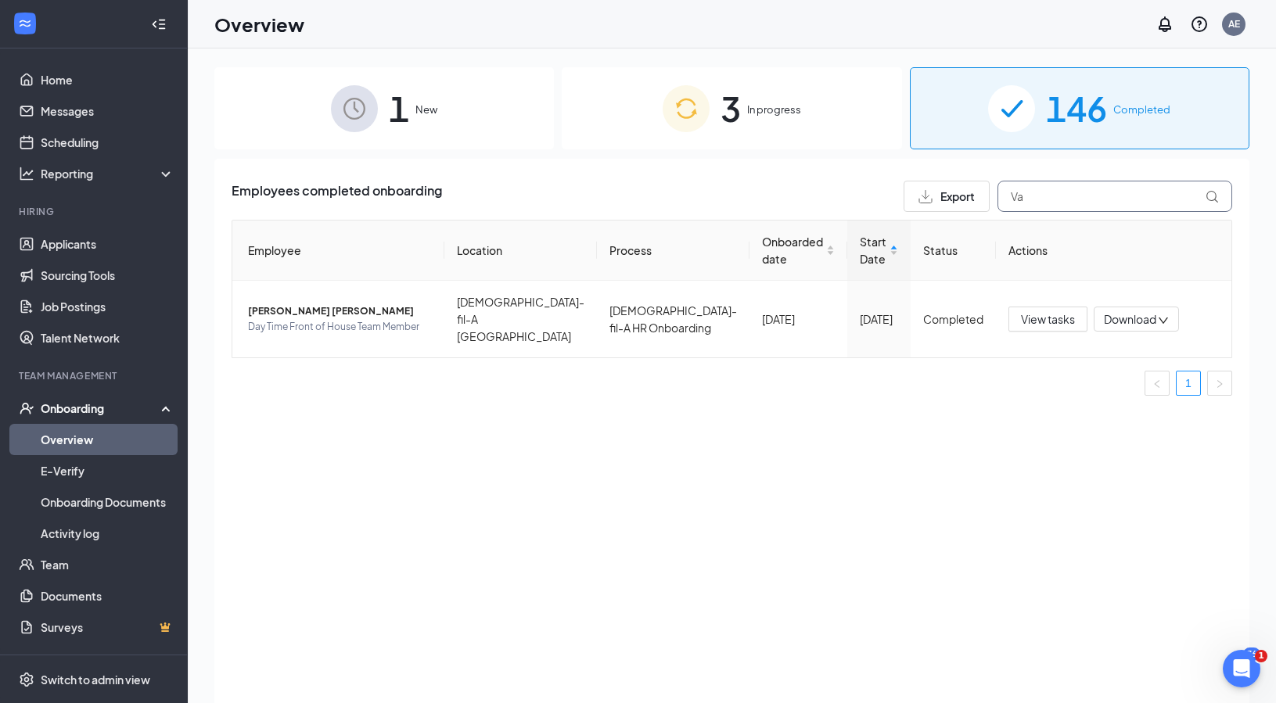
type input "V"
click at [317, 304] on span "[PERSON_NAME]" at bounding box center [340, 312] width 184 height 16
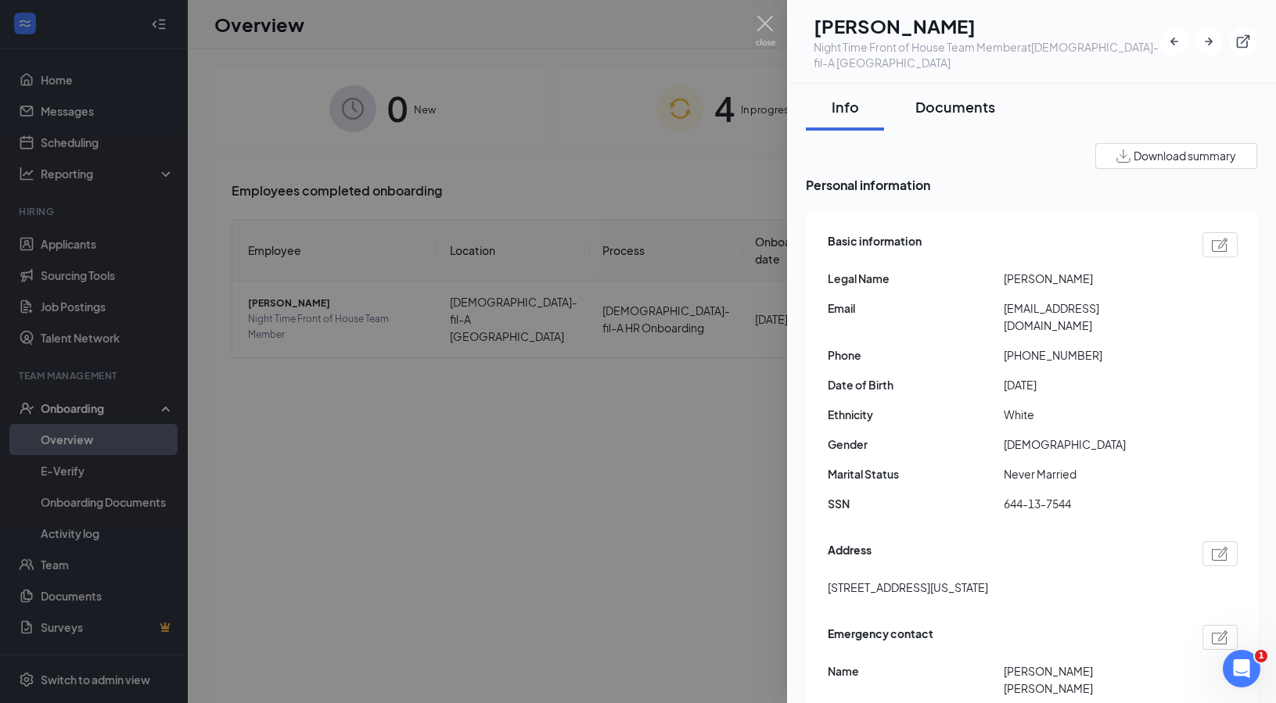
click at [957, 111] on div "Documents" at bounding box center [956, 107] width 80 height 20
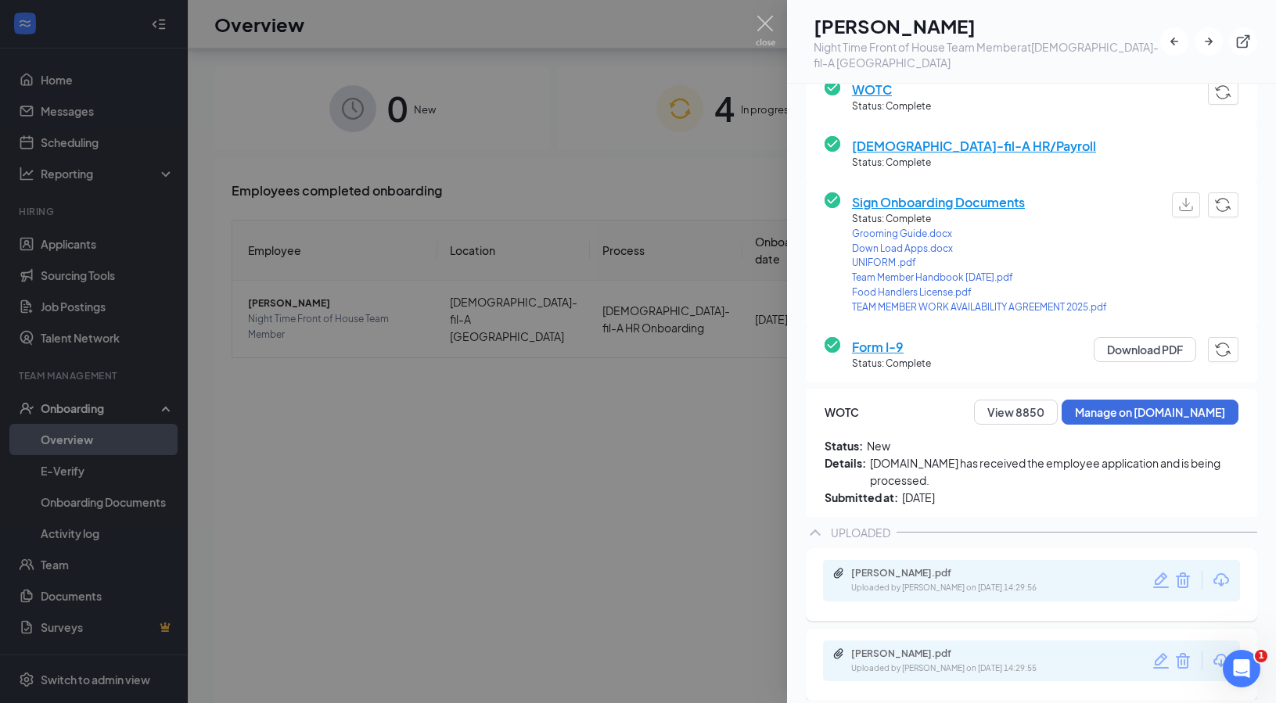
scroll to position [70, 0]
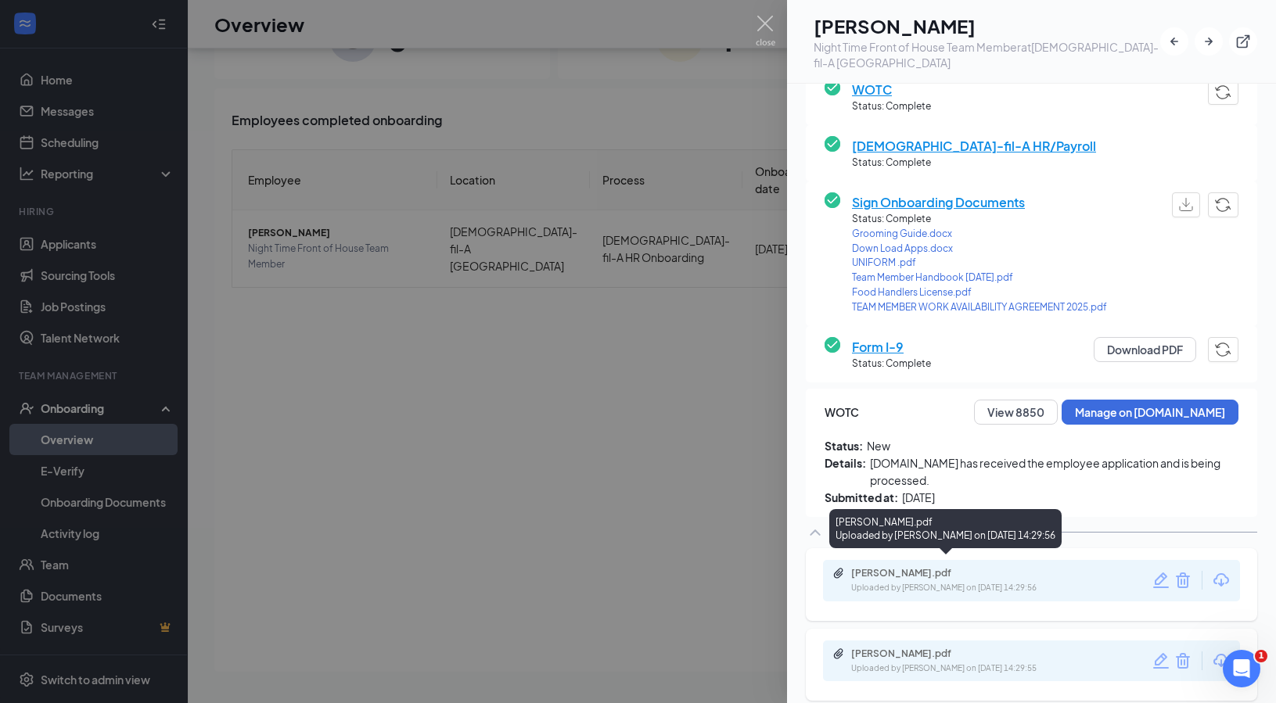
click at [937, 569] on div "[PERSON_NAME].pdf" at bounding box center [960, 573] width 219 height 13
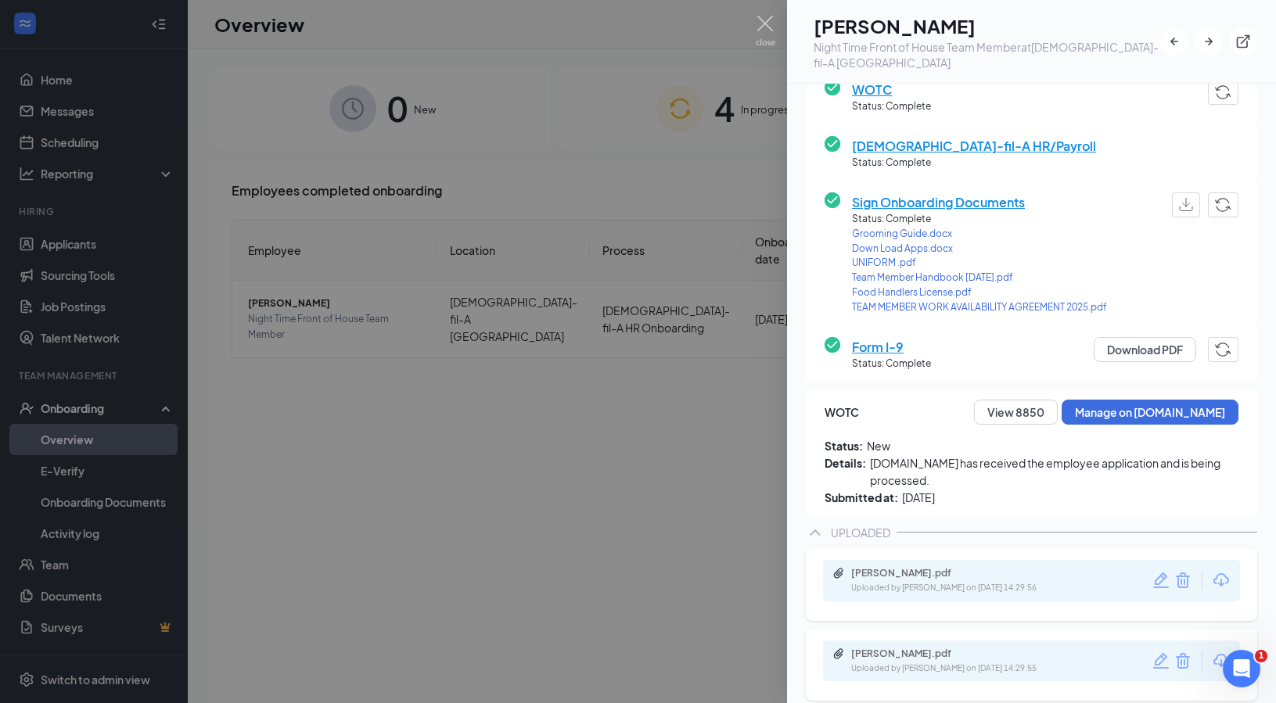
click at [588, 552] on div at bounding box center [638, 351] width 1276 height 703
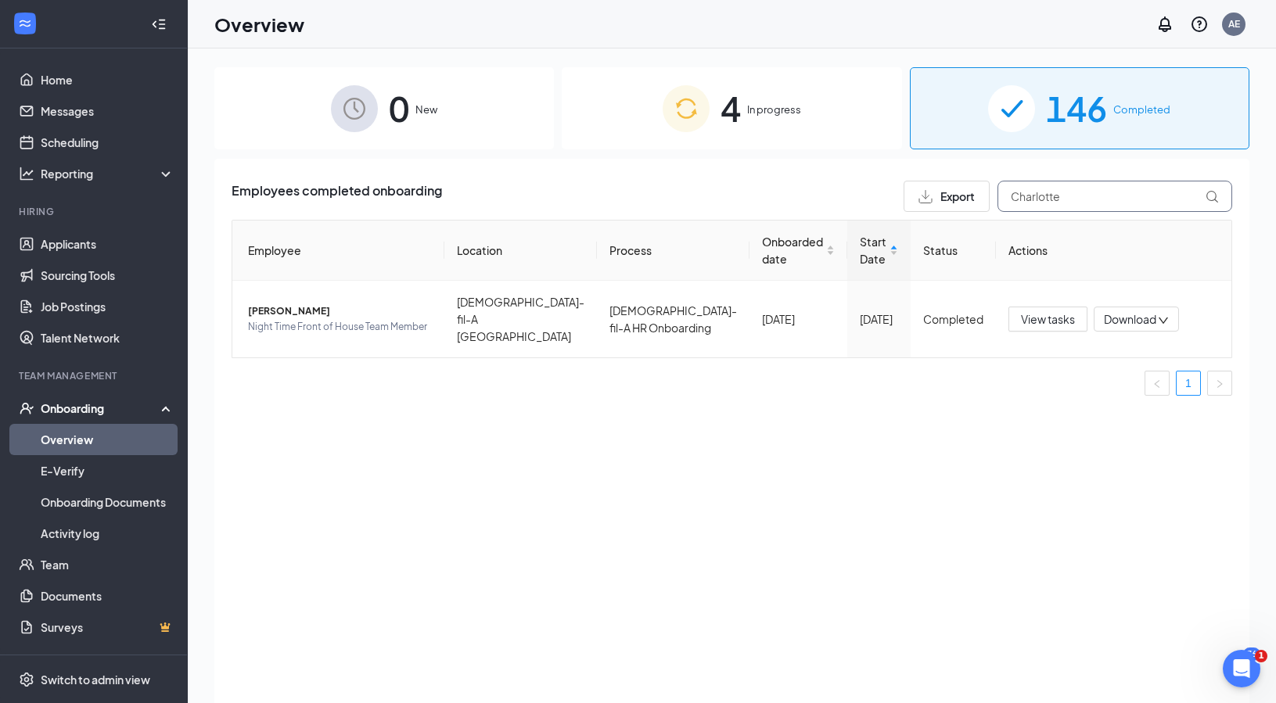
click at [1068, 197] on input "Charlotte" at bounding box center [1115, 196] width 235 height 31
type input "C"
type input "[PERSON_NAME]"
click at [274, 304] on span "[PERSON_NAME] [PERSON_NAME]" at bounding box center [340, 312] width 184 height 16
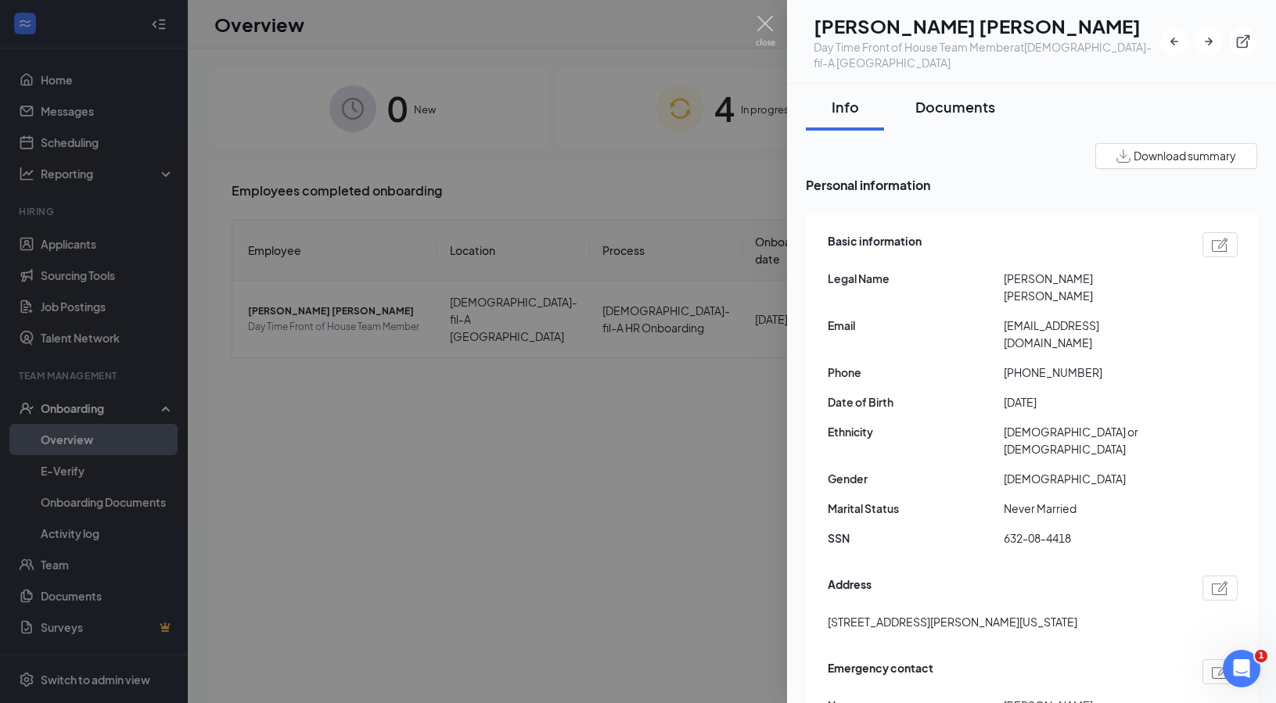
click at [956, 104] on div "Documents" at bounding box center [956, 107] width 80 height 20
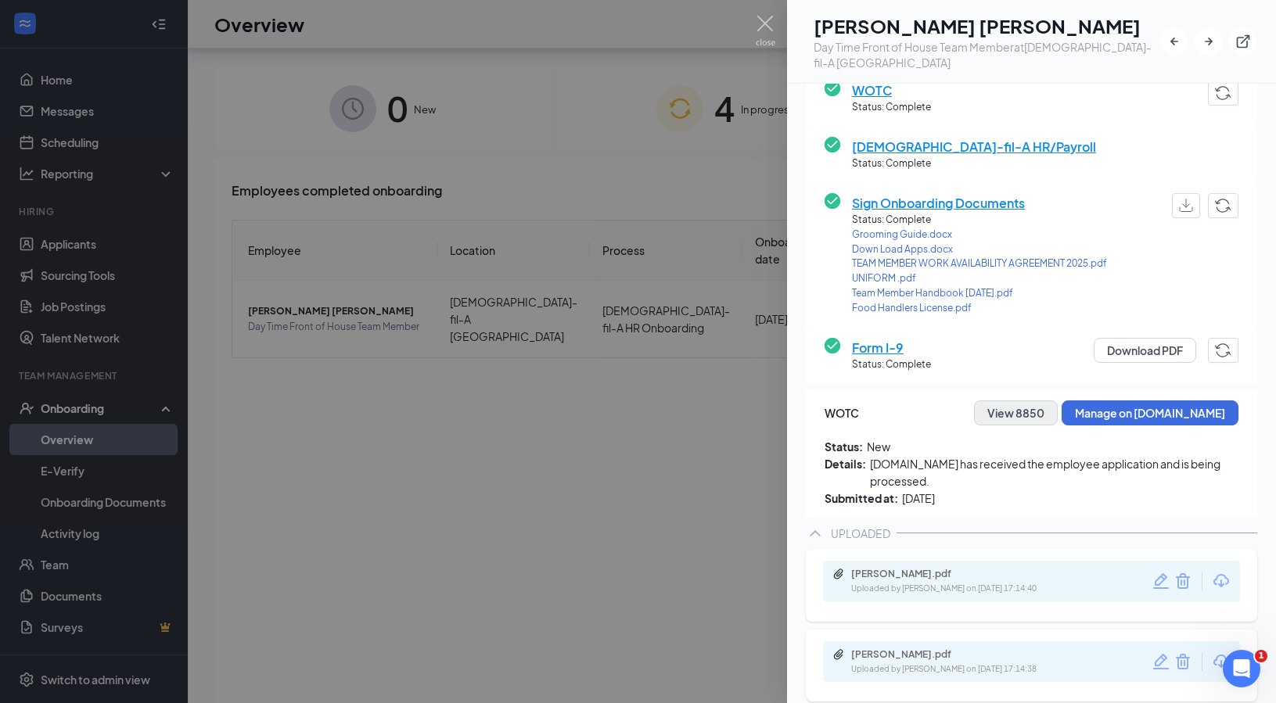
scroll to position [70, 0]
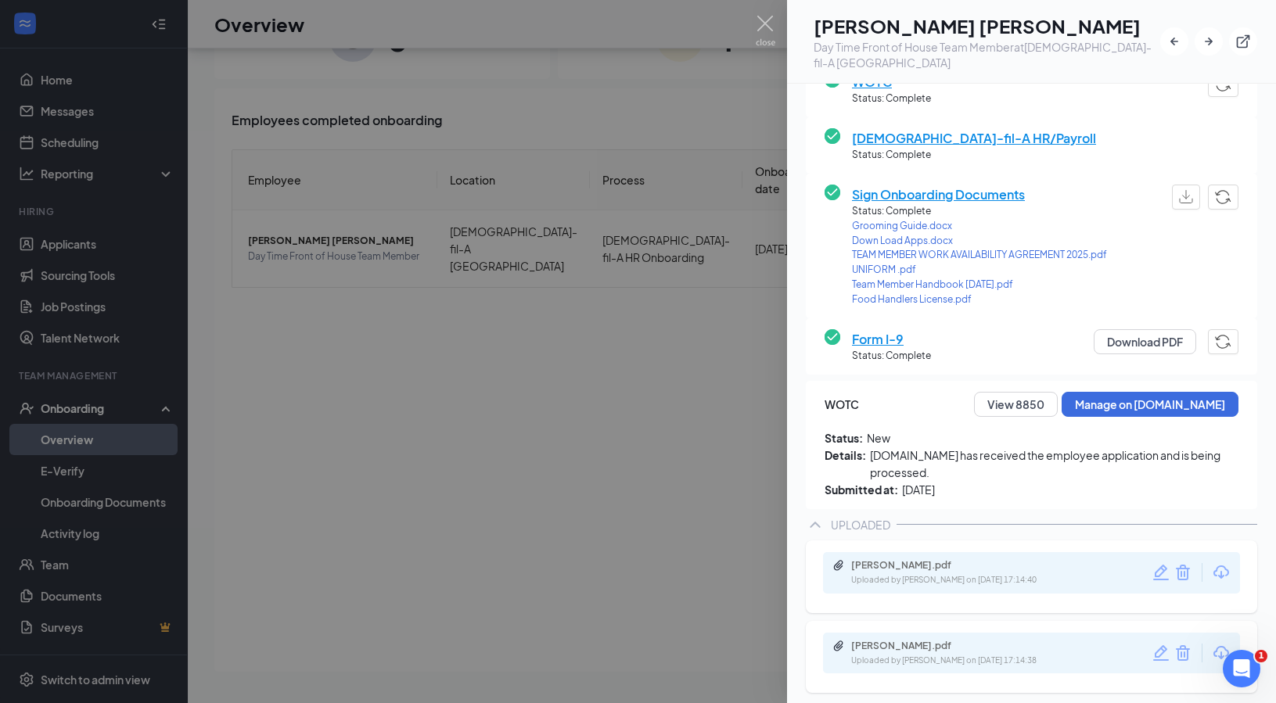
click at [894, 332] on span "Form I-9" at bounding box center [891, 339] width 79 height 20
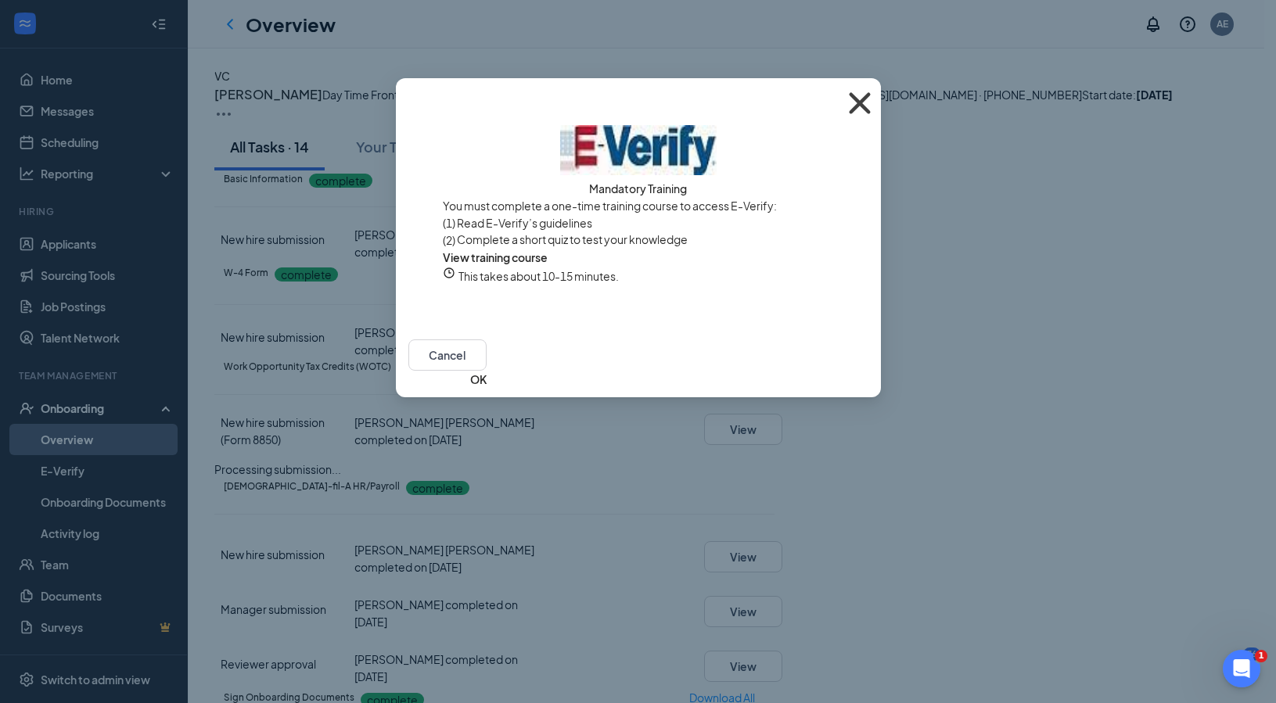
click at [858, 104] on icon "Cross" at bounding box center [860, 103] width 42 height 42
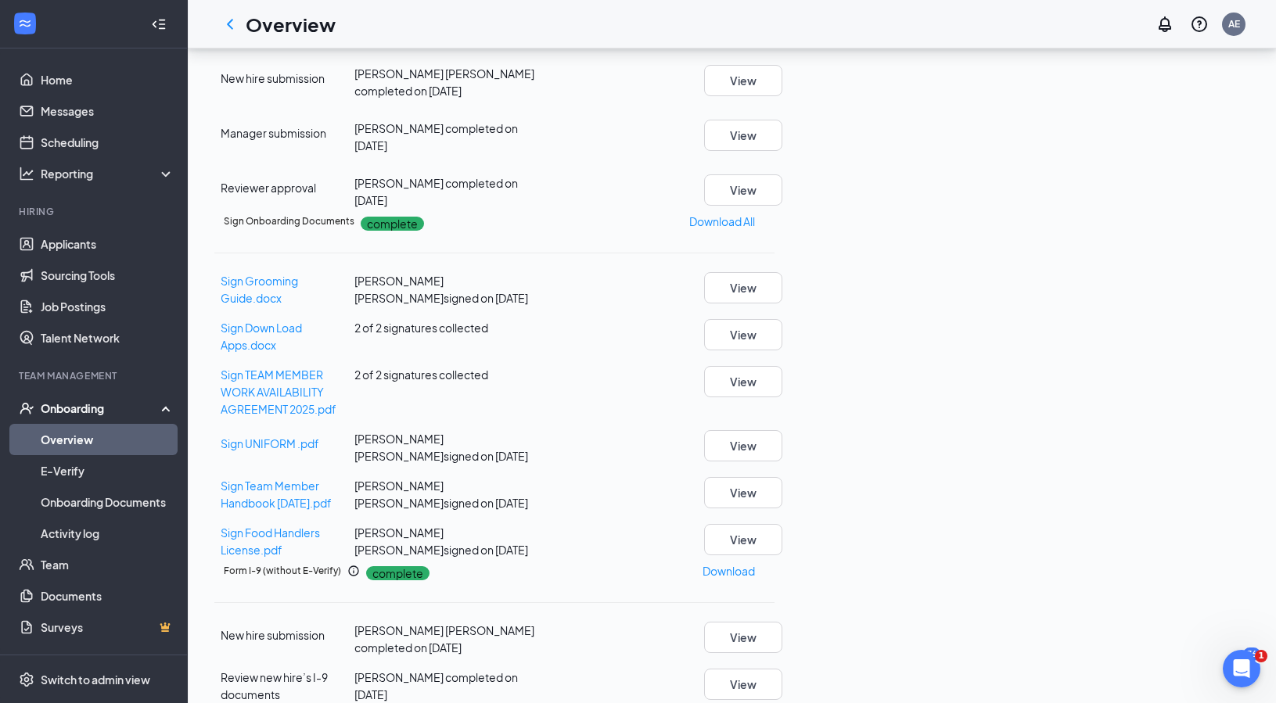
scroll to position [729, 0]
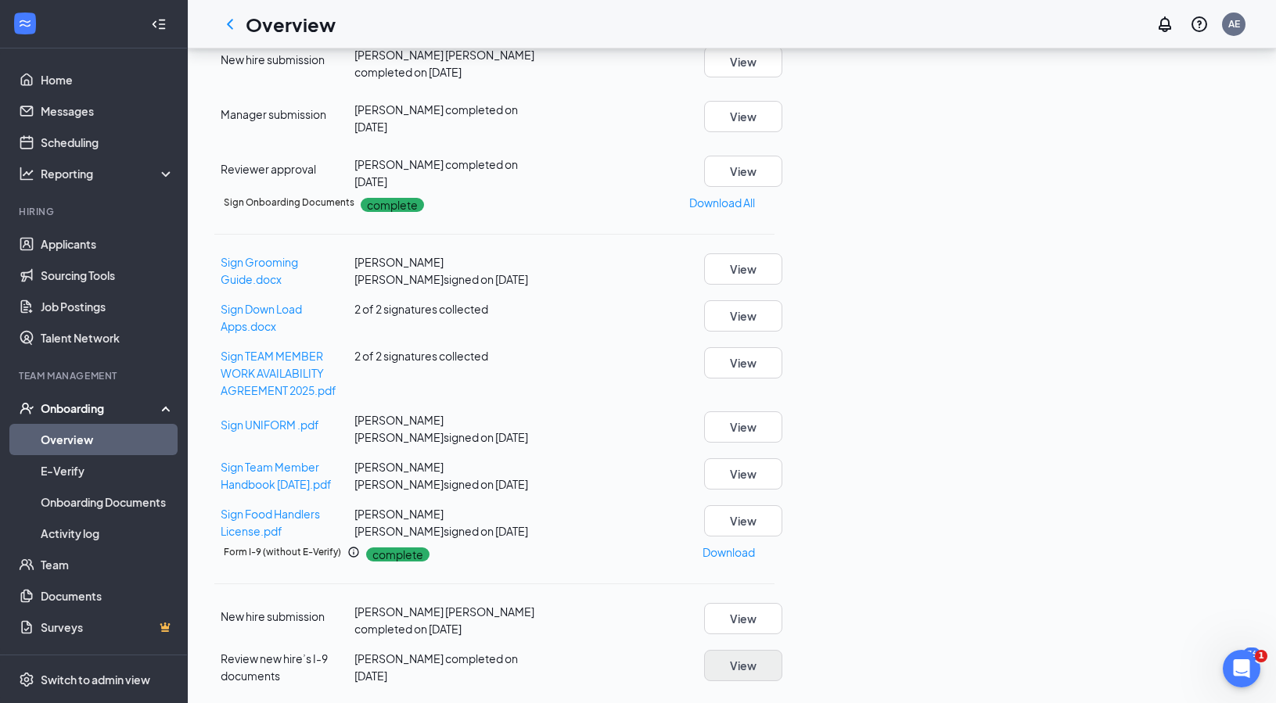
click at [782, 652] on button "View" at bounding box center [743, 665] width 78 height 31
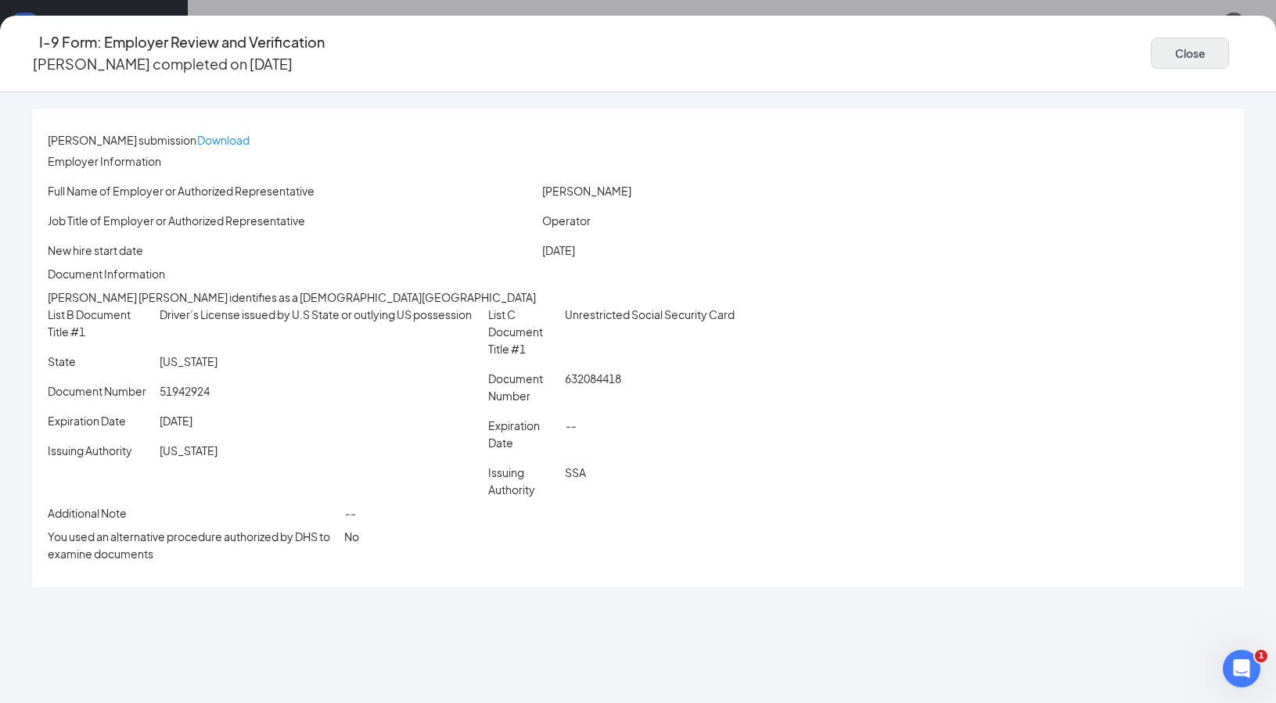
click at [1151, 49] on button "Close" at bounding box center [1190, 53] width 78 height 31
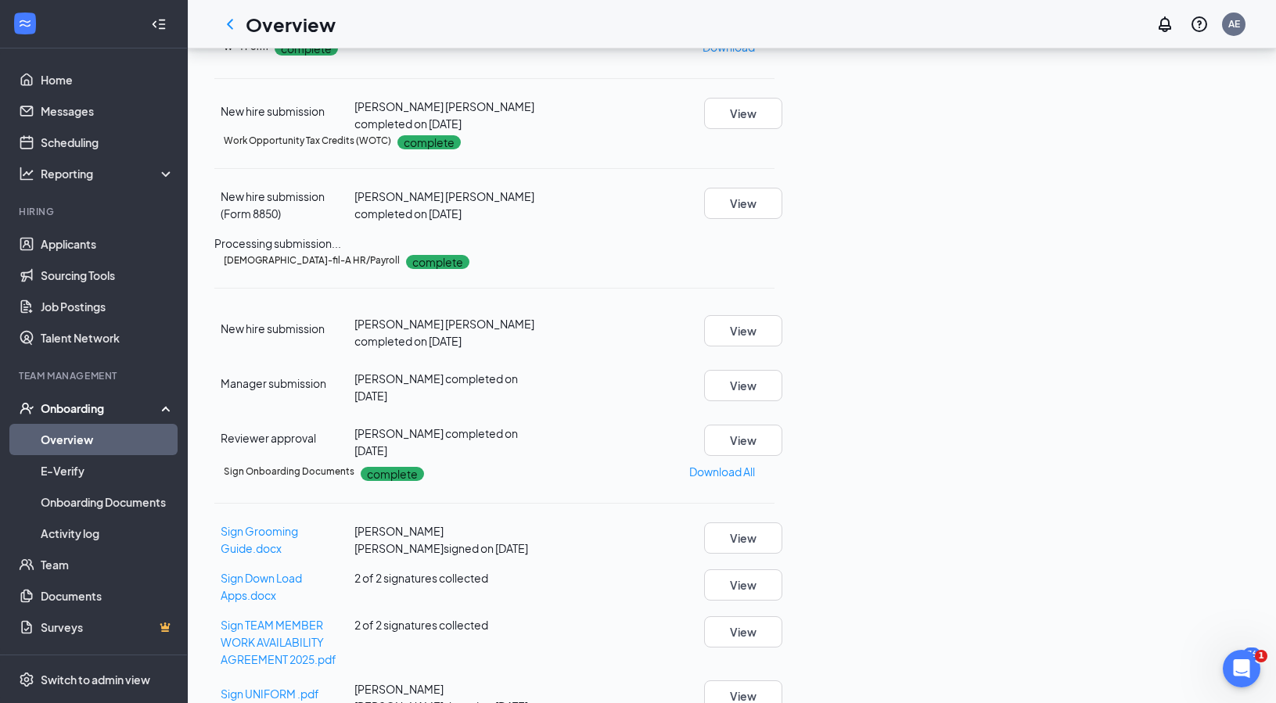
scroll to position [229, 0]
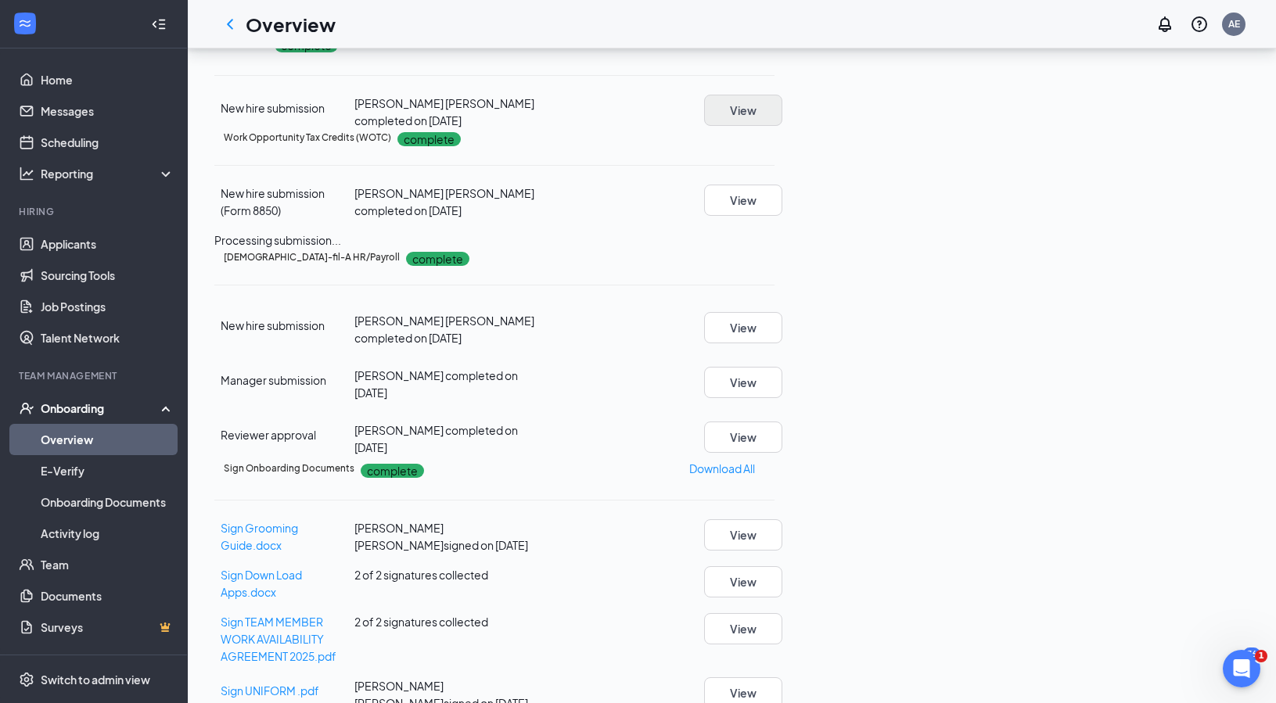
click at [782, 126] on button "View" at bounding box center [743, 110] width 78 height 31
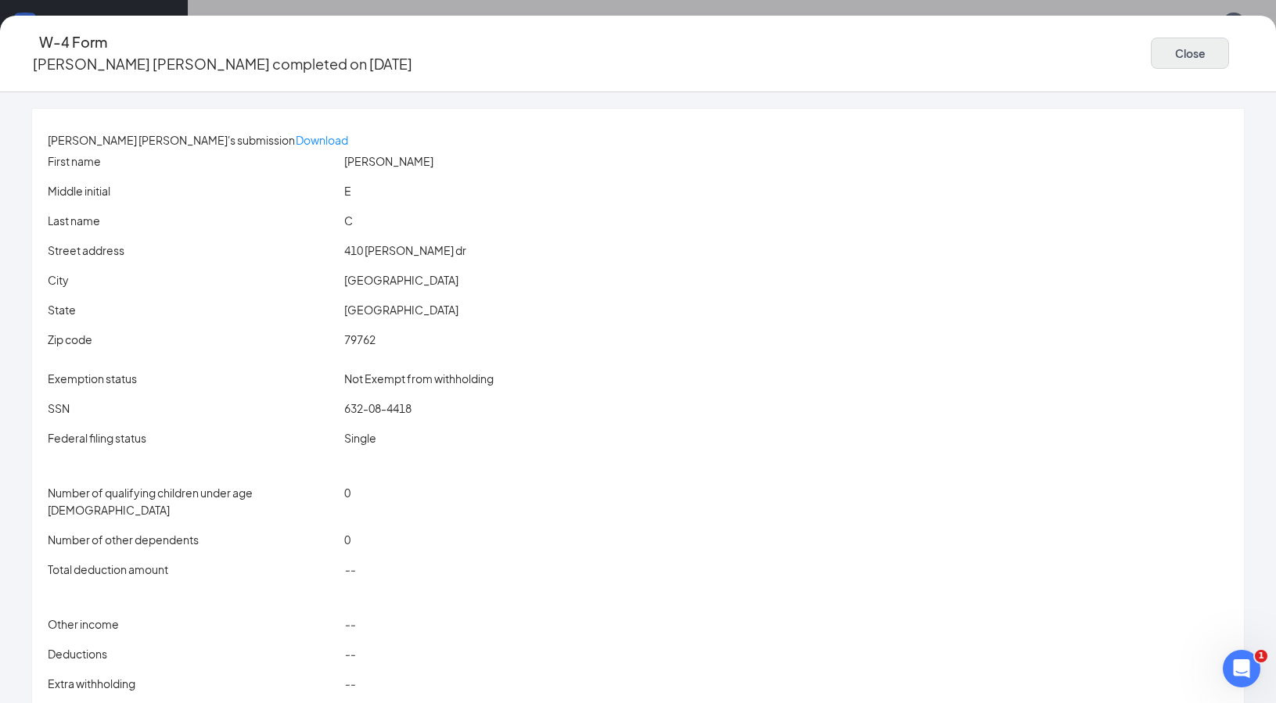
click at [1153, 56] on button "Close" at bounding box center [1190, 53] width 78 height 31
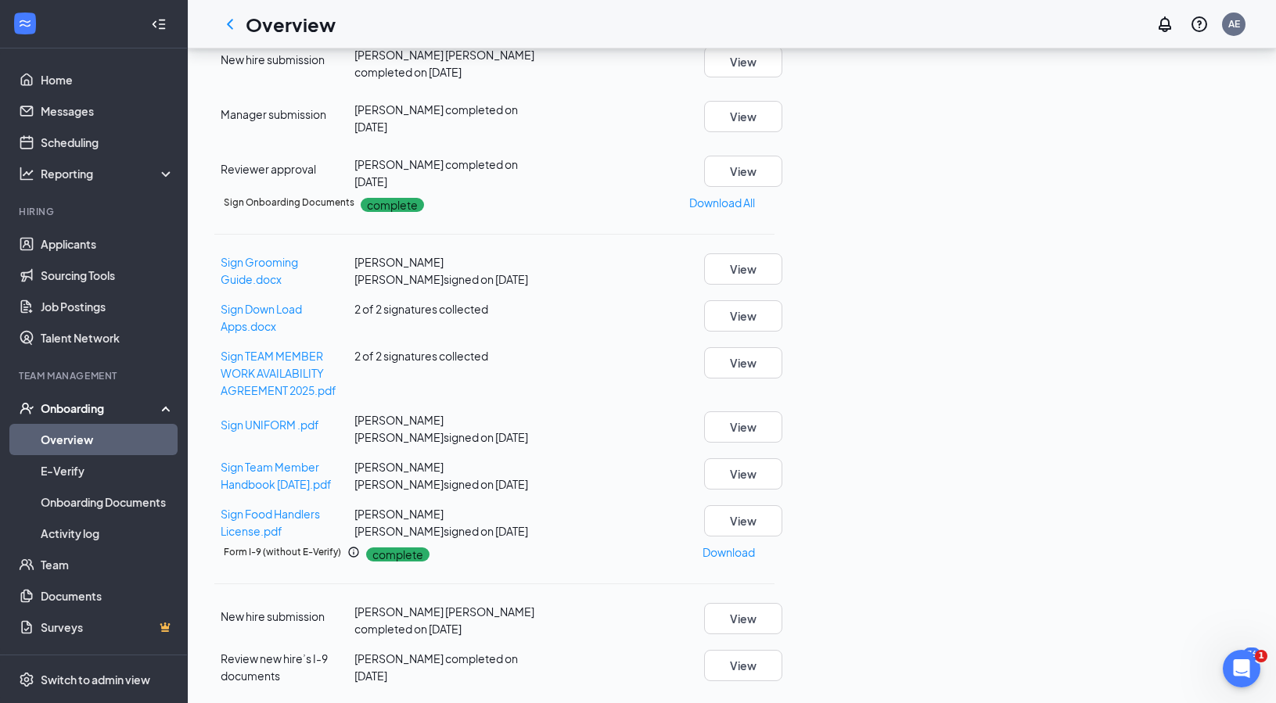
scroll to position [729, 0]
click at [755, 561] on p "Download" at bounding box center [729, 552] width 52 height 17
click at [782, 614] on button "View" at bounding box center [743, 618] width 78 height 31
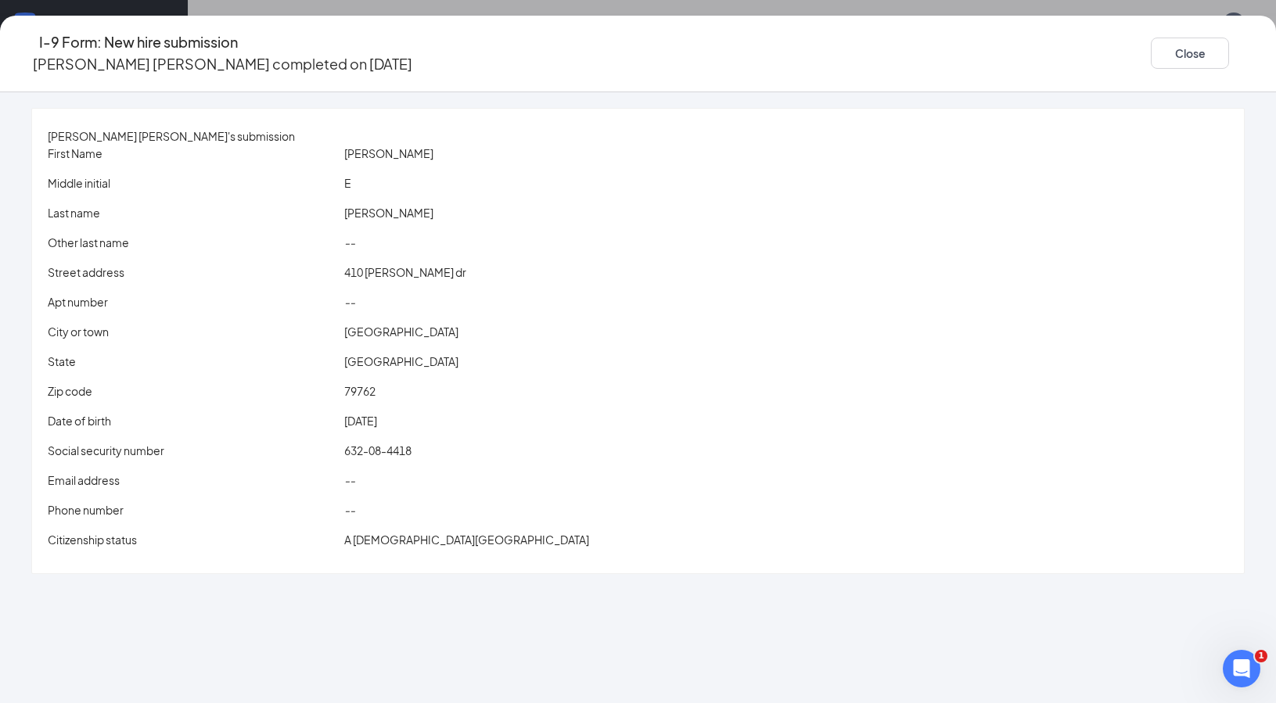
scroll to position [725, 0]
click at [1151, 48] on button "Close" at bounding box center [1190, 53] width 78 height 31
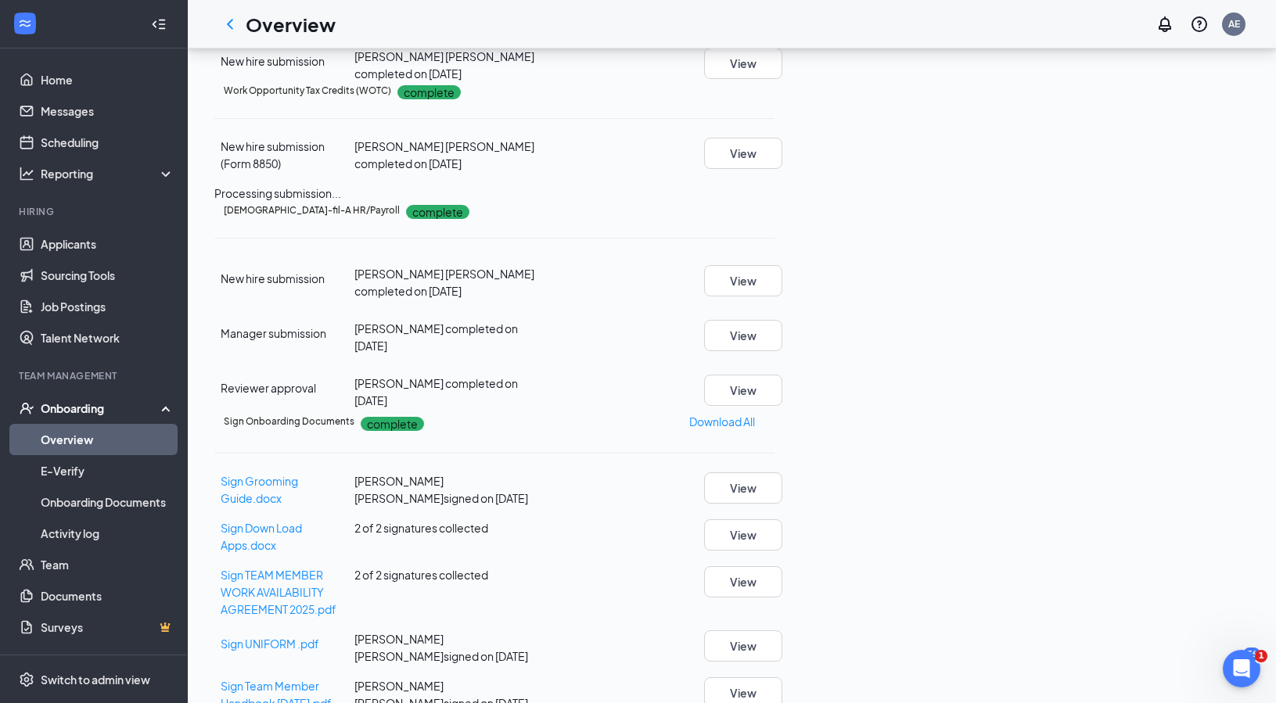
scroll to position [0, 0]
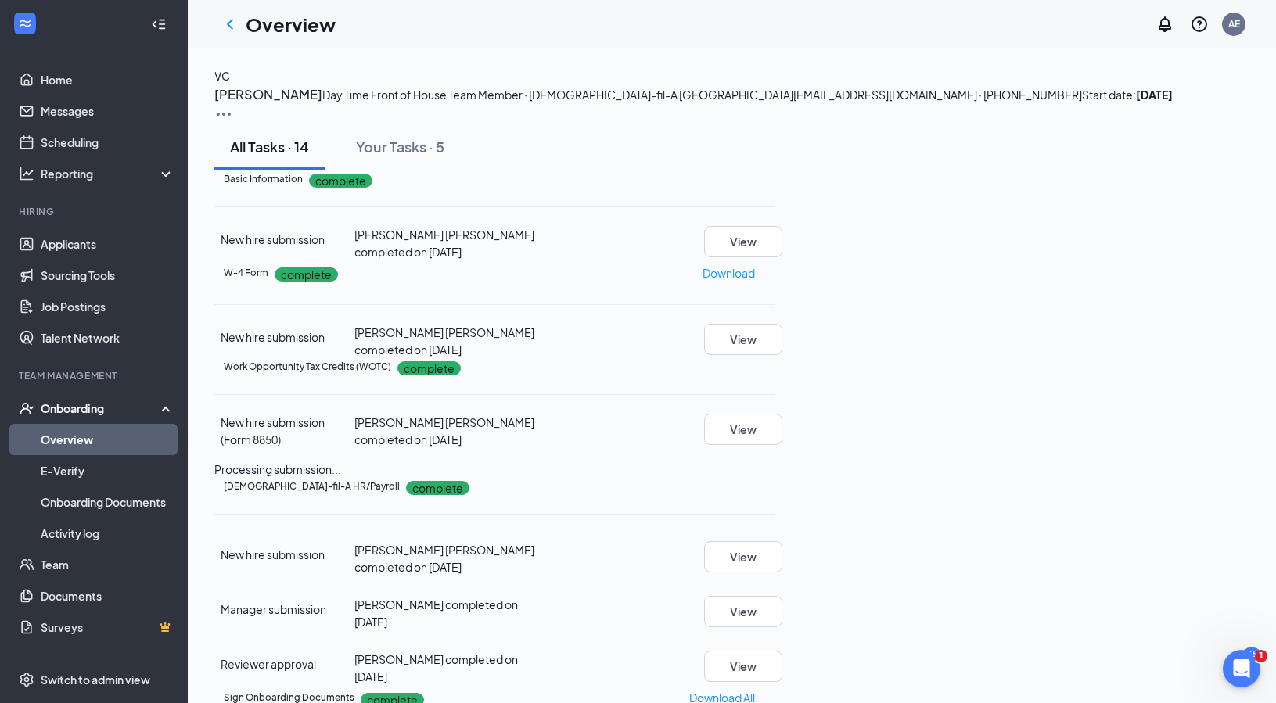
click at [67, 447] on link "Overview" at bounding box center [108, 439] width 134 height 31
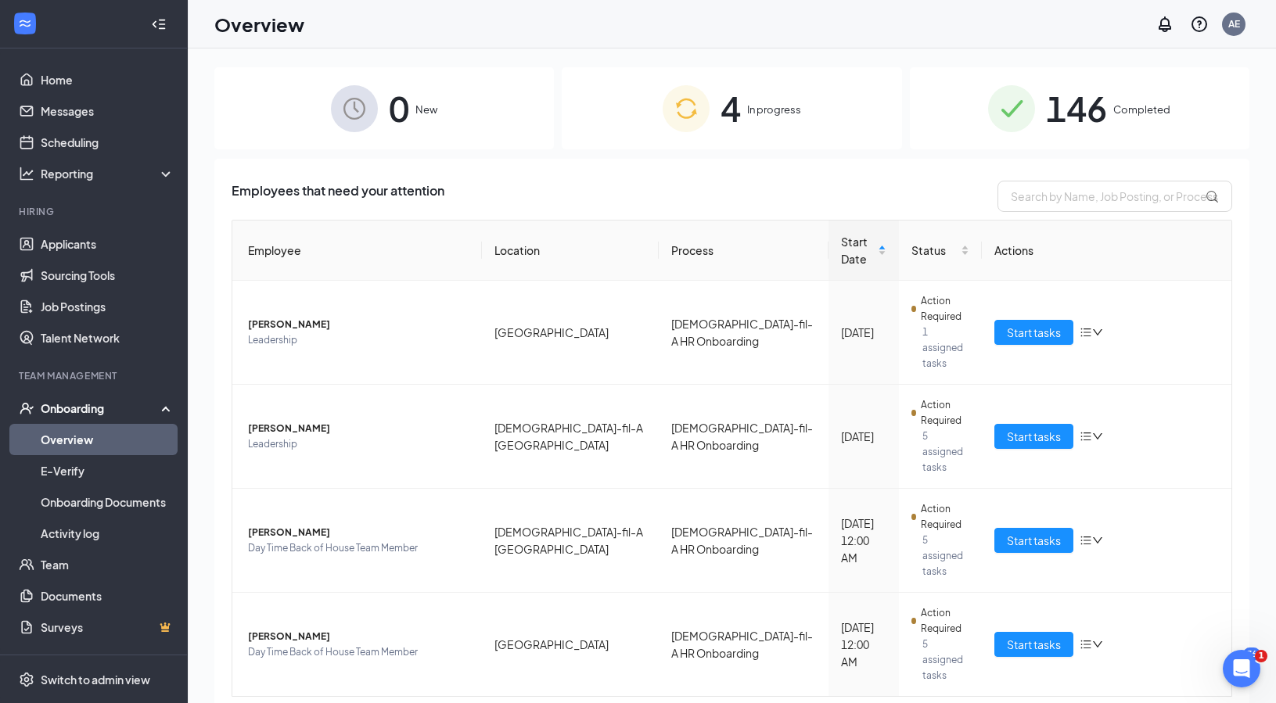
click at [1058, 120] on span "146" at bounding box center [1076, 108] width 61 height 54
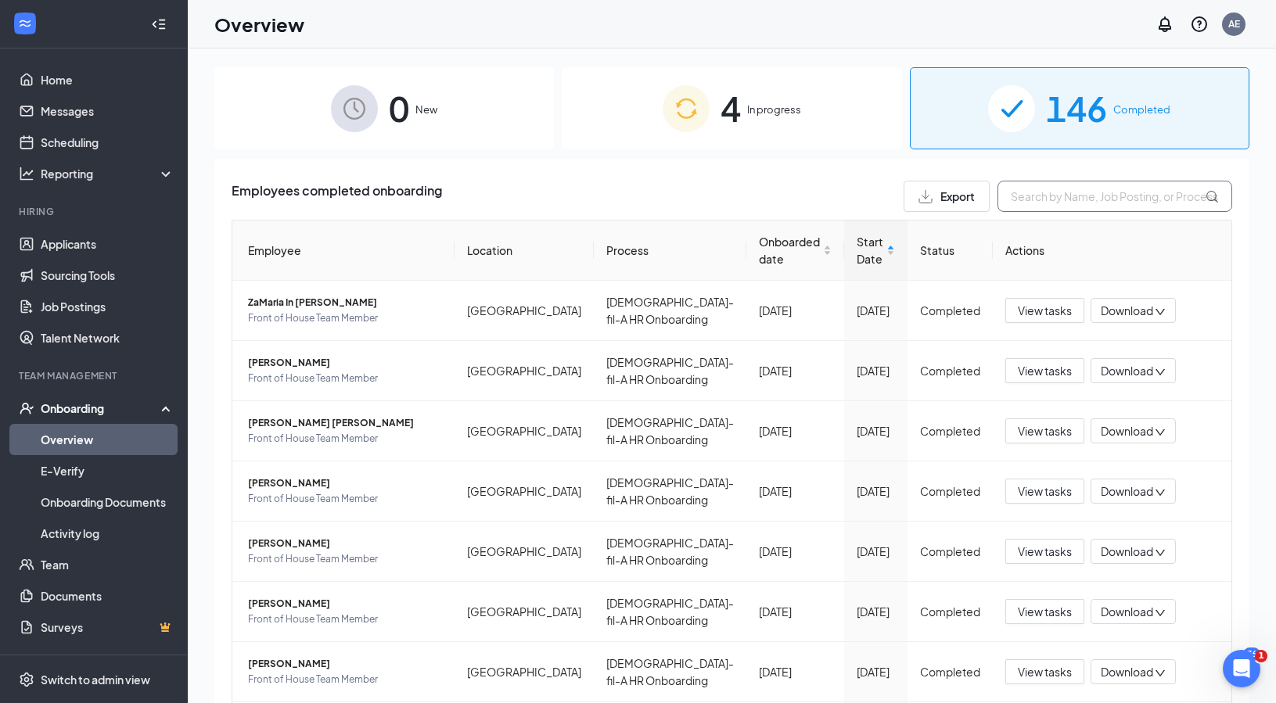
click at [1085, 203] on input "text" at bounding box center [1115, 196] width 235 height 31
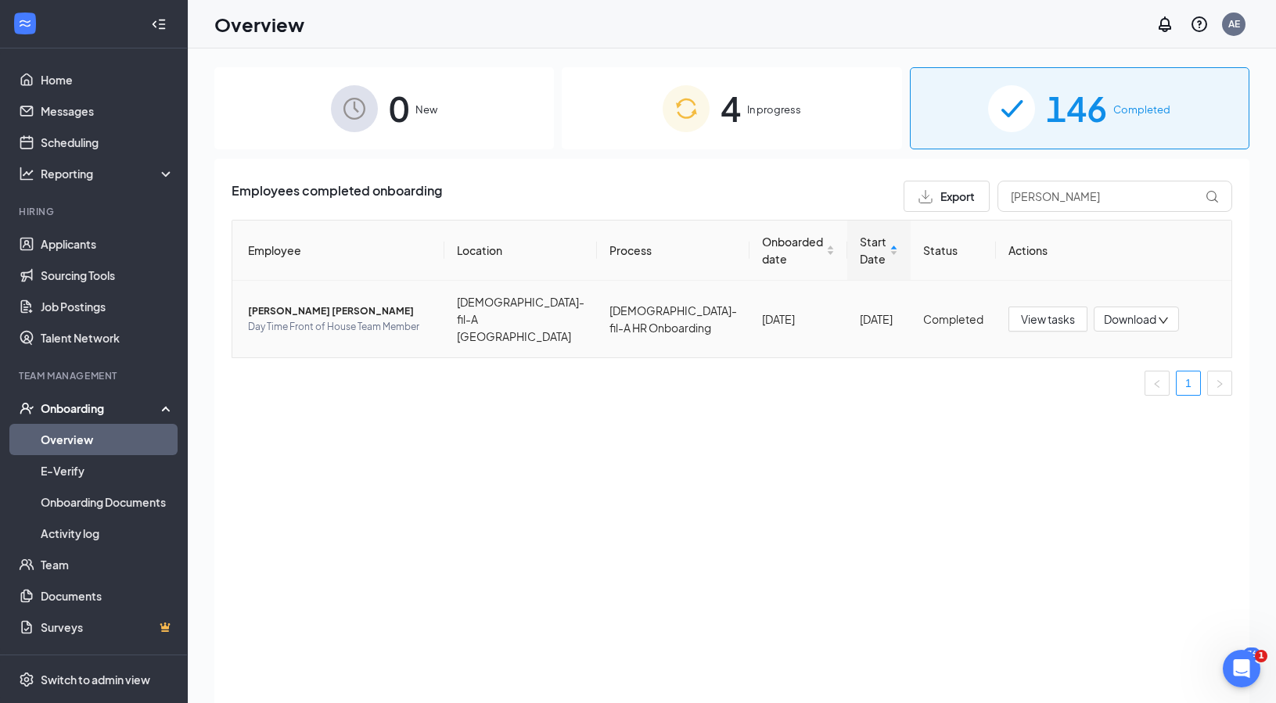
click at [259, 306] on span "[PERSON_NAME] [PERSON_NAME]" at bounding box center [340, 312] width 184 height 16
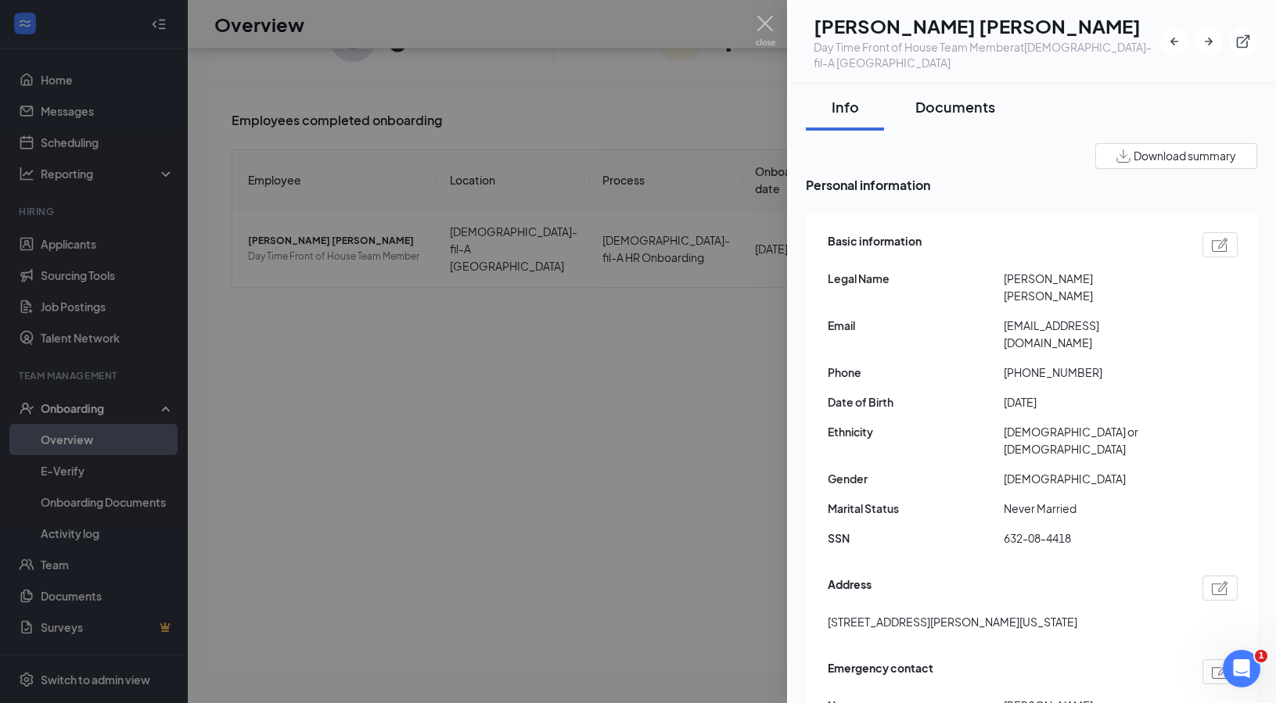
click at [952, 107] on div "Documents" at bounding box center [956, 107] width 80 height 20
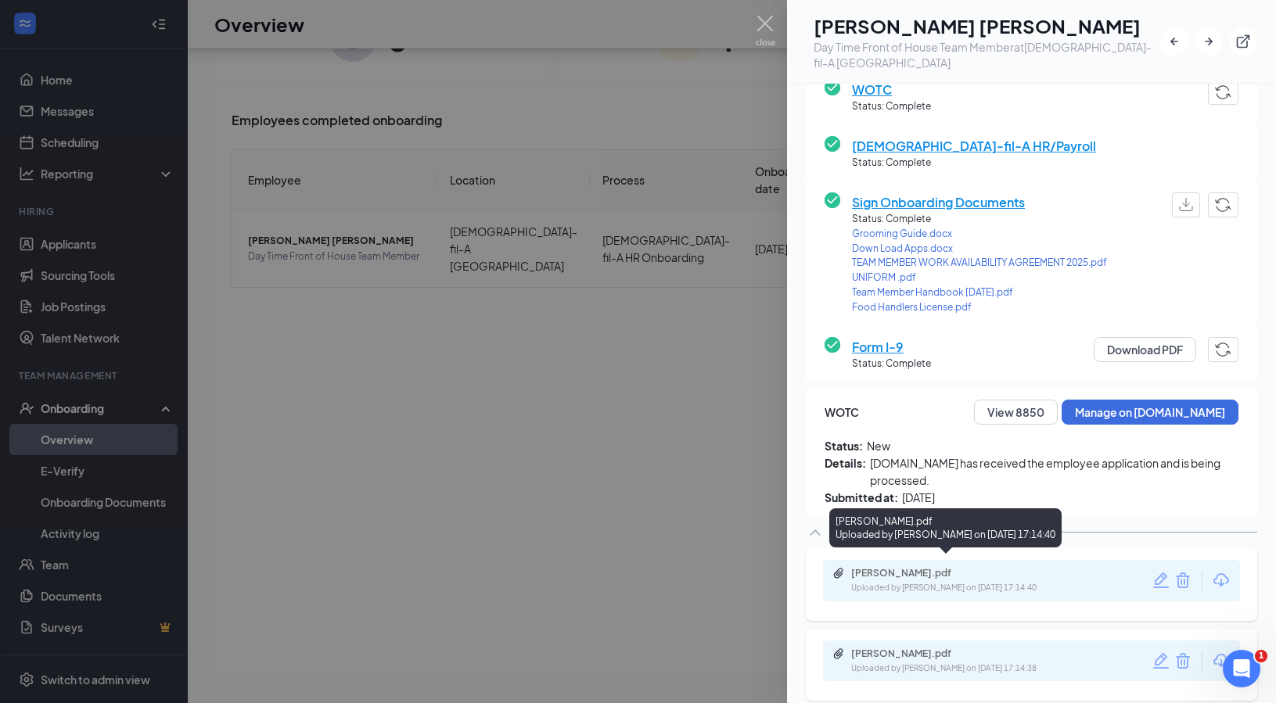
scroll to position [282, 0]
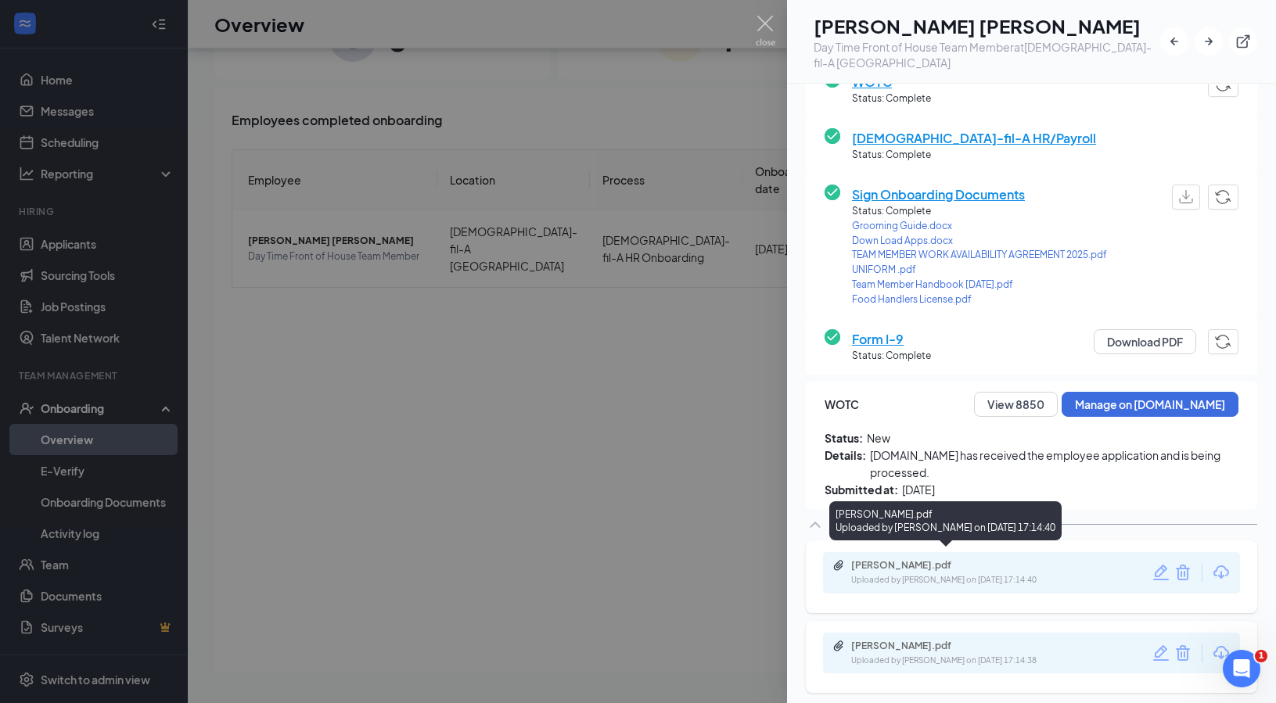
click at [959, 574] on div "Uploaded by [PERSON_NAME] on [DATE] 17:14:40" at bounding box center [968, 580] width 235 height 13
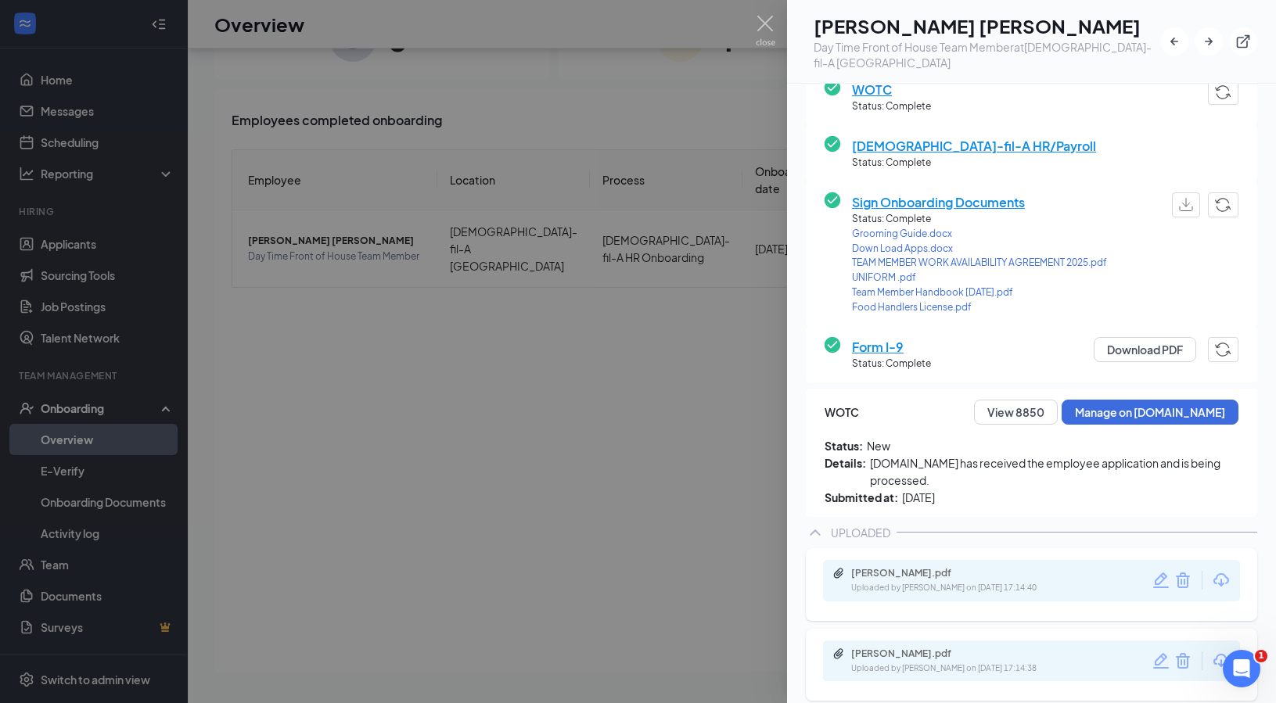
click at [599, 414] on div at bounding box center [638, 351] width 1276 height 703
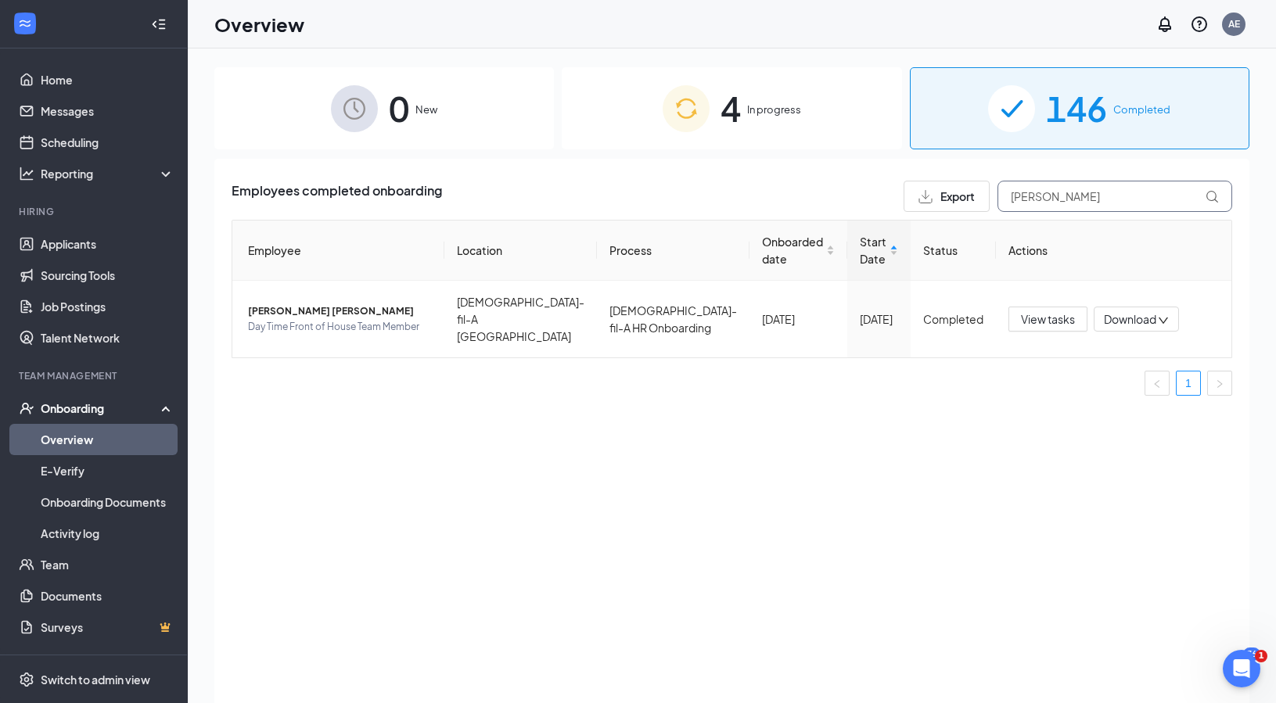
click at [1071, 198] on input "[PERSON_NAME]" at bounding box center [1115, 196] width 235 height 31
type input "V"
click at [287, 304] on span "[PERSON_NAME]" at bounding box center [340, 312] width 184 height 16
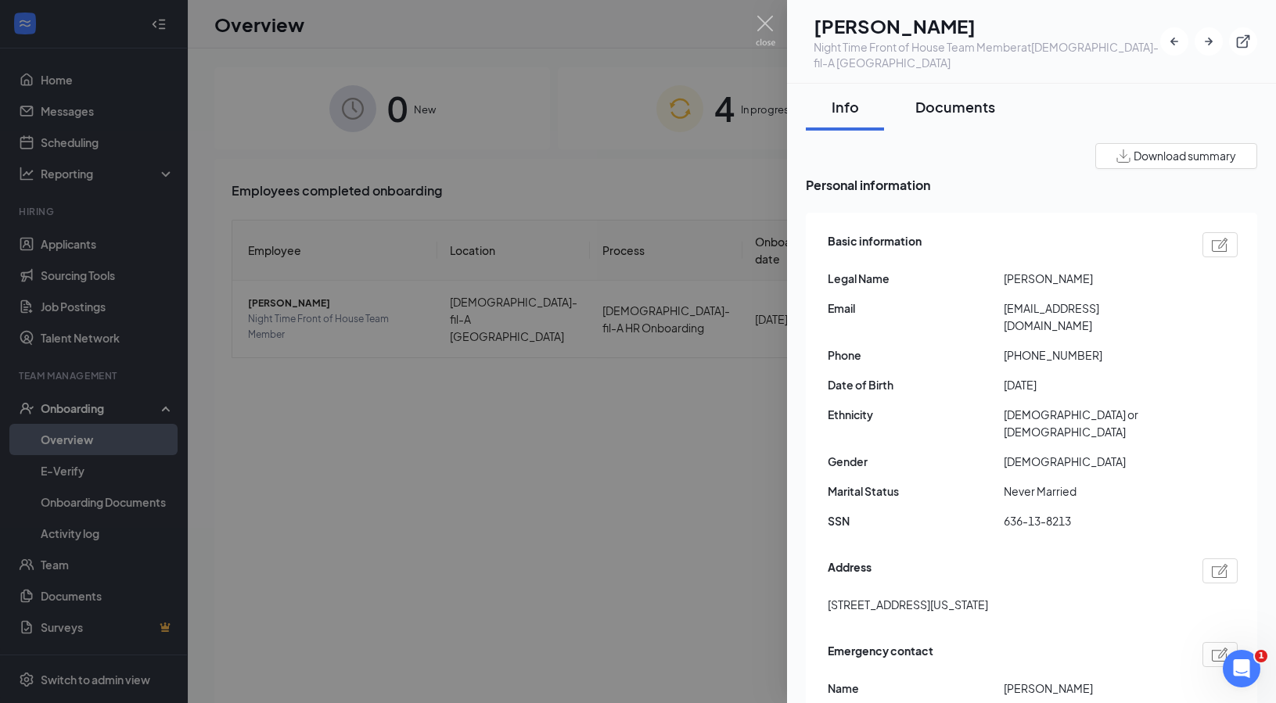
click at [973, 110] on div "Documents" at bounding box center [956, 107] width 80 height 20
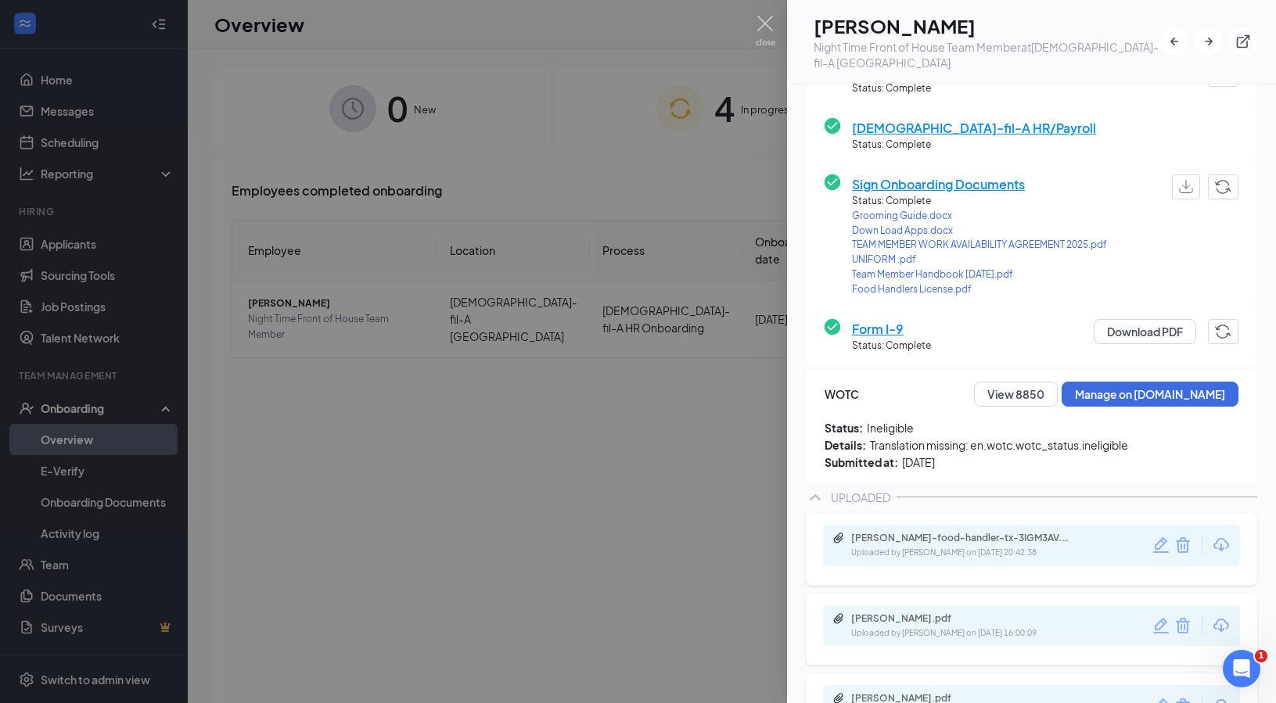
scroll to position [344, 0]
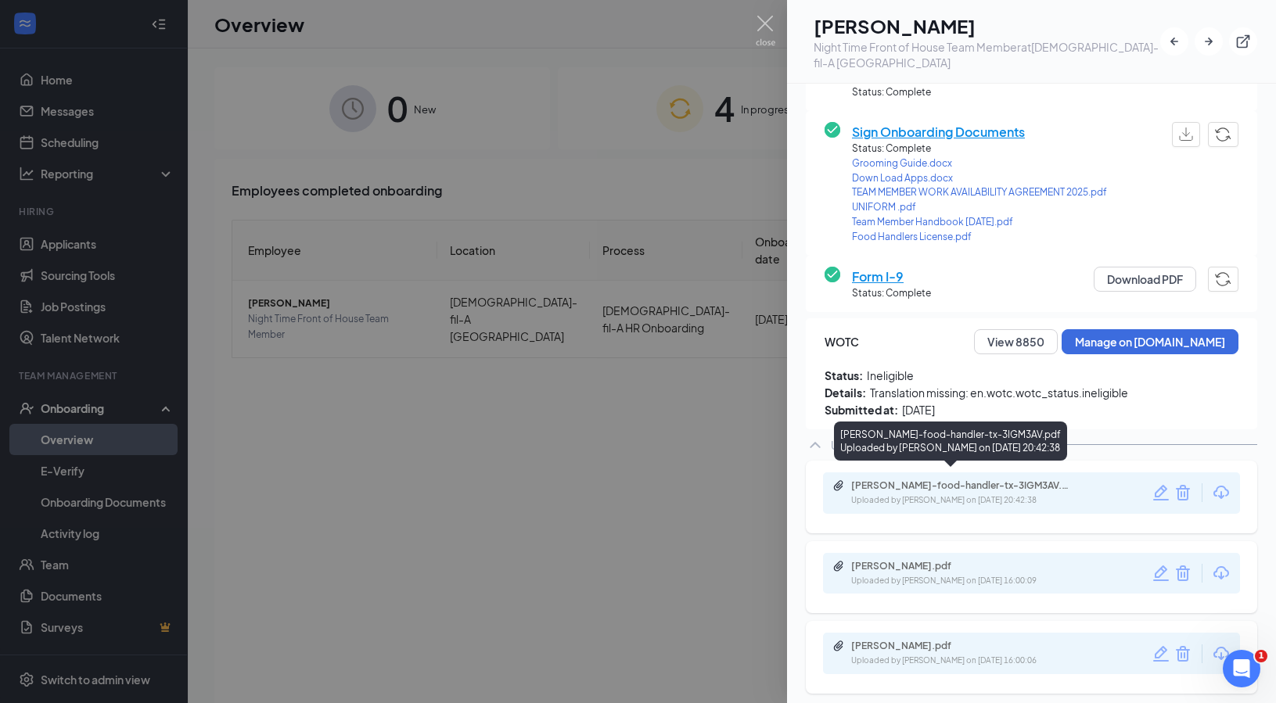
click at [986, 480] on div "[PERSON_NAME]-food-handler-tx-3IGM3AV.pdf" at bounding box center [960, 486] width 219 height 13
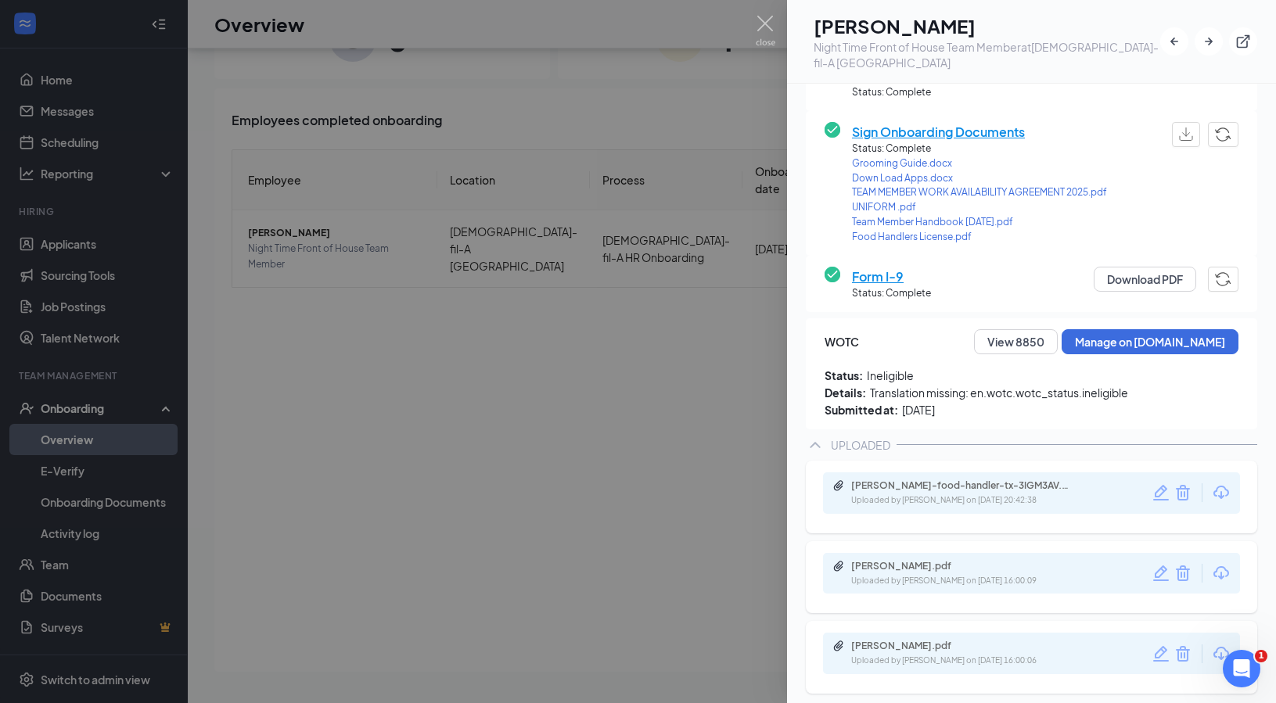
scroll to position [336, 0]
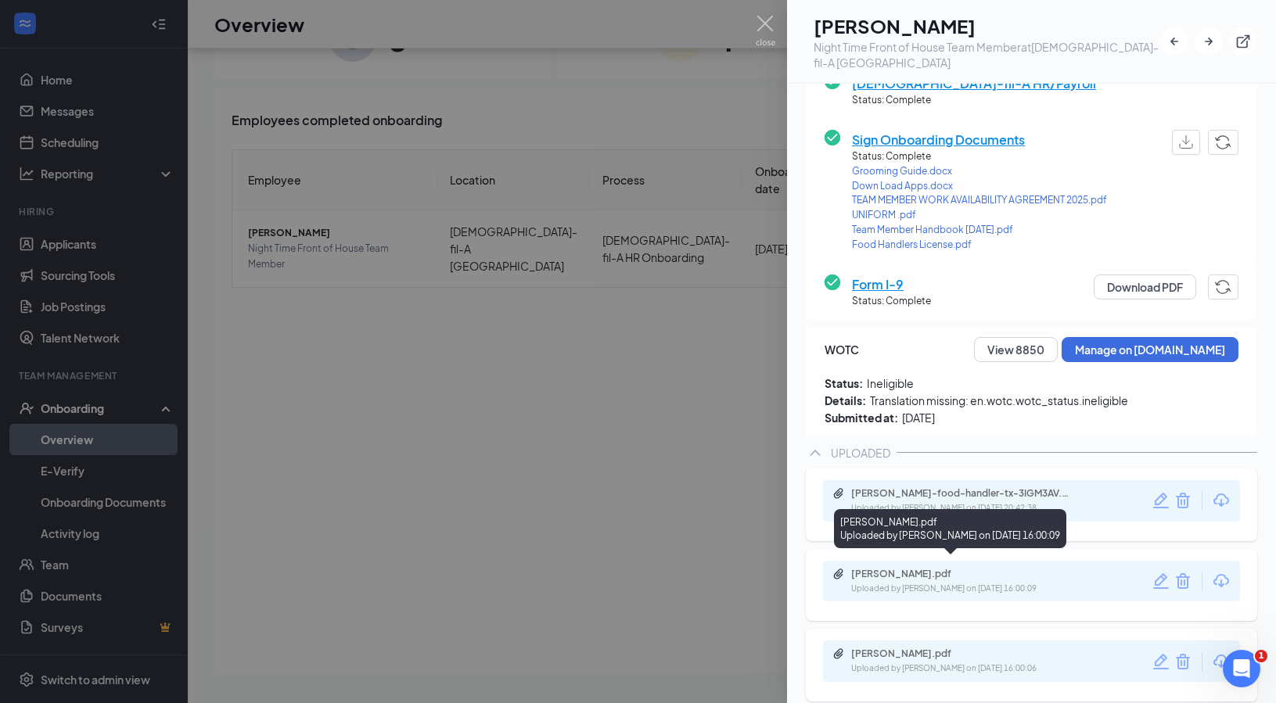
click at [1002, 583] on div "Uploaded by [PERSON_NAME] on [DATE] 16:00:09" at bounding box center [968, 589] width 235 height 13
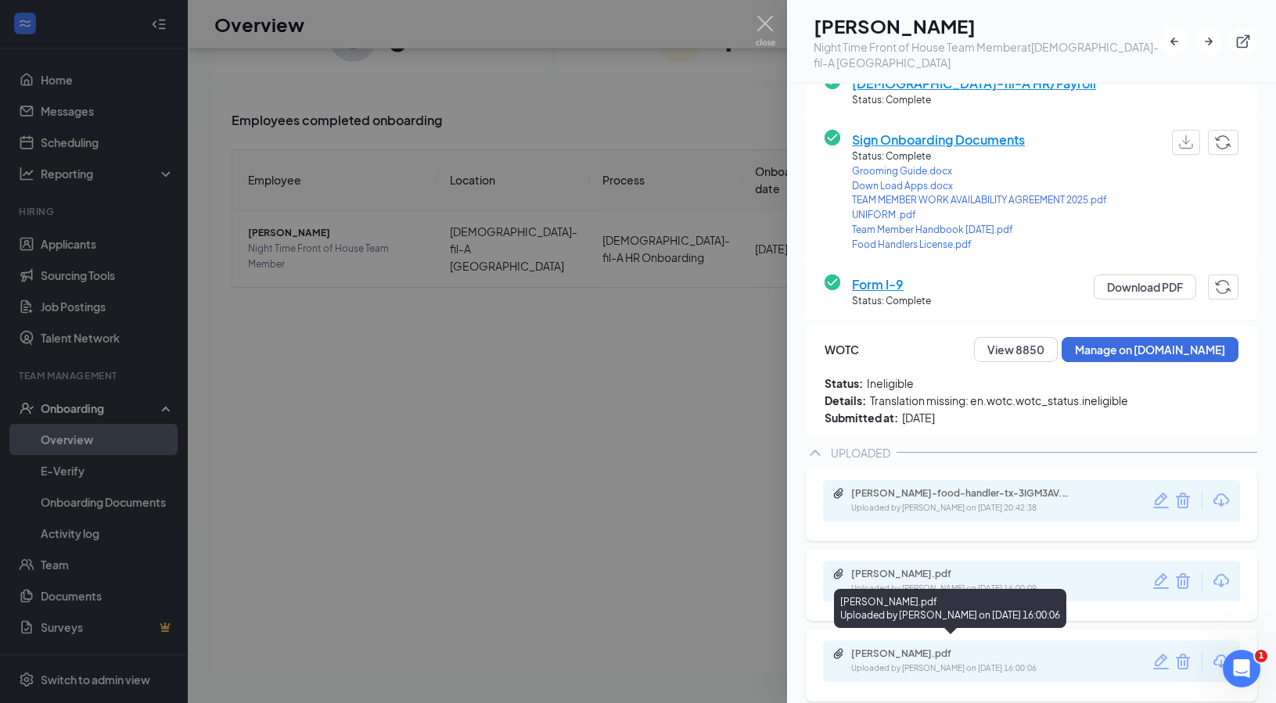
click at [1026, 649] on div "[PERSON_NAME].pdf" at bounding box center [960, 654] width 219 height 13
click at [623, 404] on div at bounding box center [638, 351] width 1276 height 703
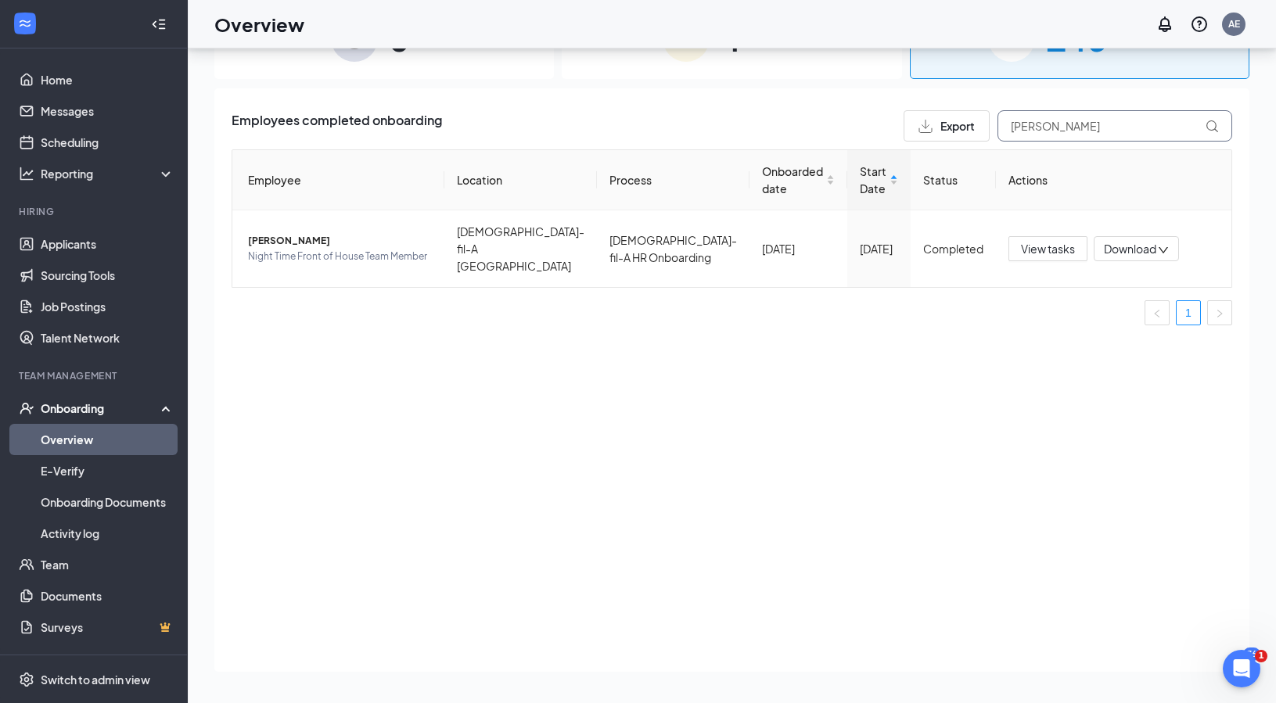
click at [1052, 128] on input "[PERSON_NAME]" at bounding box center [1115, 125] width 235 height 31
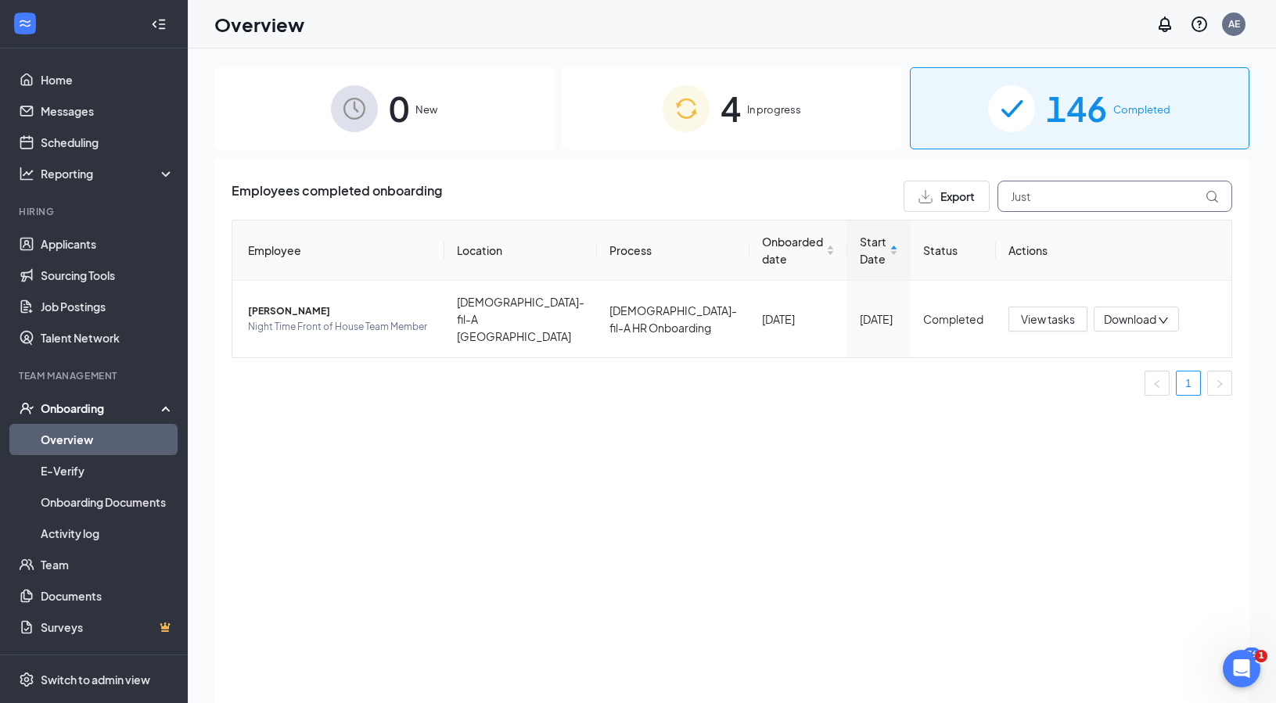
type input "Just"
click at [750, 113] on span "In progress" at bounding box center [774, 110] width 54 height 16
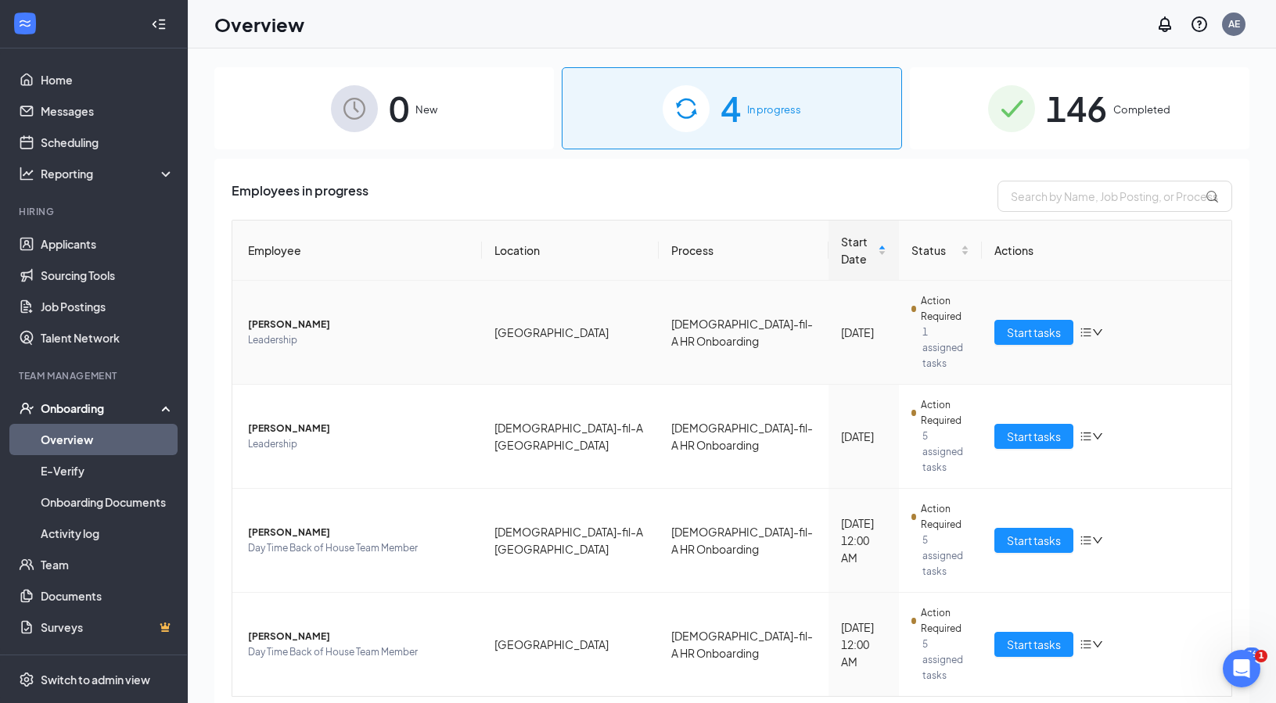
click at [293, 317] on span "[PERSON_NAME]" at bounding box center [358, 325] width 221 height 16
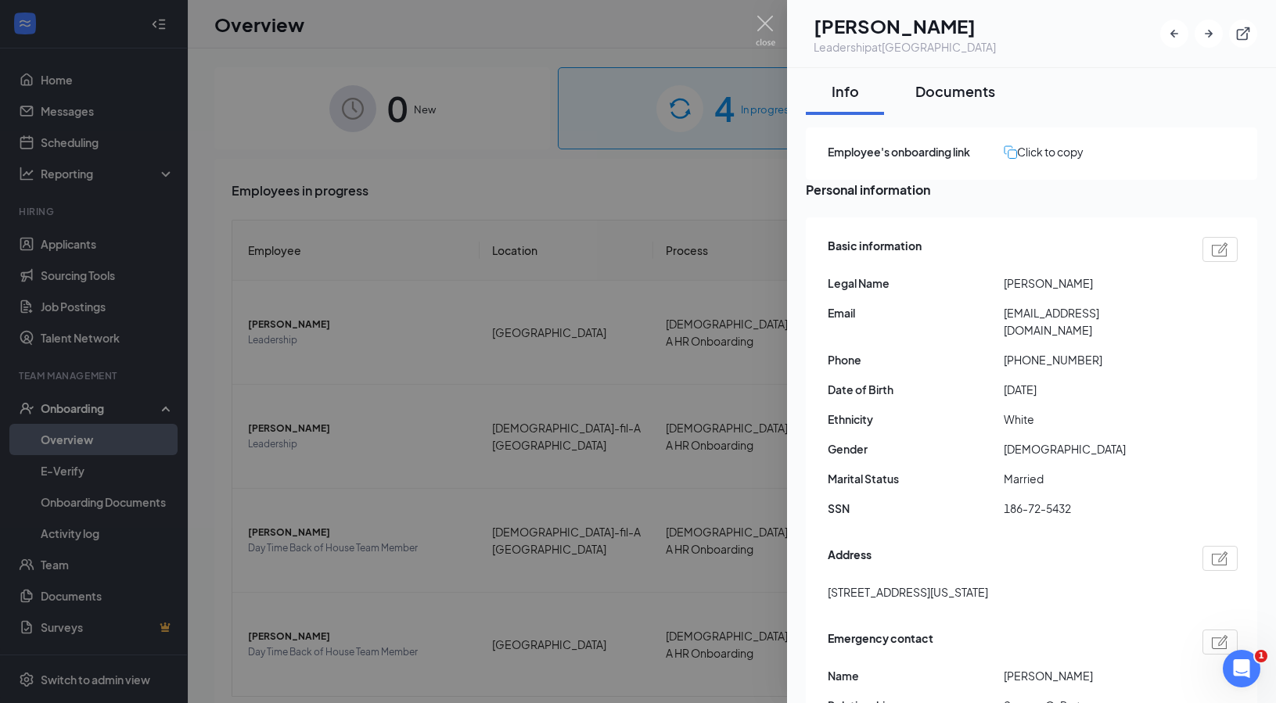
click at [984, 91] on div "Documents" at bounding box center [956, 91] width 80 height 20
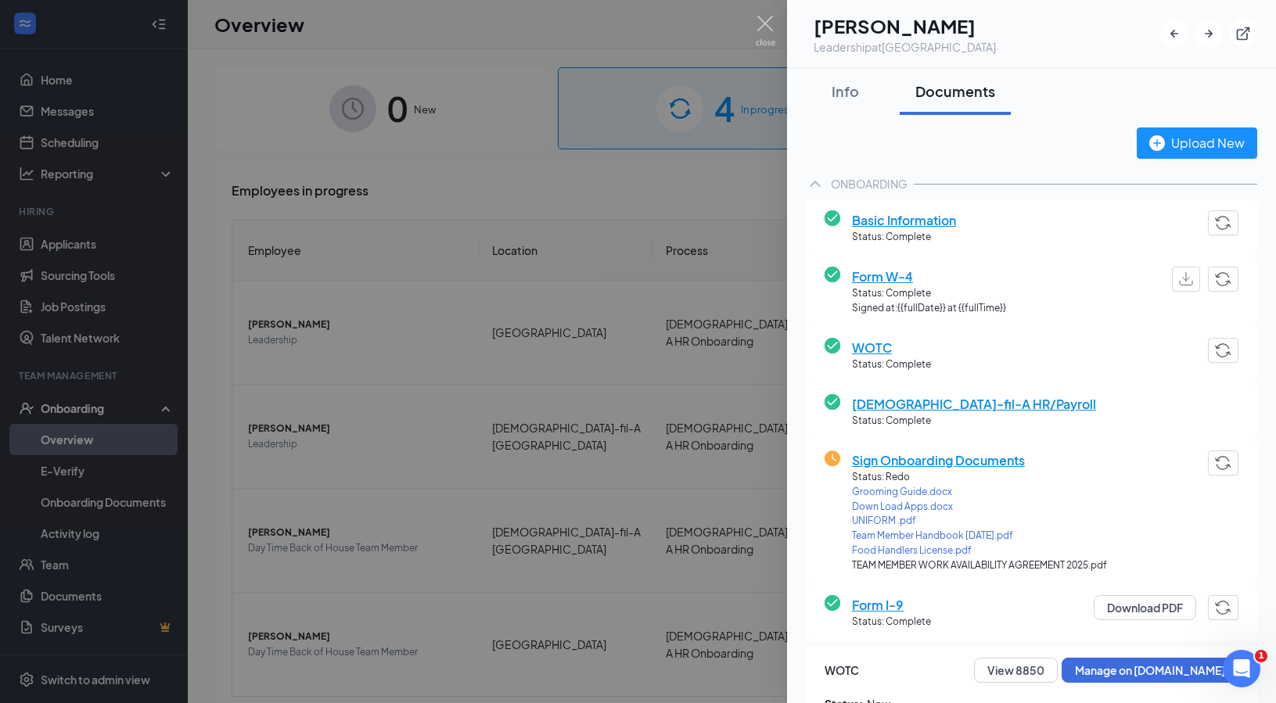
click at [418, 160] on div at bounding box center [638, 351] width 1276 height 703
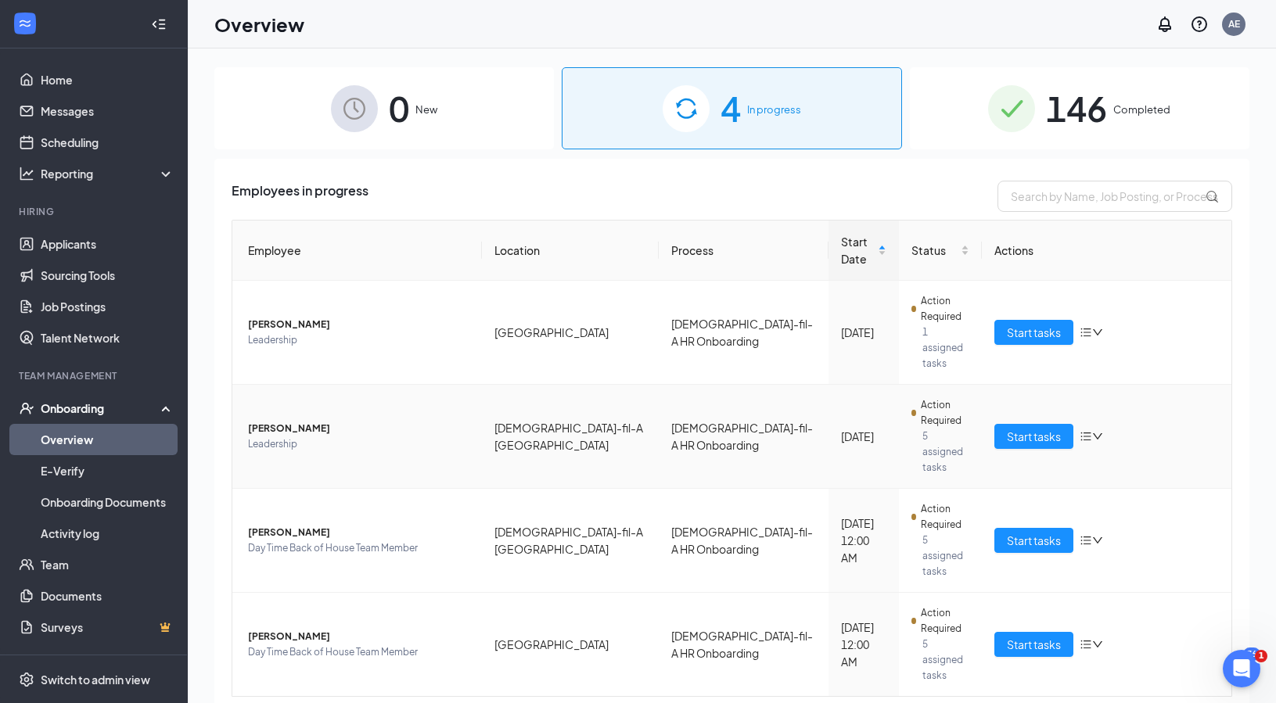
click at [316, 421] on span "[PERSON_NAME]" at bounding box center [358, 429] width 221 height 16
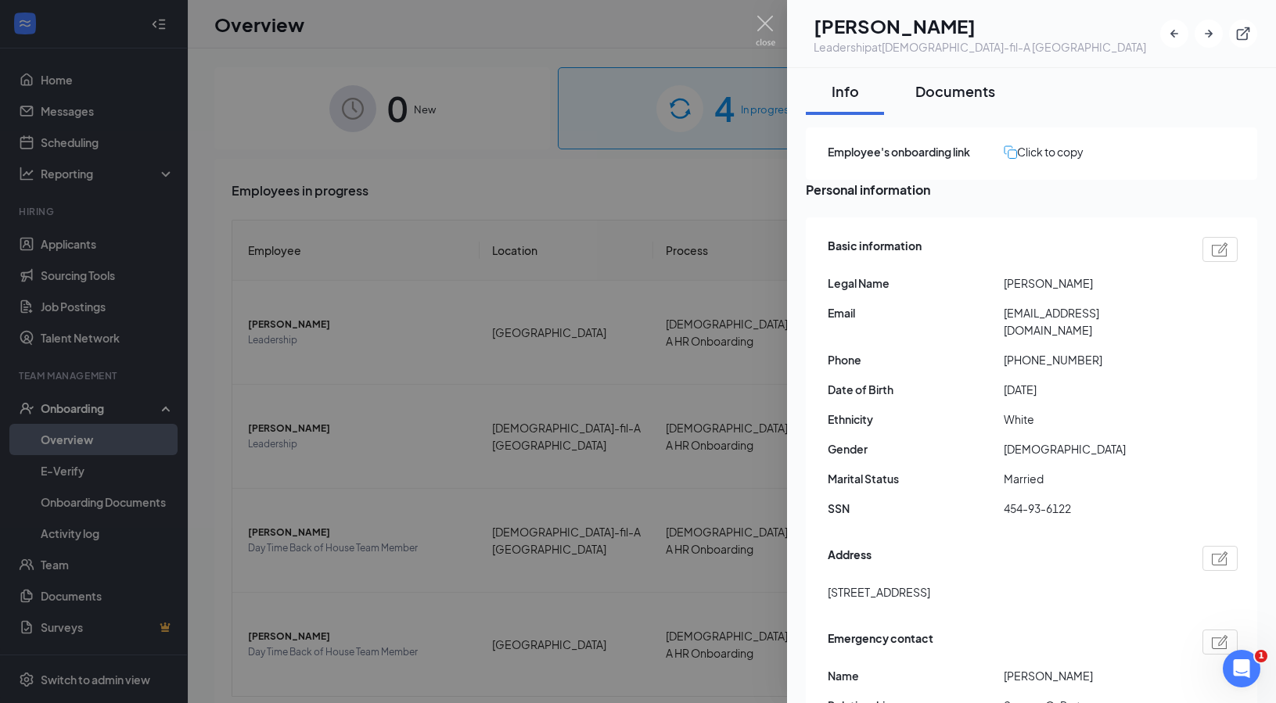
click at [952, 89] on div "Documents" at bounding box center [956, 91] width 80 height 20
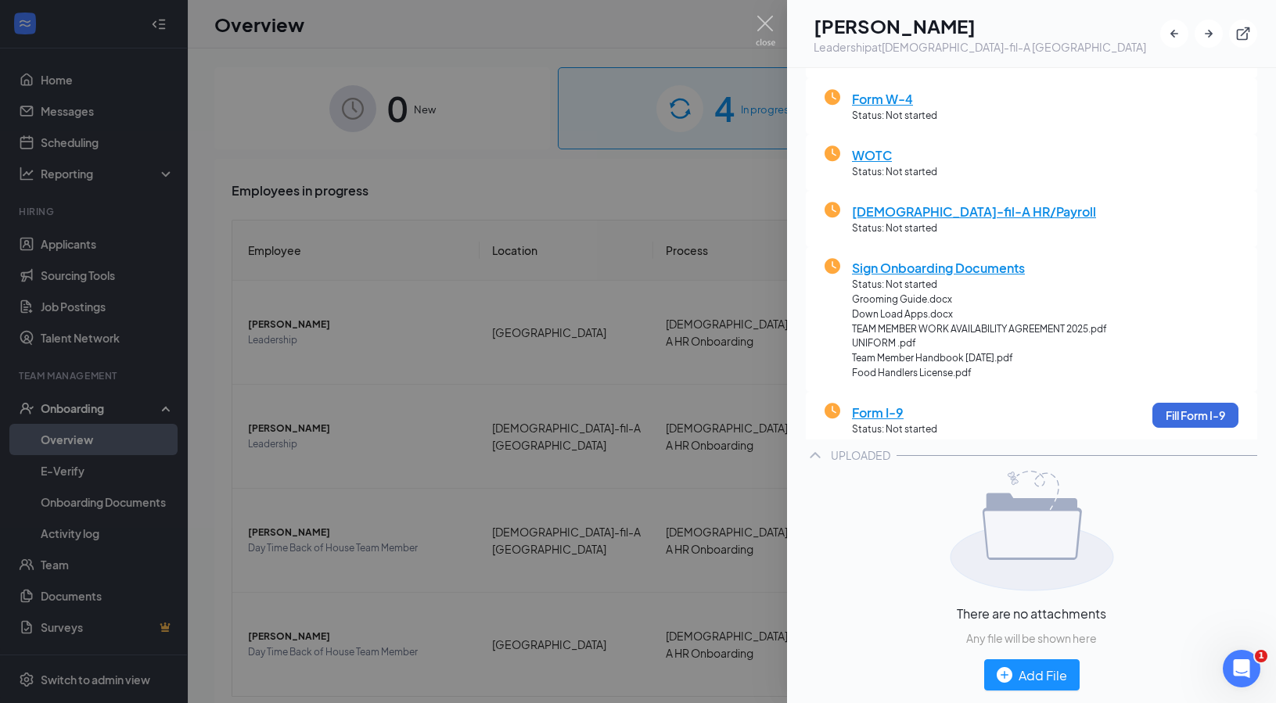
scroll to position [70, 0]
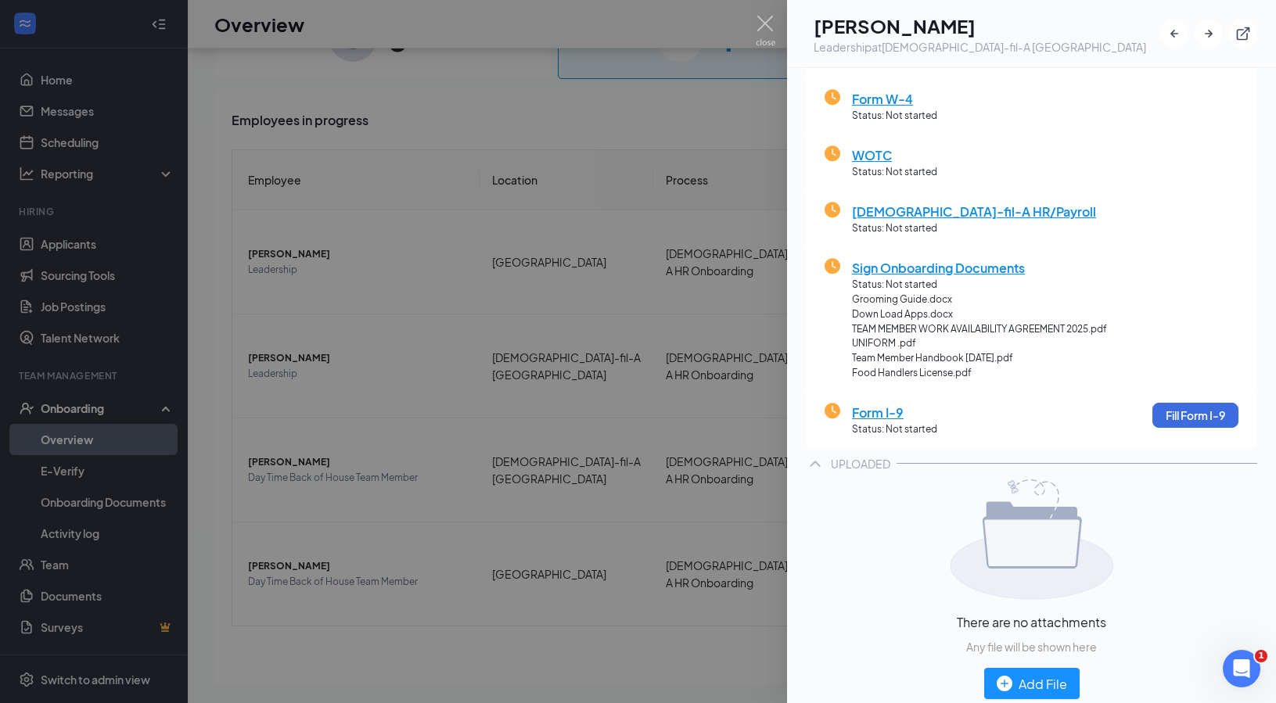
click at [219, 404] on div at bounding box center [638, 351] width 1276 height 703
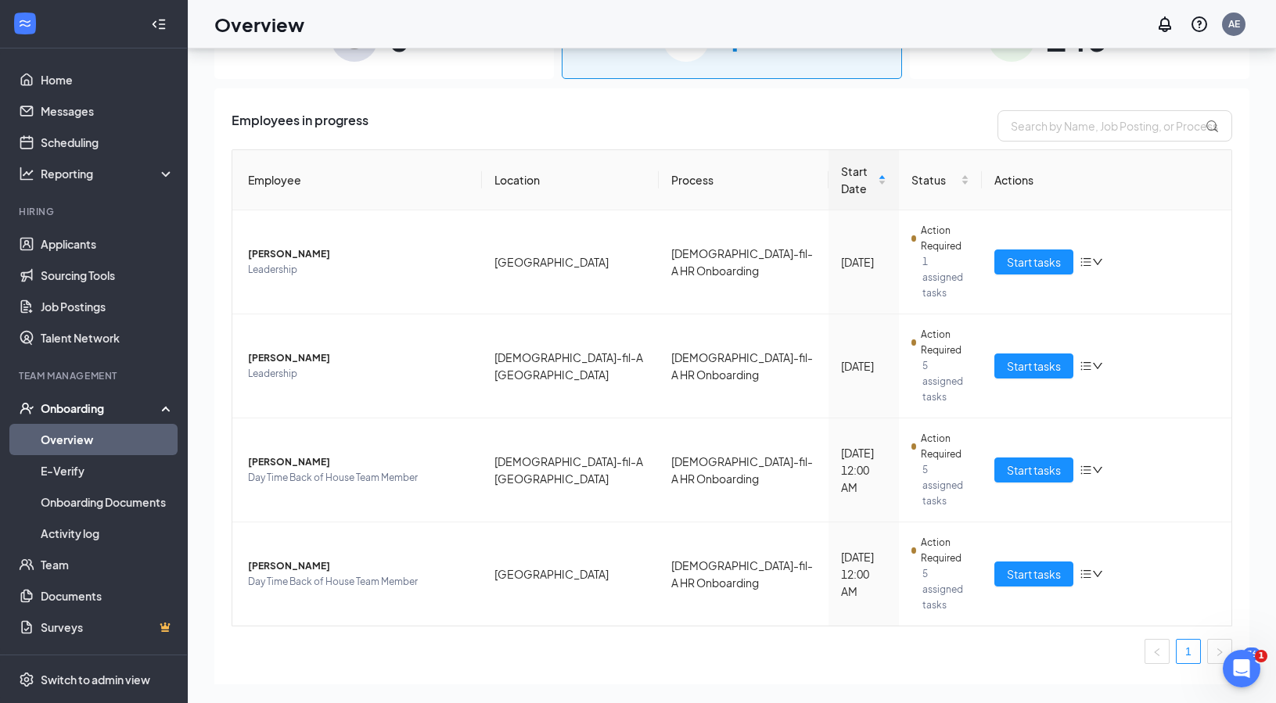
click at [459, 671] on div "Employees in progress Employee Location Process Start Date Status Actions [PERS…" at bounding box center [731, 403] width 1035 height 631
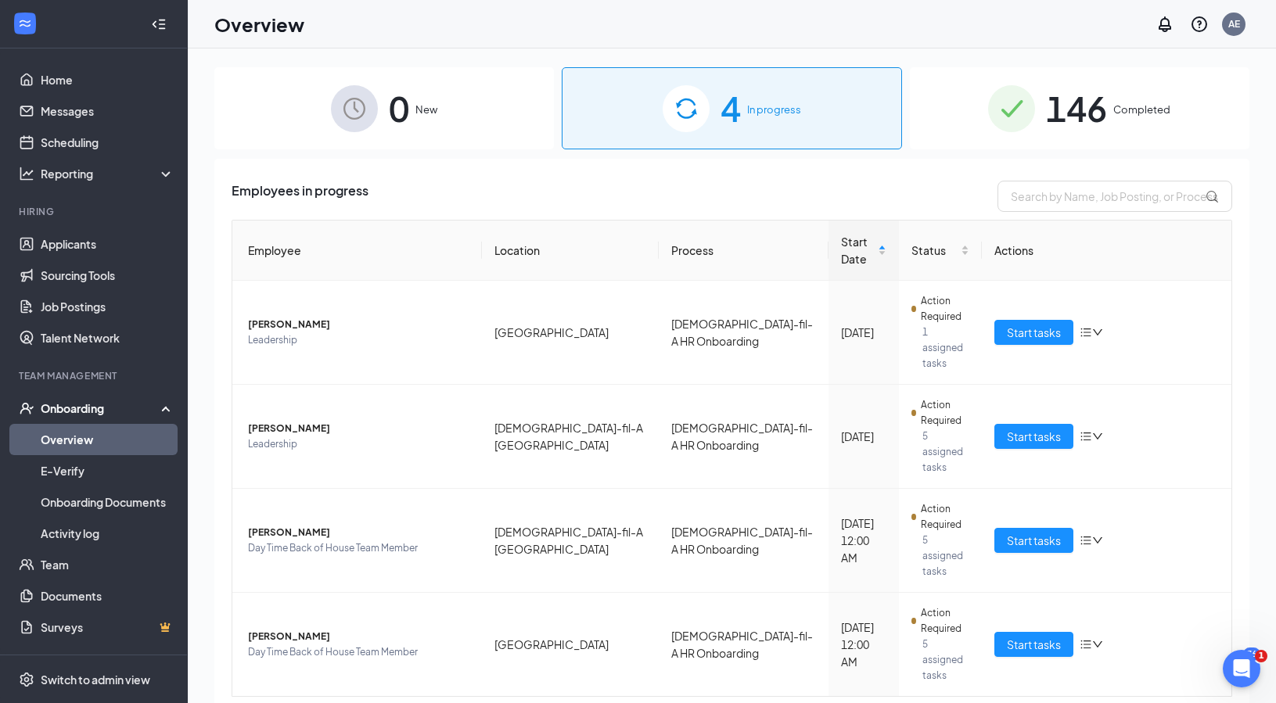
click at [1093, 123] on span "146" at bounding box center [1076, 108] width 61 height 54
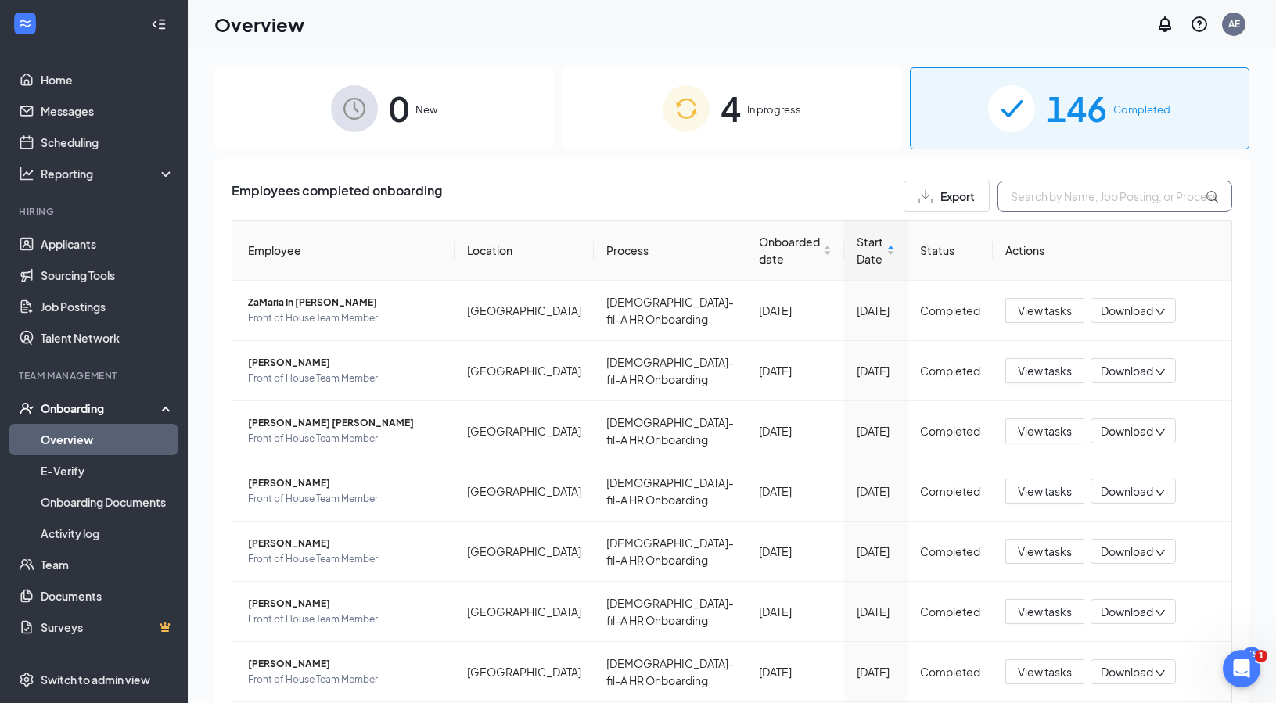
click at [1044, 189] on input "text" at bounding box center [1115, 196] width 235 height 31
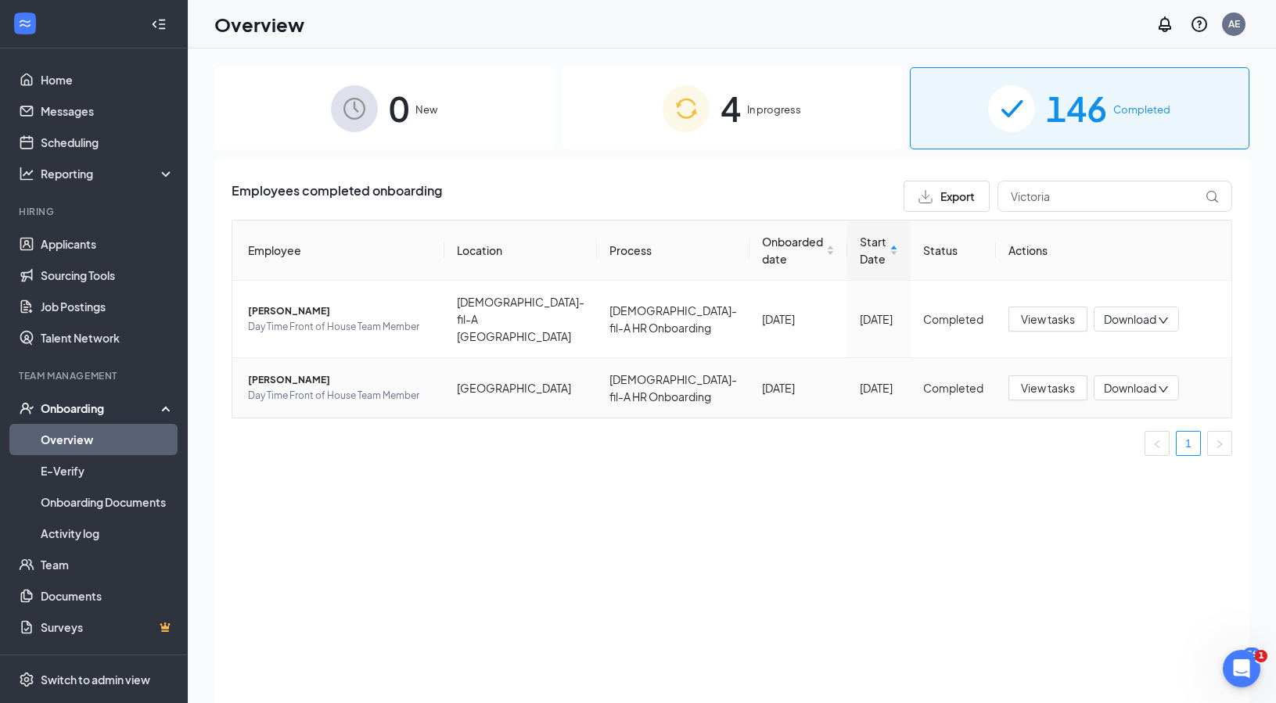
click at [286, 372] on span "[PERSON_NAME]" at bounding box center [340, 380] width 184 height 16
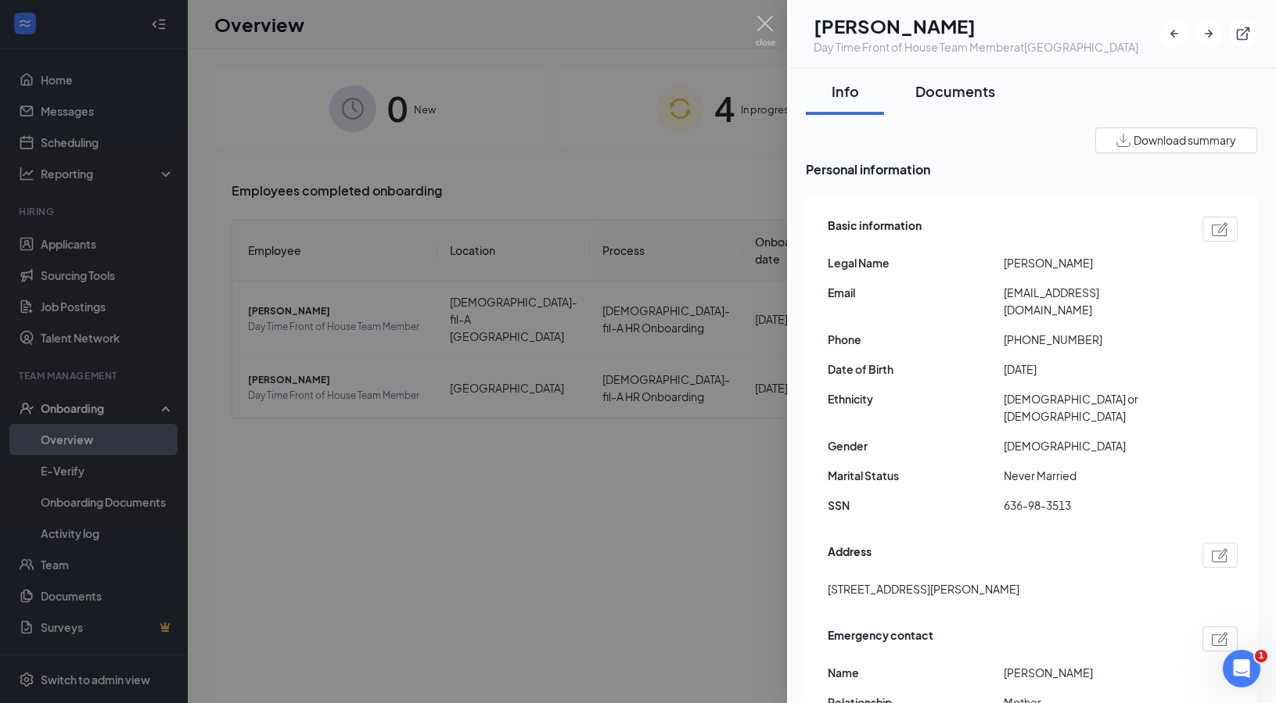
click at [974, 101] on div "Documents" at bounding box center [956, 91] width 80 height 20
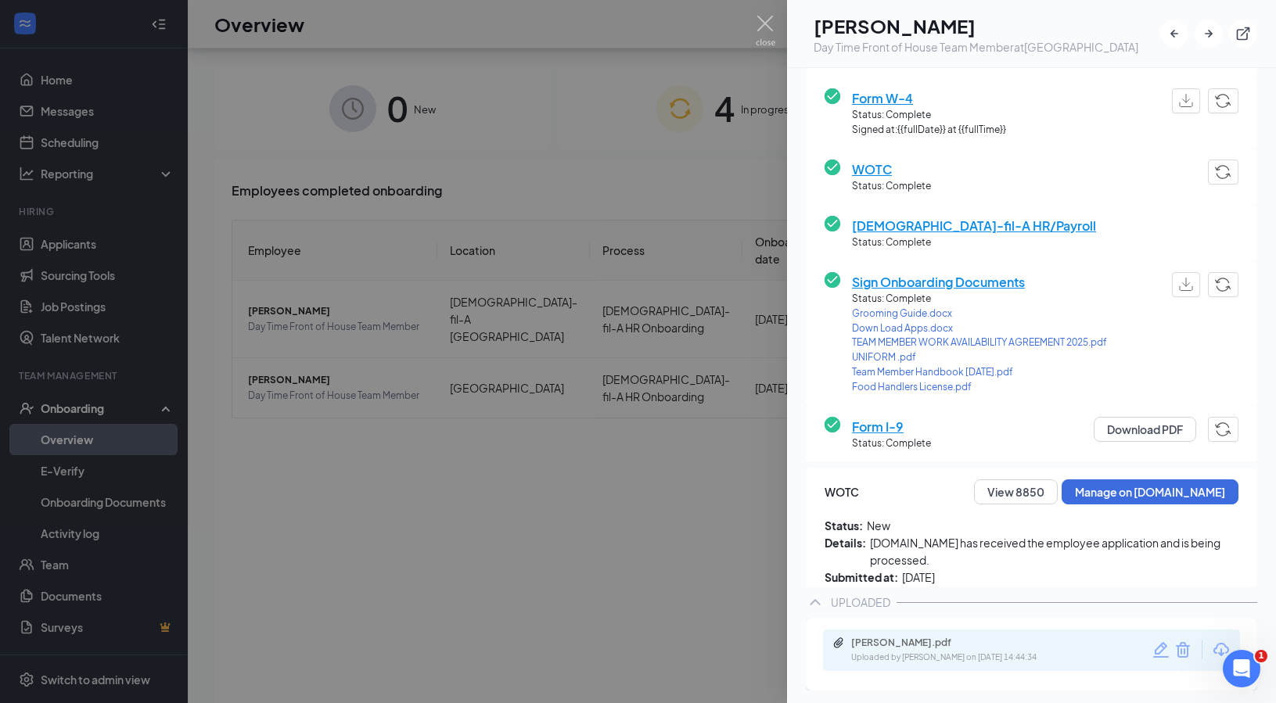
scroll to position [70, 0]
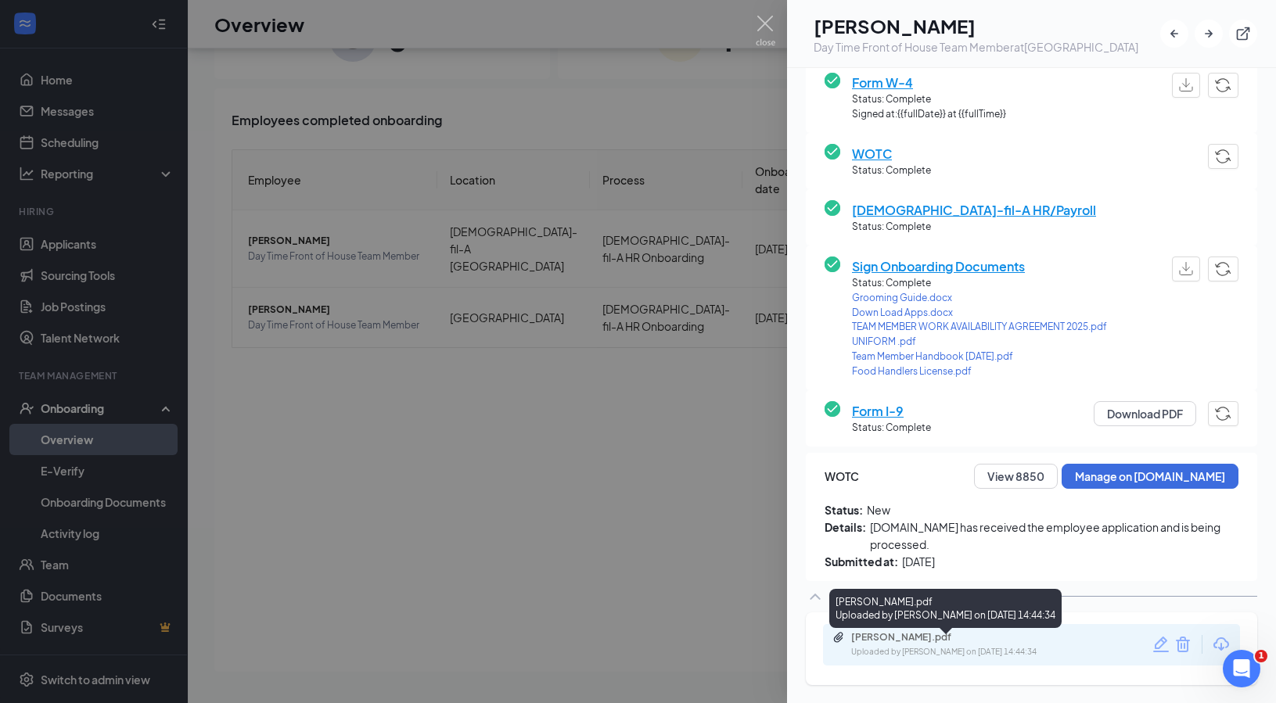
click at [989, 643] on div "[PERSON_NAME].pdf" at bounding box center [960, 637] width 219 height 13
click at [675, 499] on div at bounding box center [638, 351] width 1276 height 703
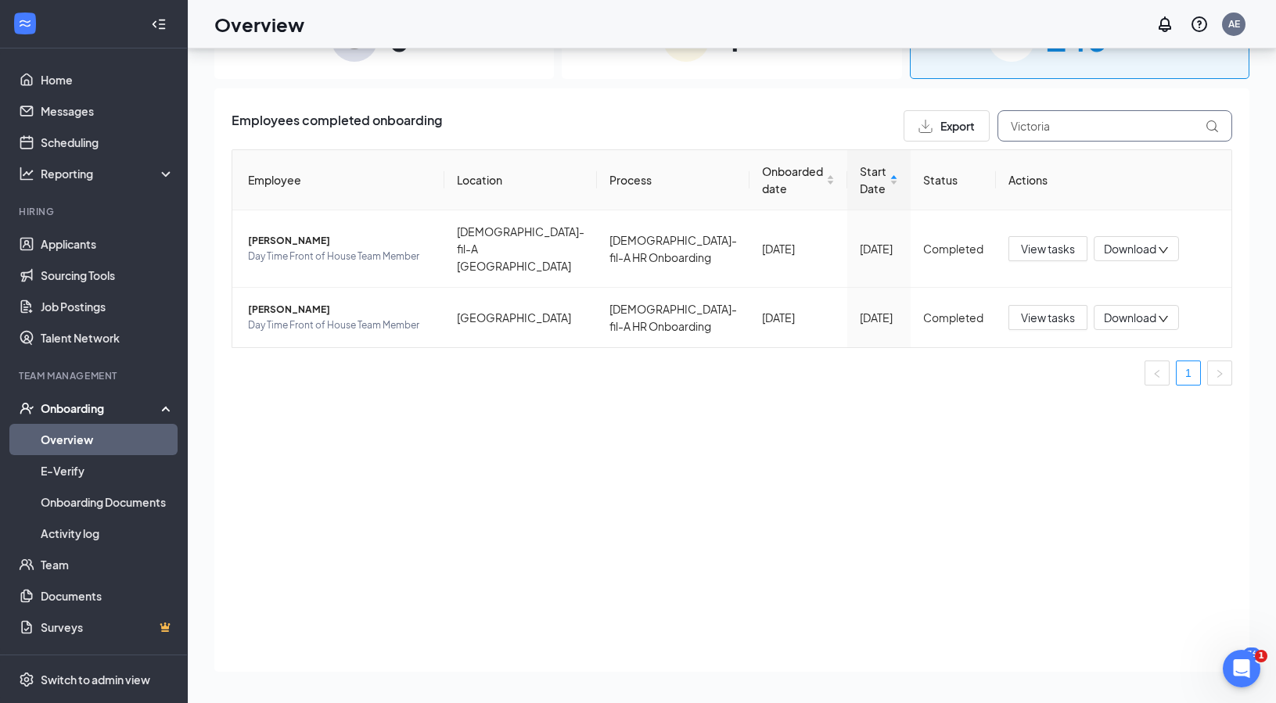
click at [1056, 131] on input "Victoria" at bounding box center [1115, 125] width 235 height 31
type input "V"
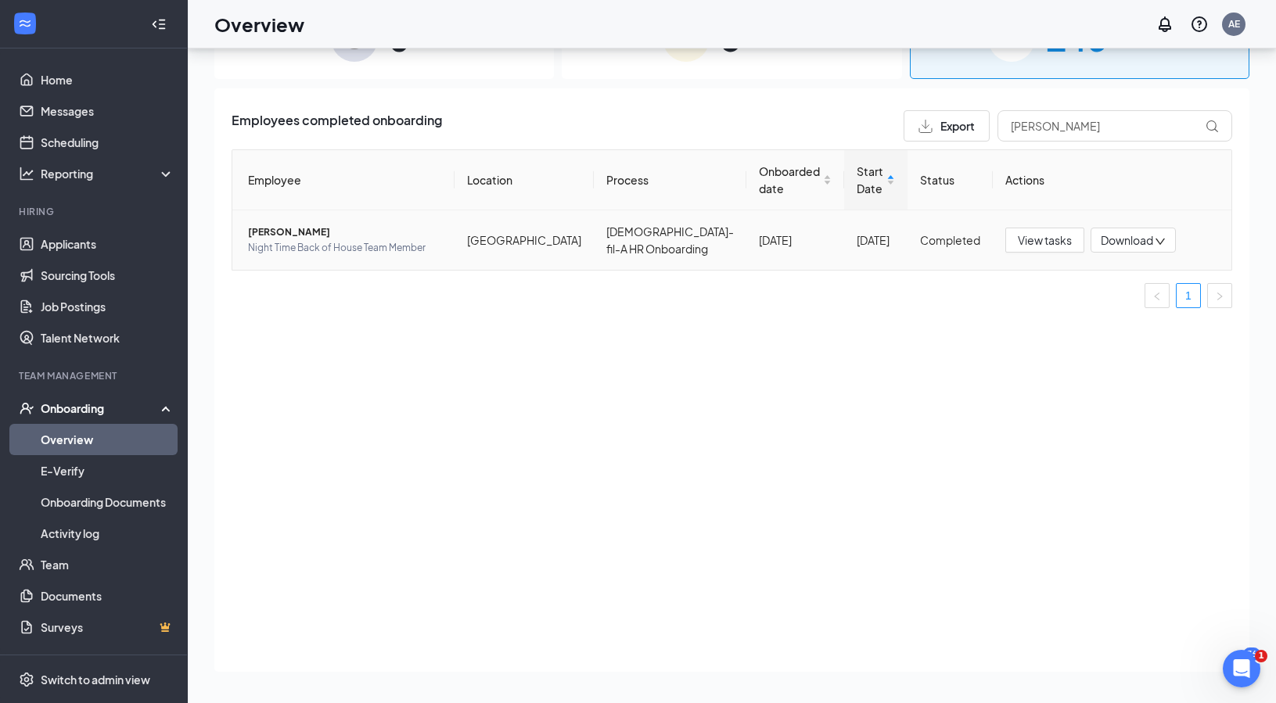
click at [304, 232] on span "[PERSON_NAME]" at bounding box center [345, 233] width 194 height 16
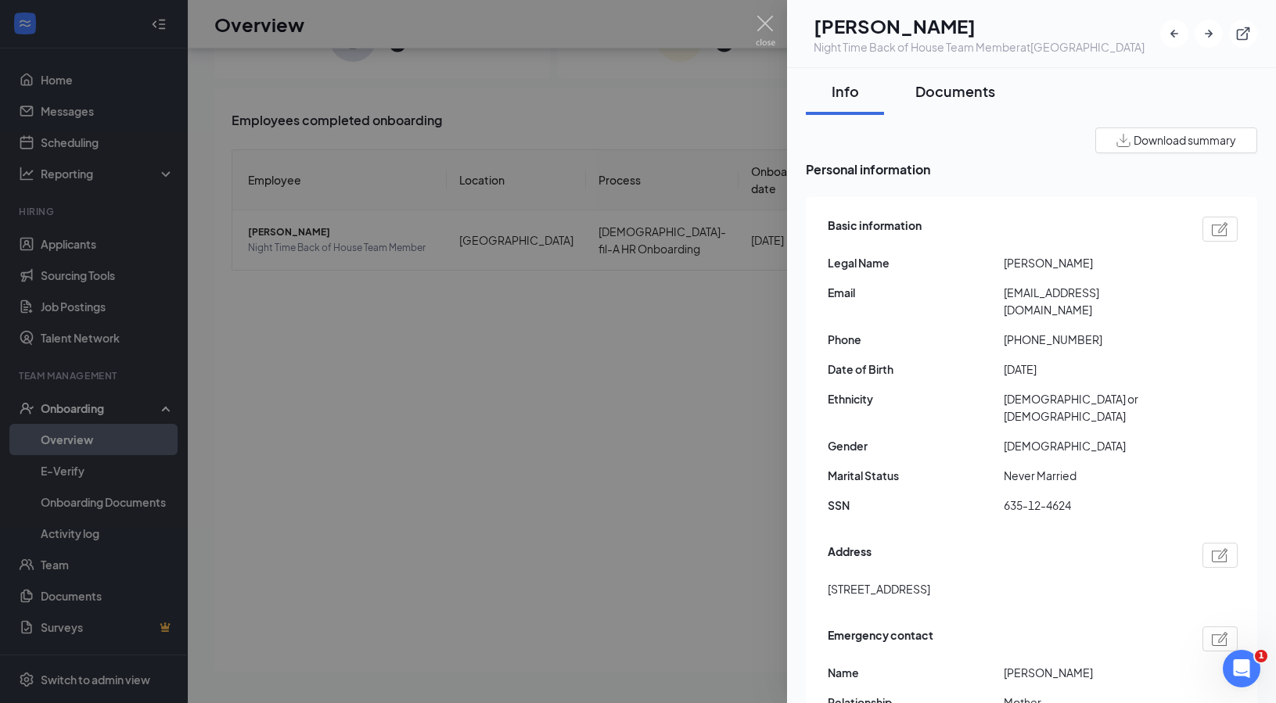
click at [970, 101] on div "Documents" at bounding box center [956, 91] width 80 height 20
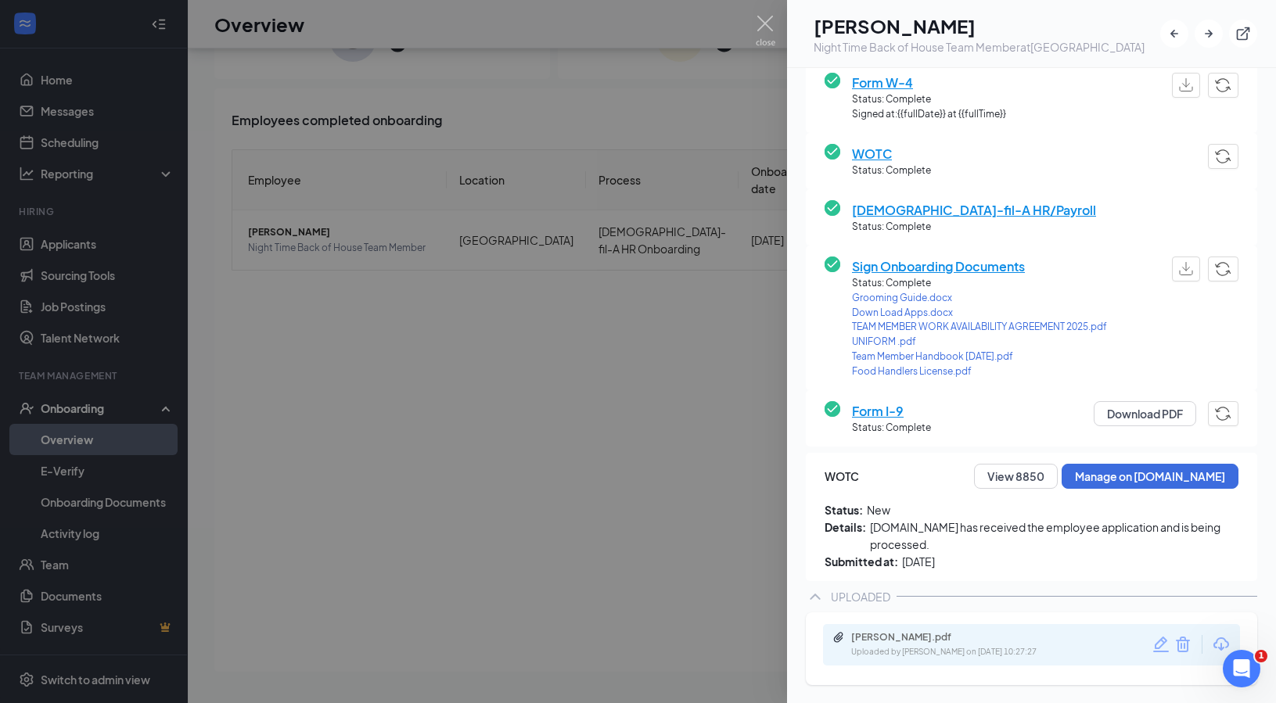
scroll to position [202, 0]
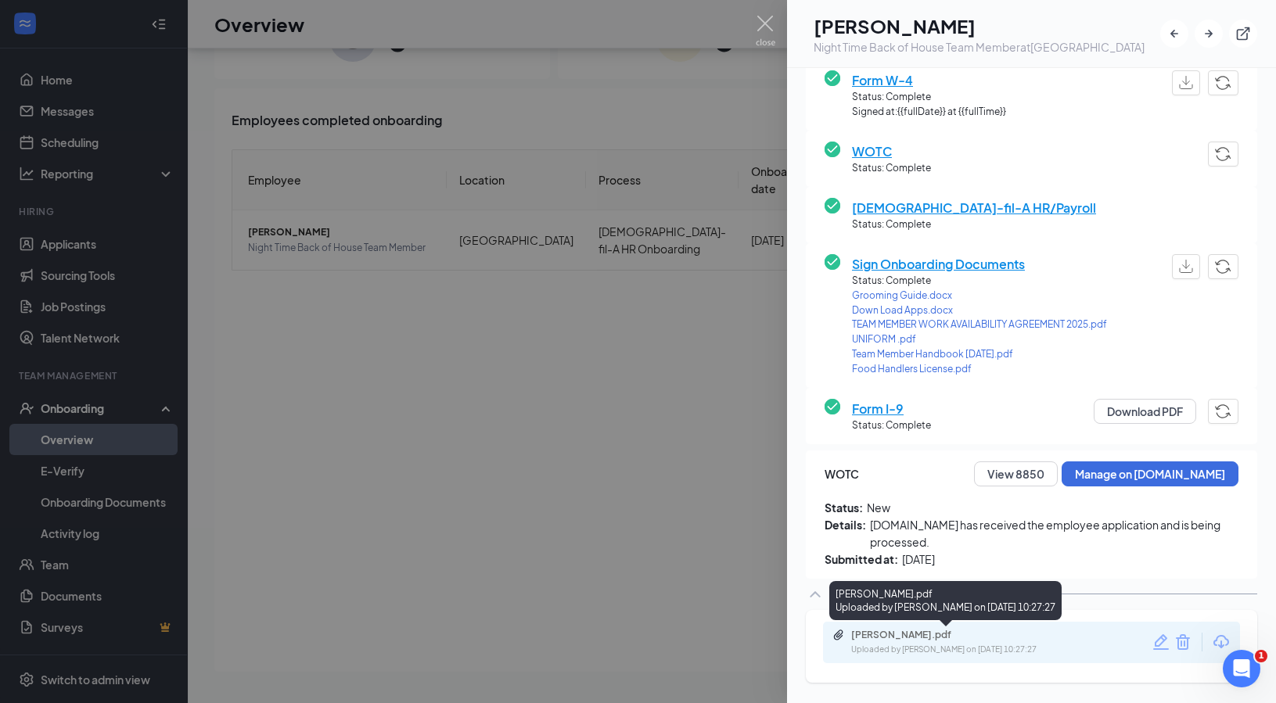
click at [924, 640] on div "[PERSON_NAME].pdf" at bounding box center [960, 635] width 219 height 13
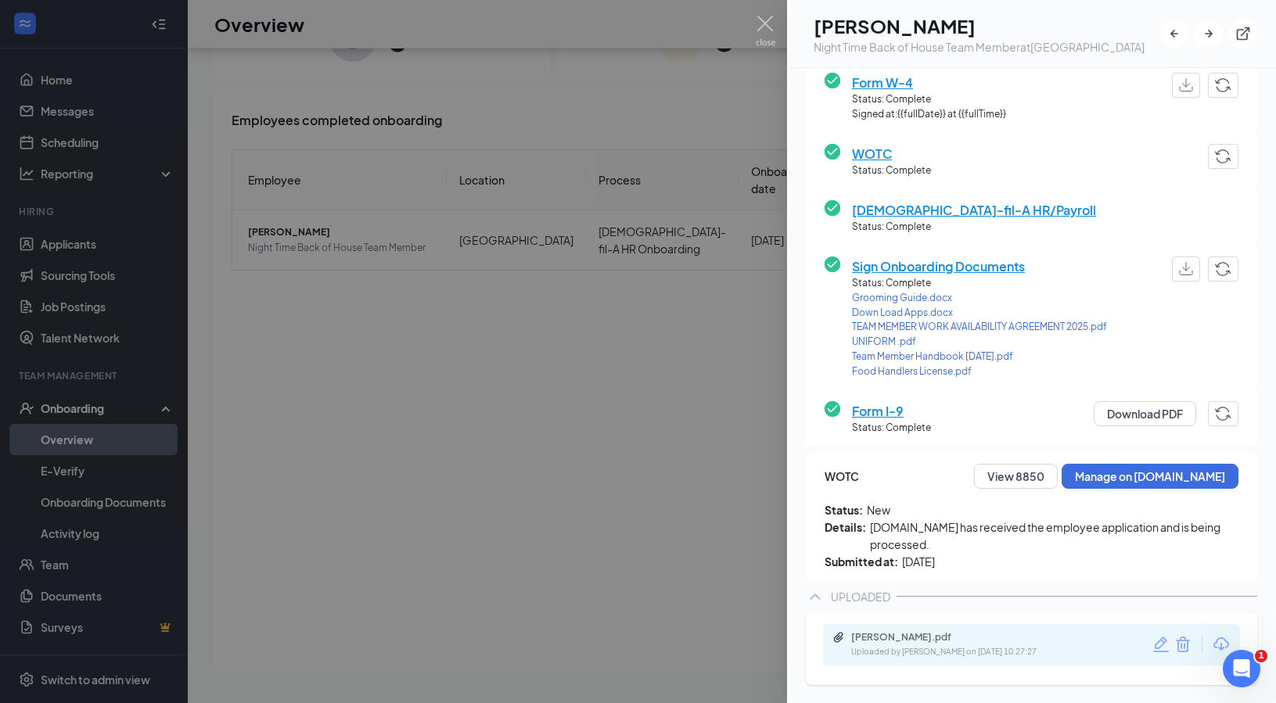
click at [571, 432] on div at bounding box center [638, 351] width 1276 height 703
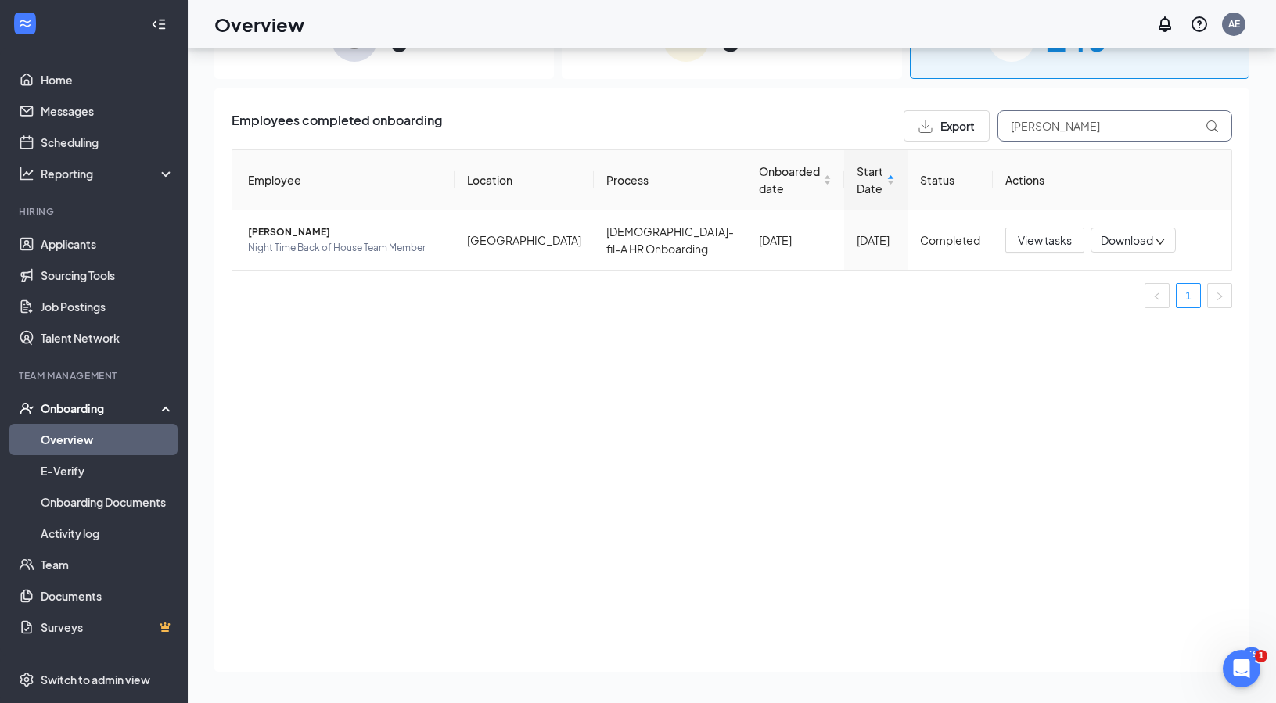
click at [1089, 135] on input "[PERSON_NAME]" at bounding box center [1115, 125] width 235 height 31
click at [301, 230] on span "[PERSON_NAME]" at bounding box center [345, 233] width 194 height 16
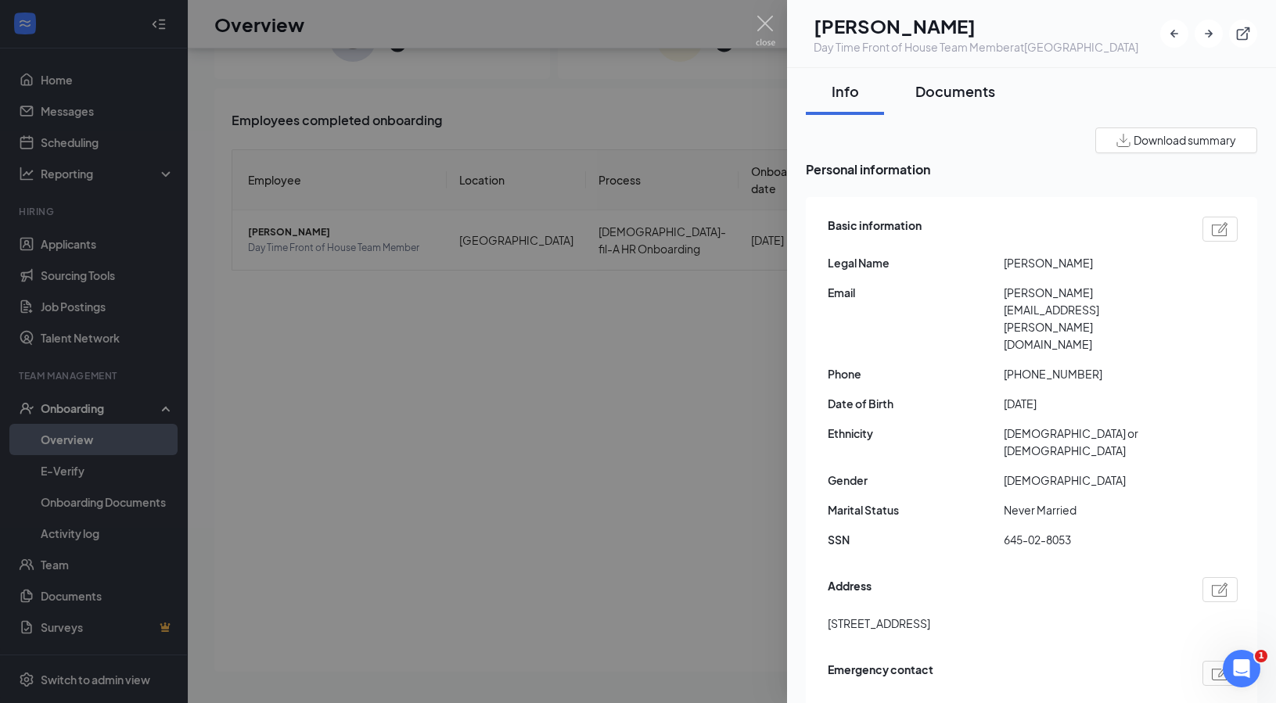
click at [959, 101] on div "Documents" at bounding box center [956, 91] width 80 height 20
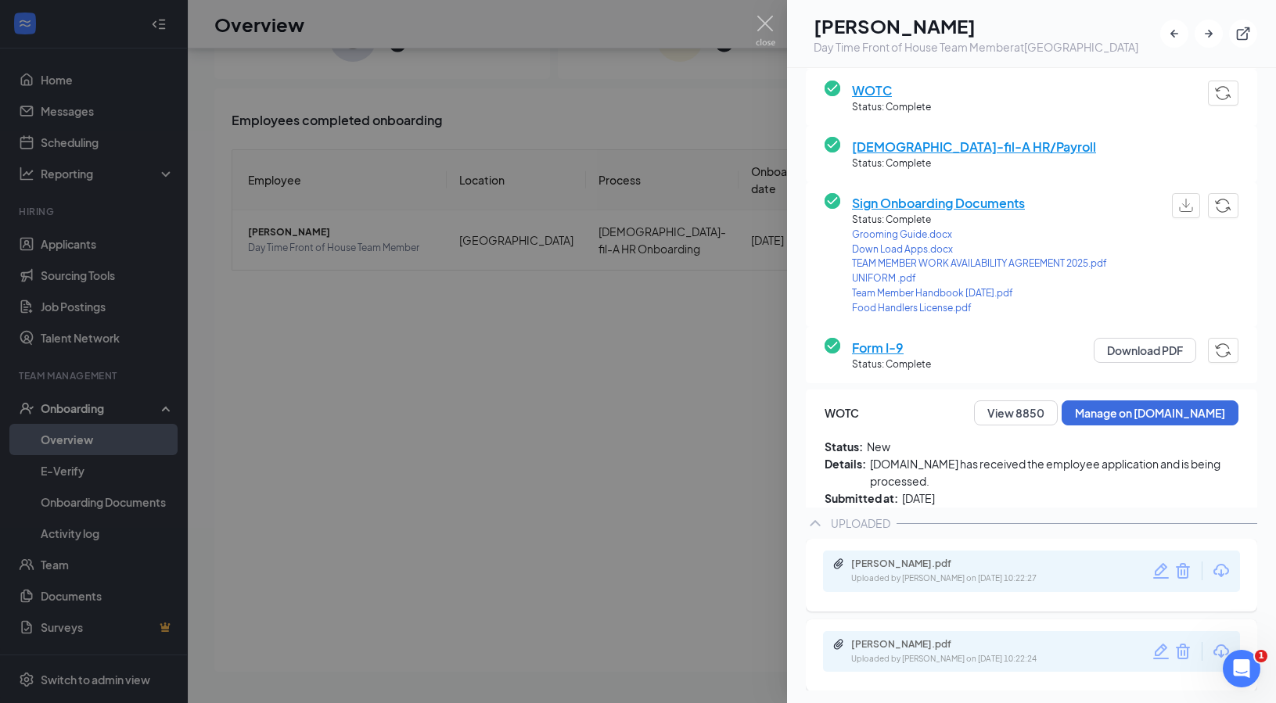
scroll to position [274, 0]
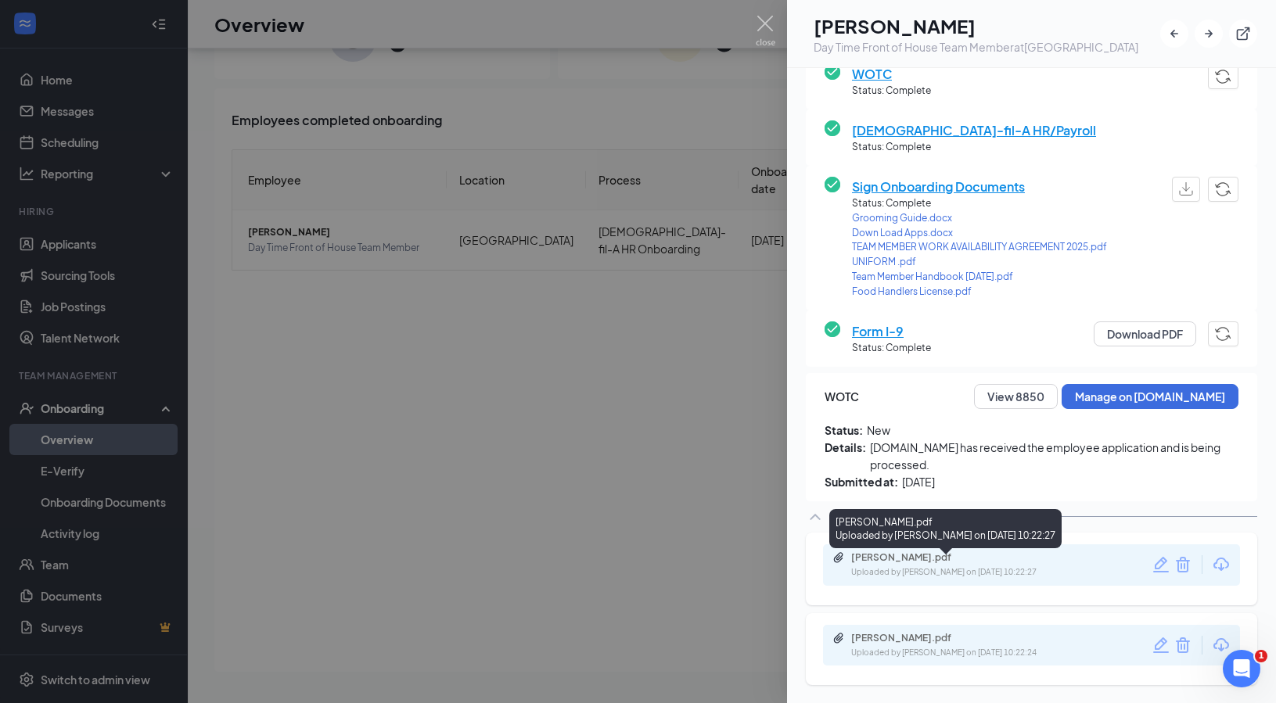
click at [909, 573] on div "Uploaded by [PERSON_NAME] on [DATE] 10:22:27" at bounding box center [968, 573] width 235 height 13
click at [547, 393] on div at bounding box center [638, 351] width 1276 height 703
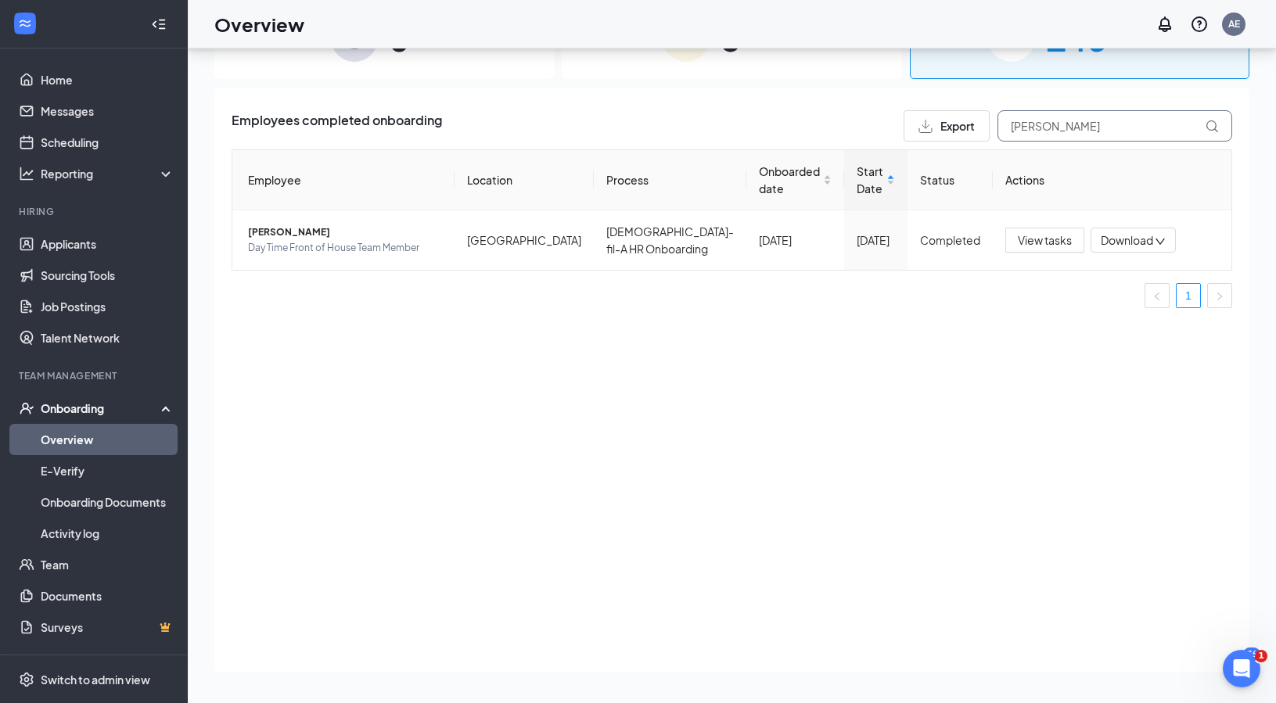
click at [1070, 126] on input "[PERSON_NAME]" at bounding box center [1115, 125] width 235 height 31
type input "N"
click at [318, 232] on span "[PERSON_NAME]" at bounding box center [345, 233] width 194 height 16
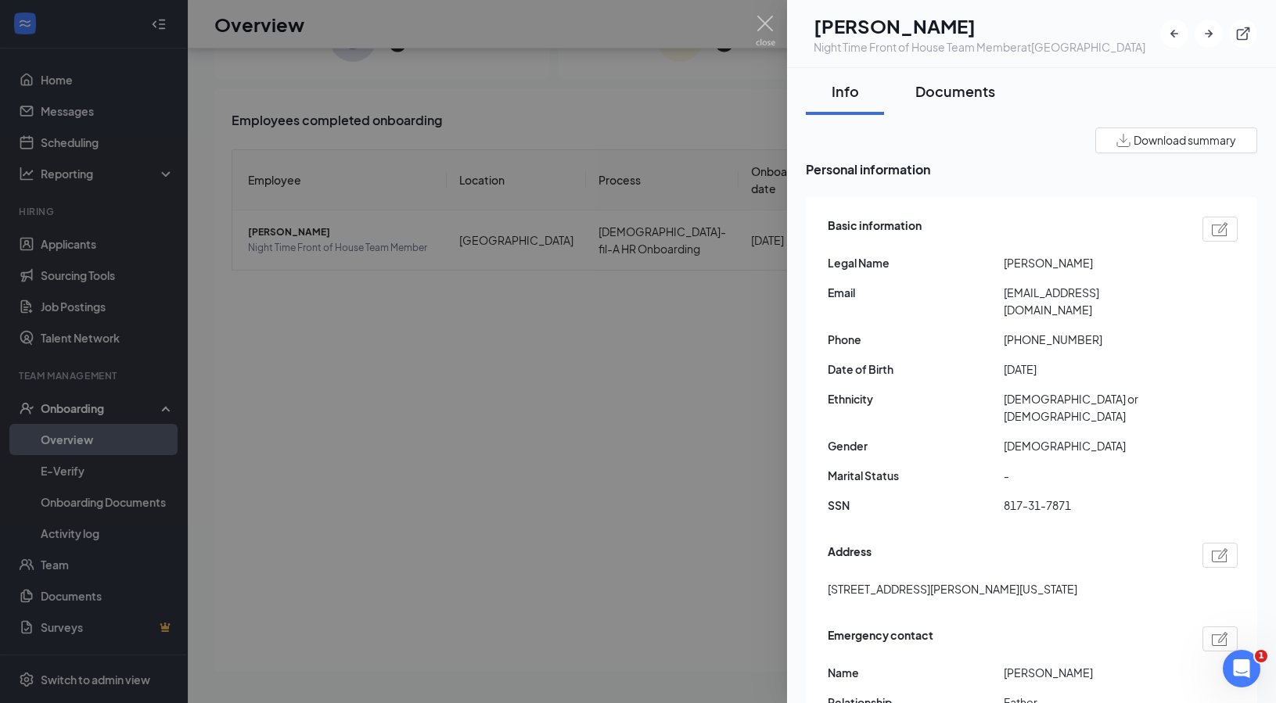
click at [952, 101] on div "Documents" at bounding box center [956, 91] width 80 height 20
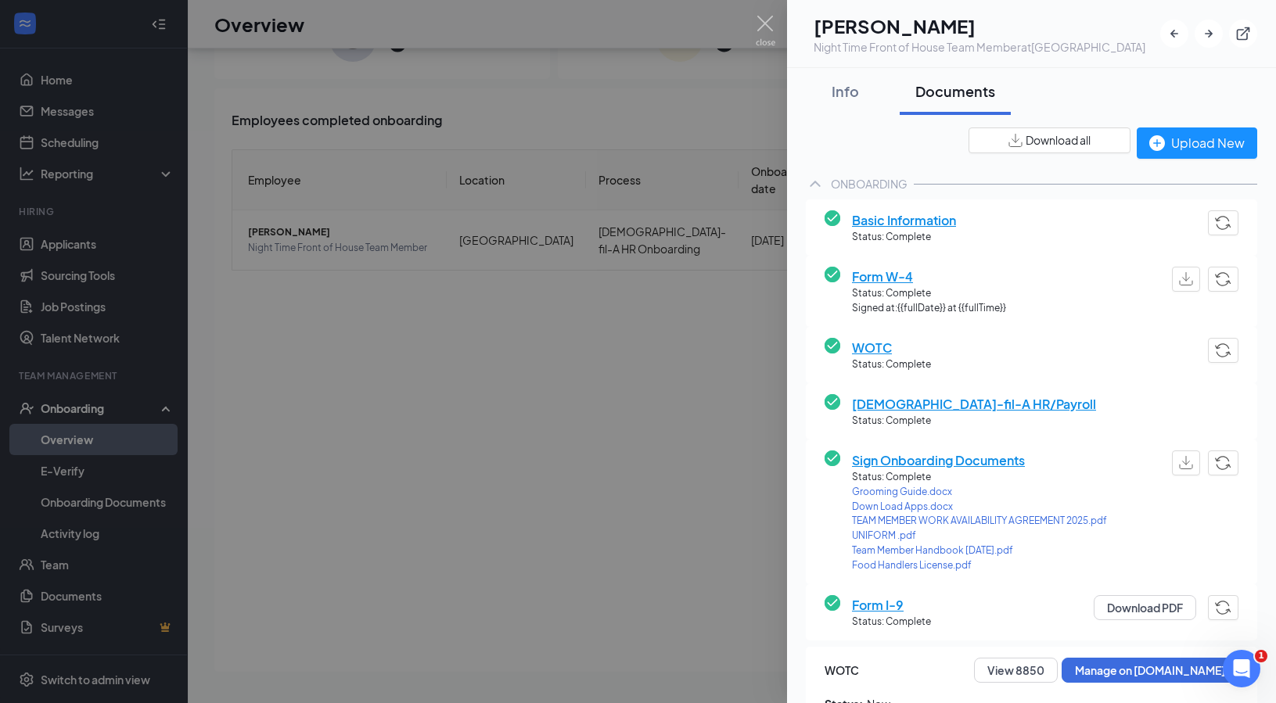
scroll to position [202, 0]
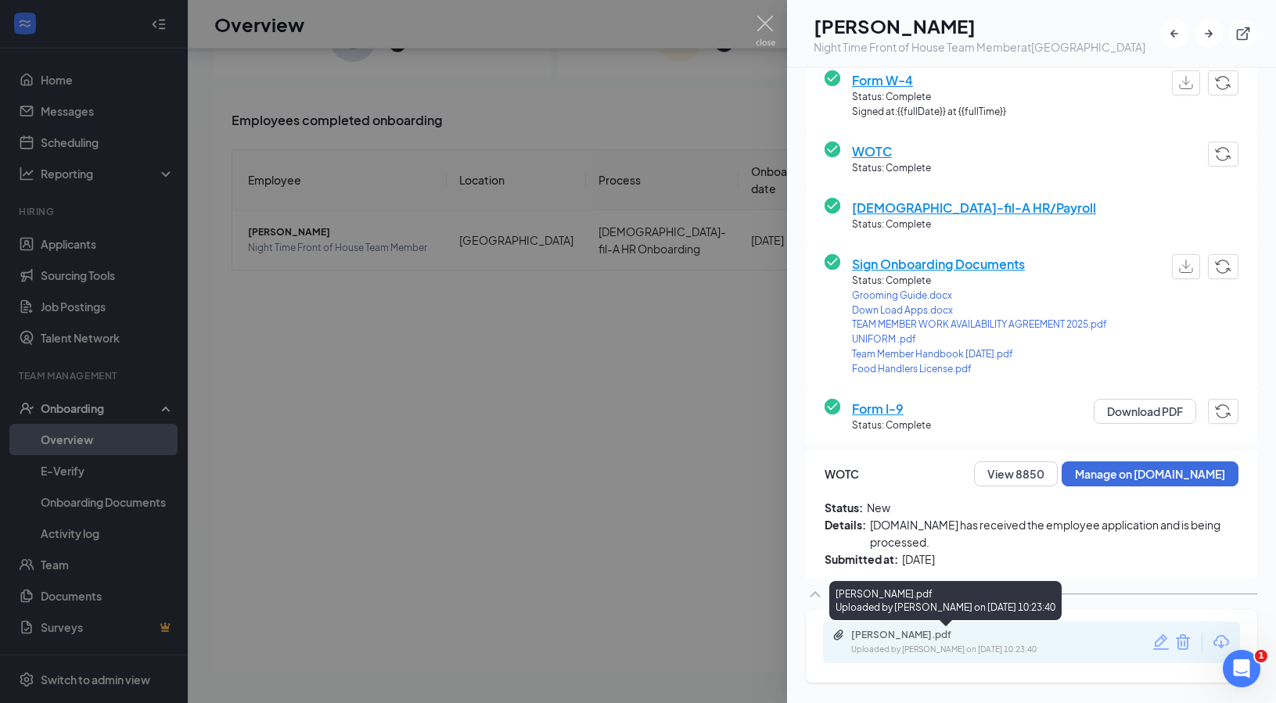
click at [981, 640] on div "[PERSON_NAME].pdf" at bounding box center [960, 635] width 219 height 13
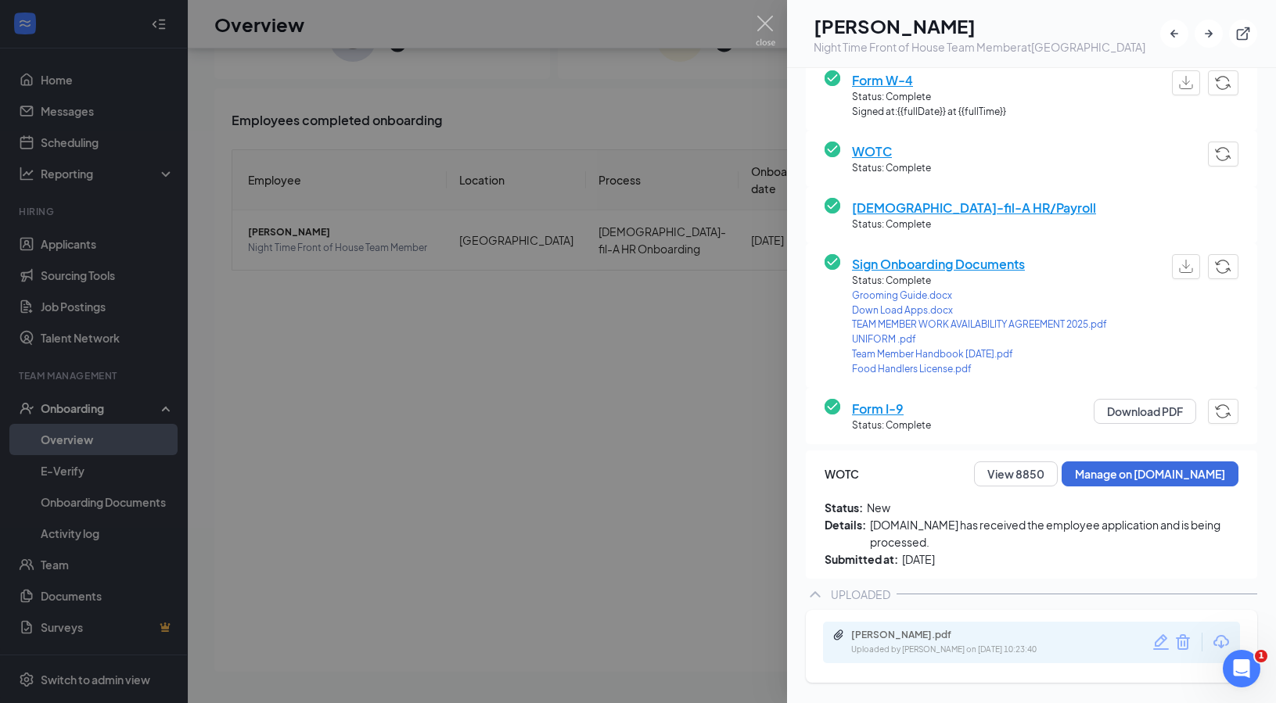
click at [710, 449] on div at bounding box center [638, 351] width 1276 height 703
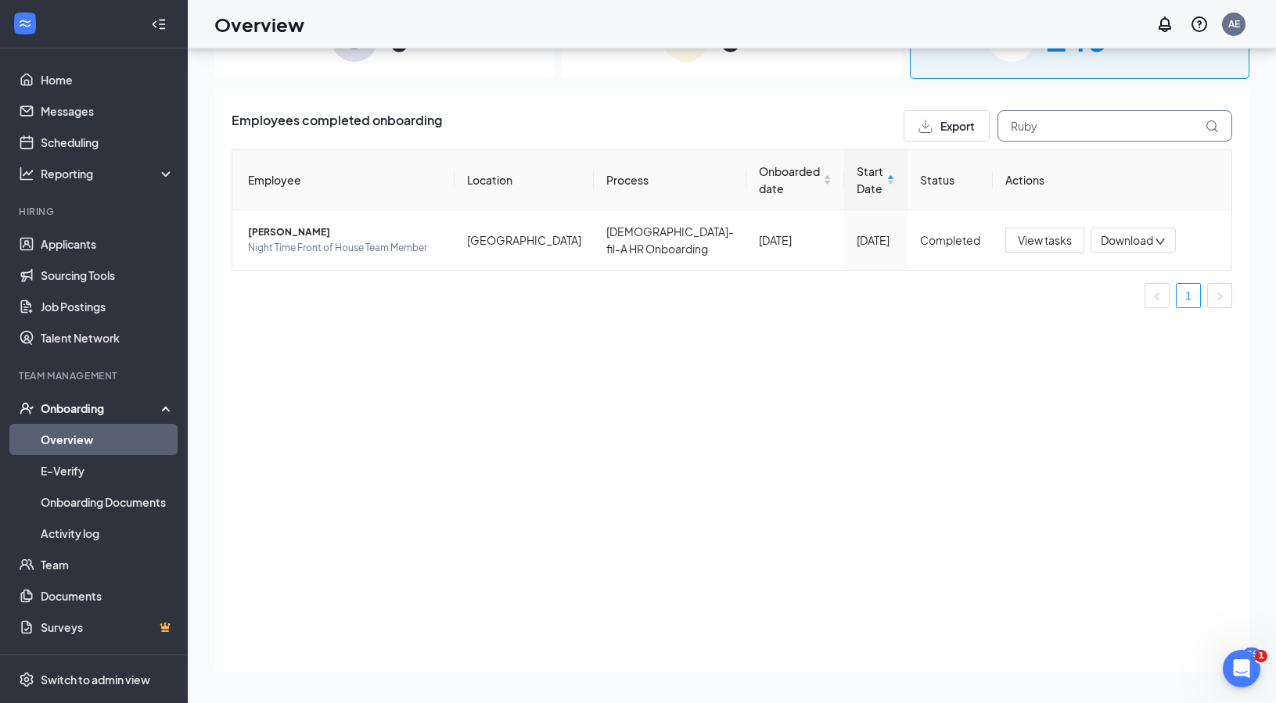
click at [1060, 135] on input "Ruby" at bounding box center [1115, 125] width 235 height 31
type input "R"
click at [315, 232] on span "[PERSON_NAME]" at bounding box center [345, 233] width 194 height 16
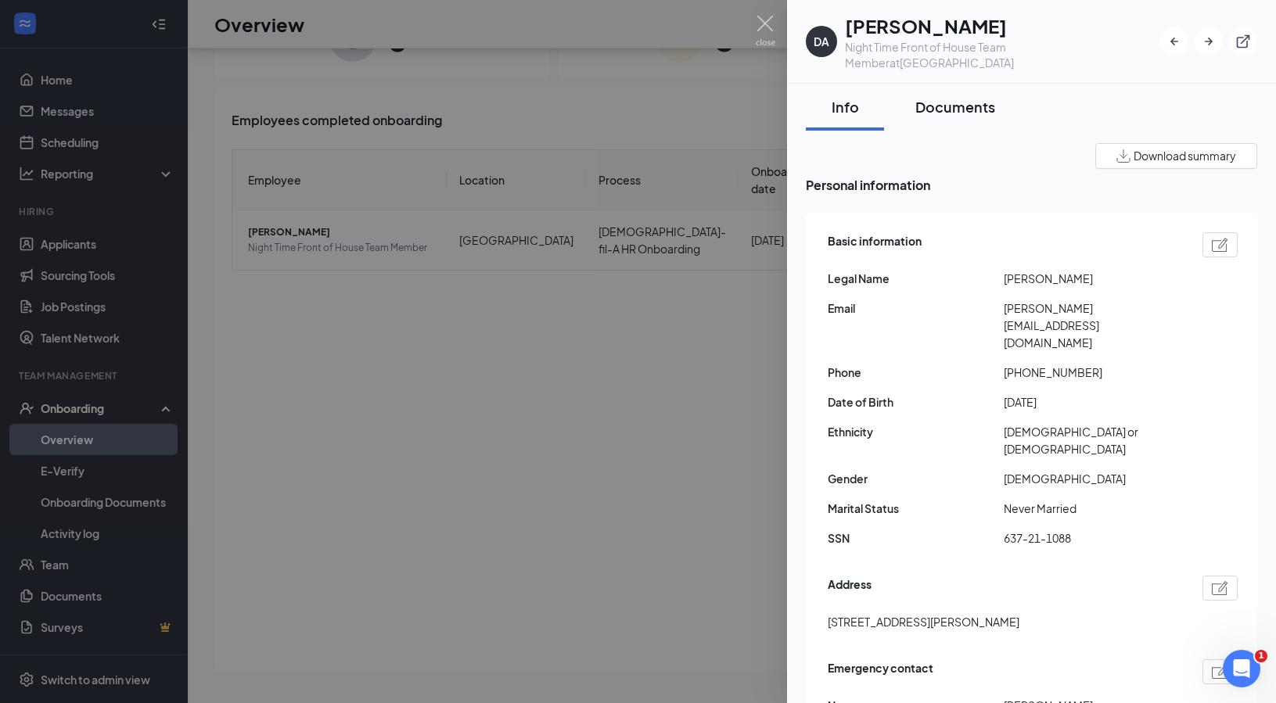
click at [985, 106] on div "Documents" at bounding box center [956, 107] width 80 height 20
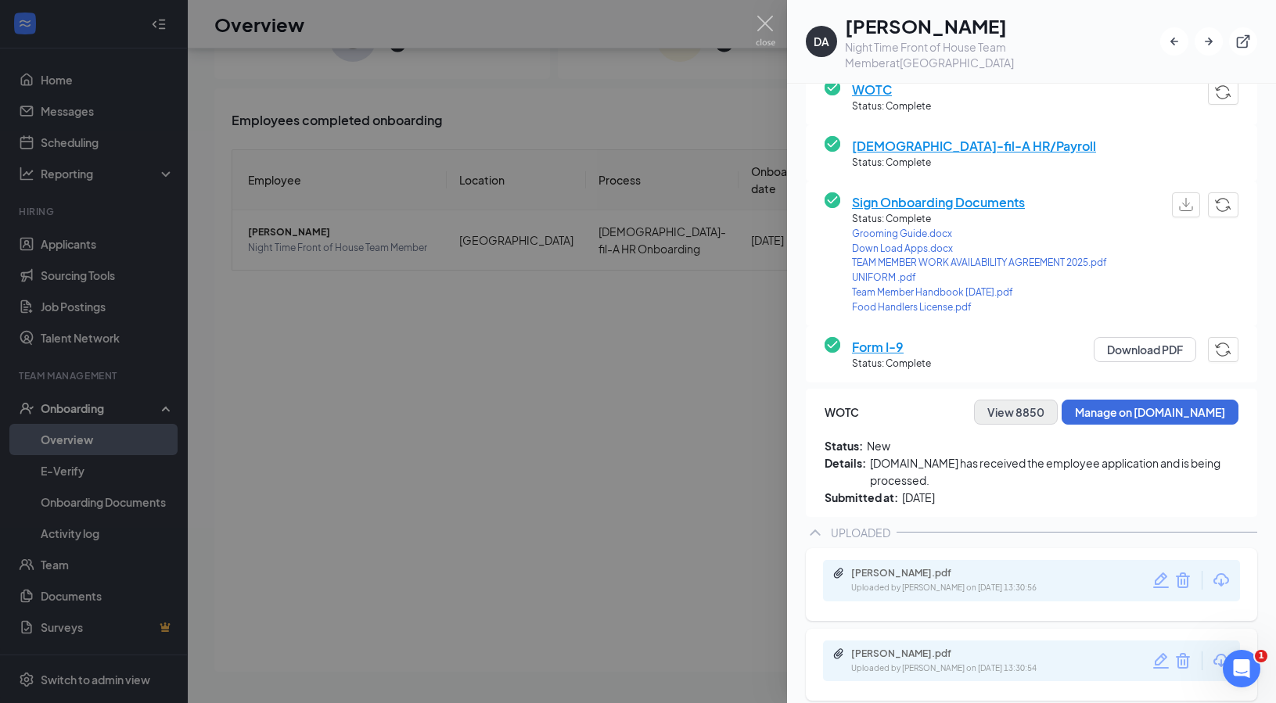
scroll to position [282, 0]
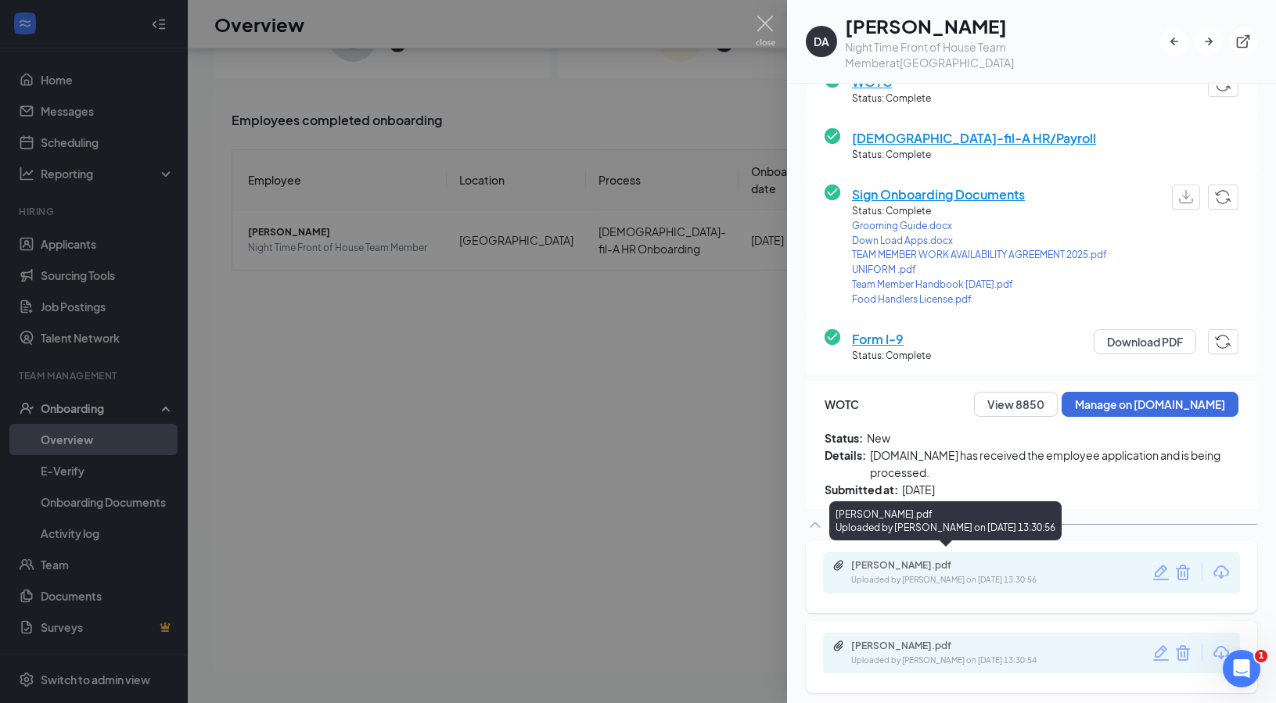
click at [969, 560] on div "[PERSON_NAME].pdf" at bounding box center [960, 565] width 219 height 13
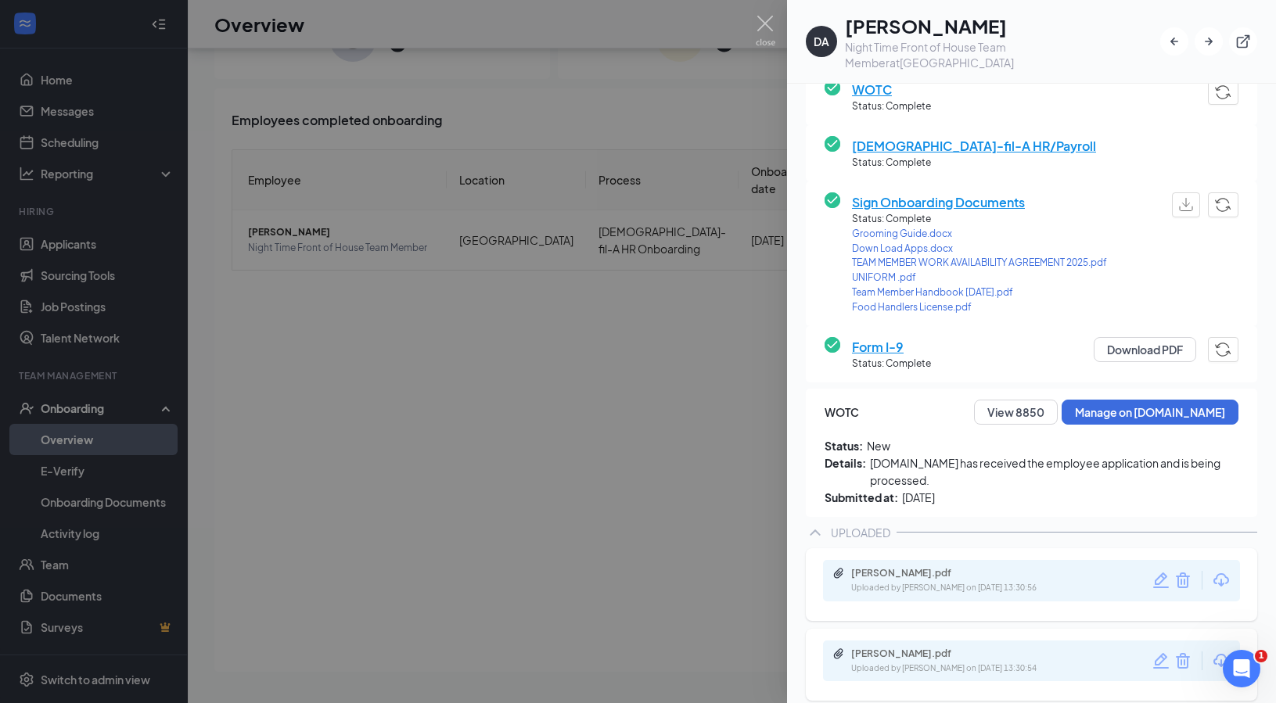
click at [597, 492] on div at bounding box center [638, 351] width 1276 height 703
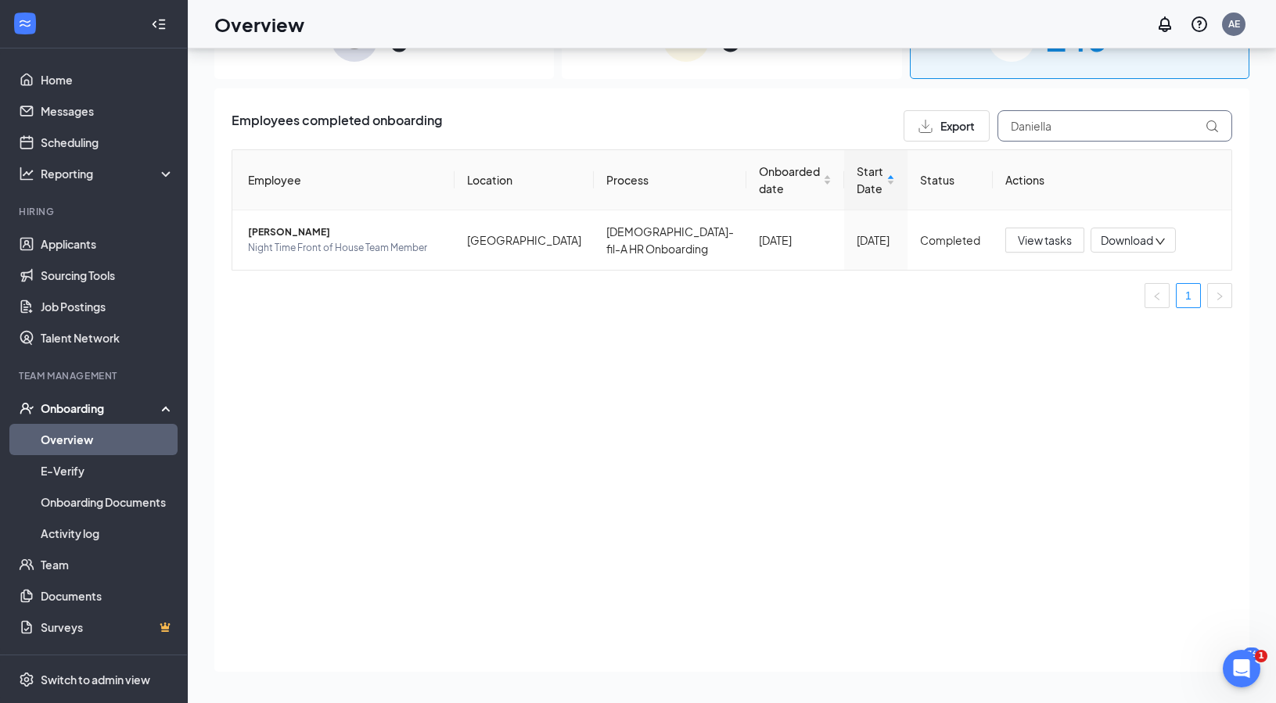
click at [1068, 127] on input "Daniella" at bounding box center [1115, 125] width 235 height 31
type input "D"
type input "Aideli"
click at [300, 232] on span "[PERSON_NAME]" at bounding box center [345, 233] width 194 height 16
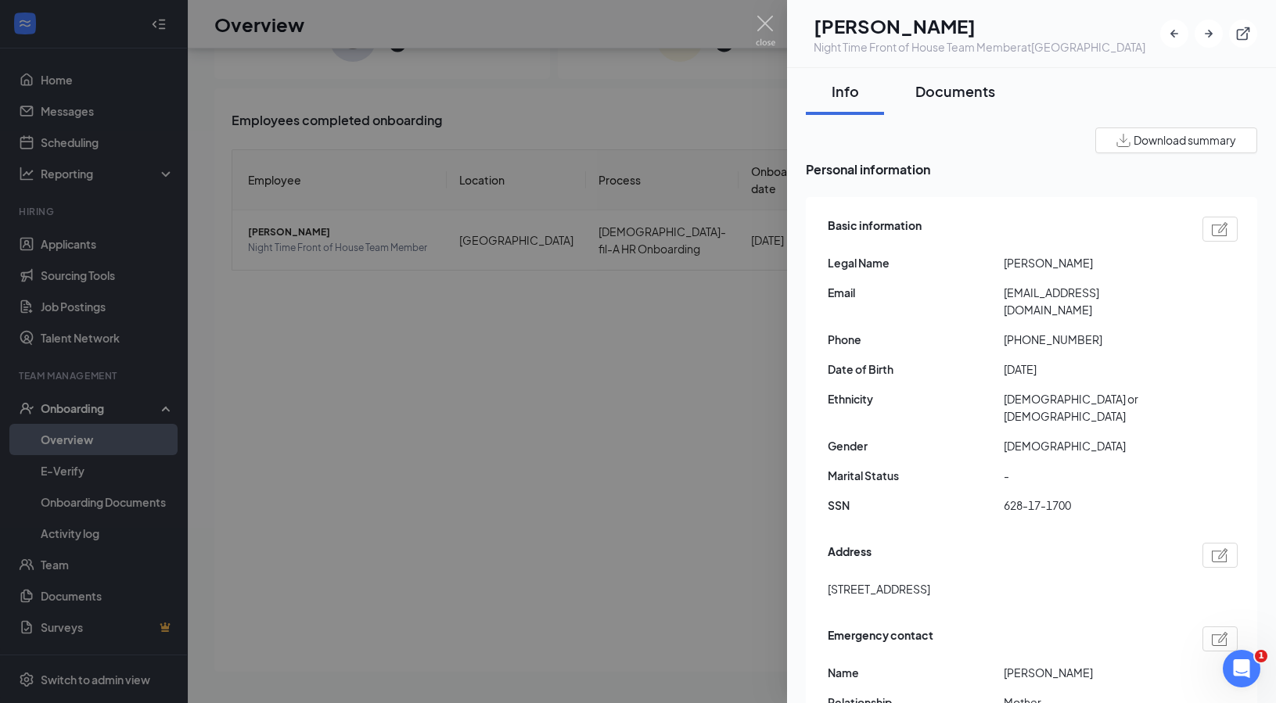
click at [988, 101] on div "Documents" at bounding box center [956, 91] width 80 height 20
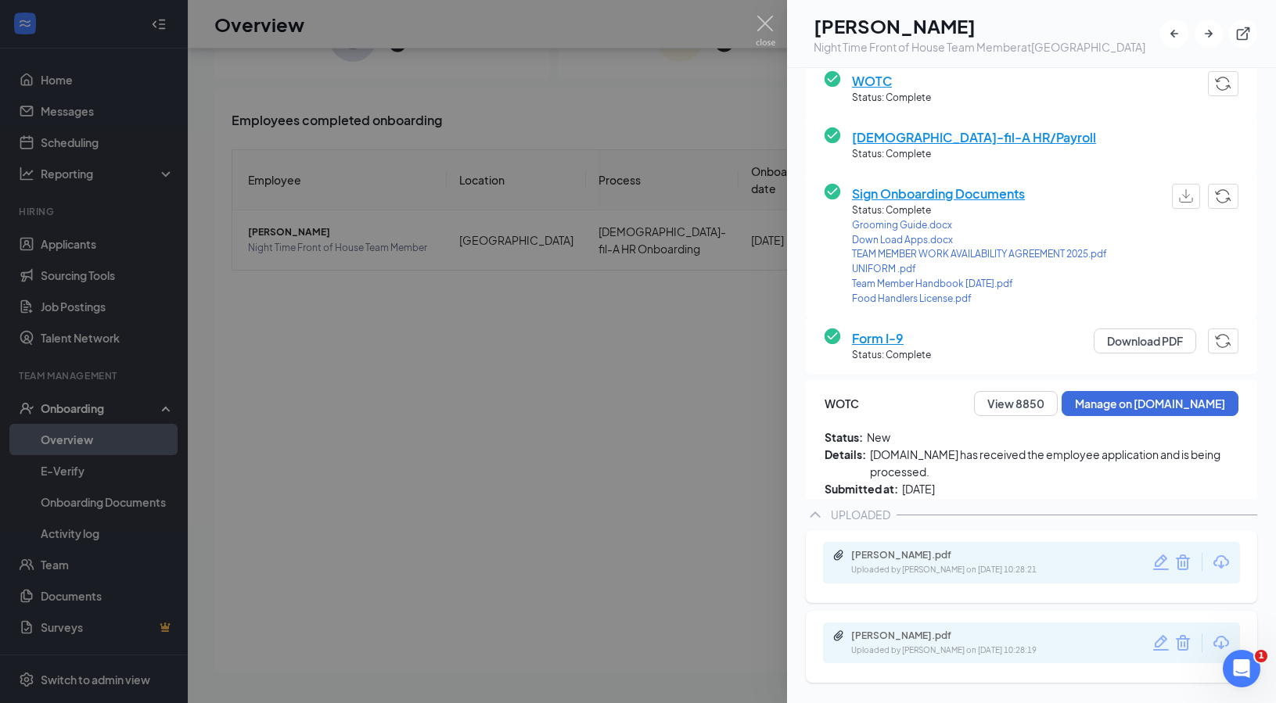
scroll to position [282, 0]
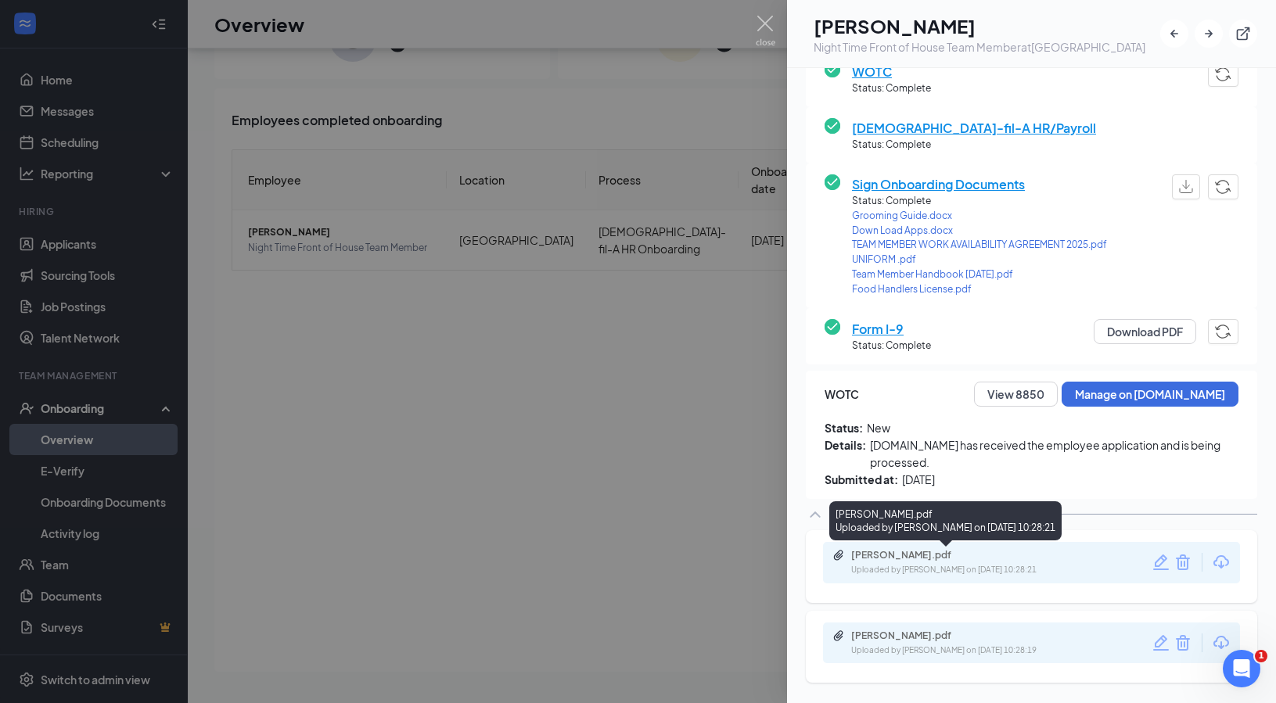
click at [985, 555] on div "[PERSON_NAME].pdf" at bounding box center [960, 555] width 219 height 13
